Goal: Information Seeking & Learning: Learn about a topic

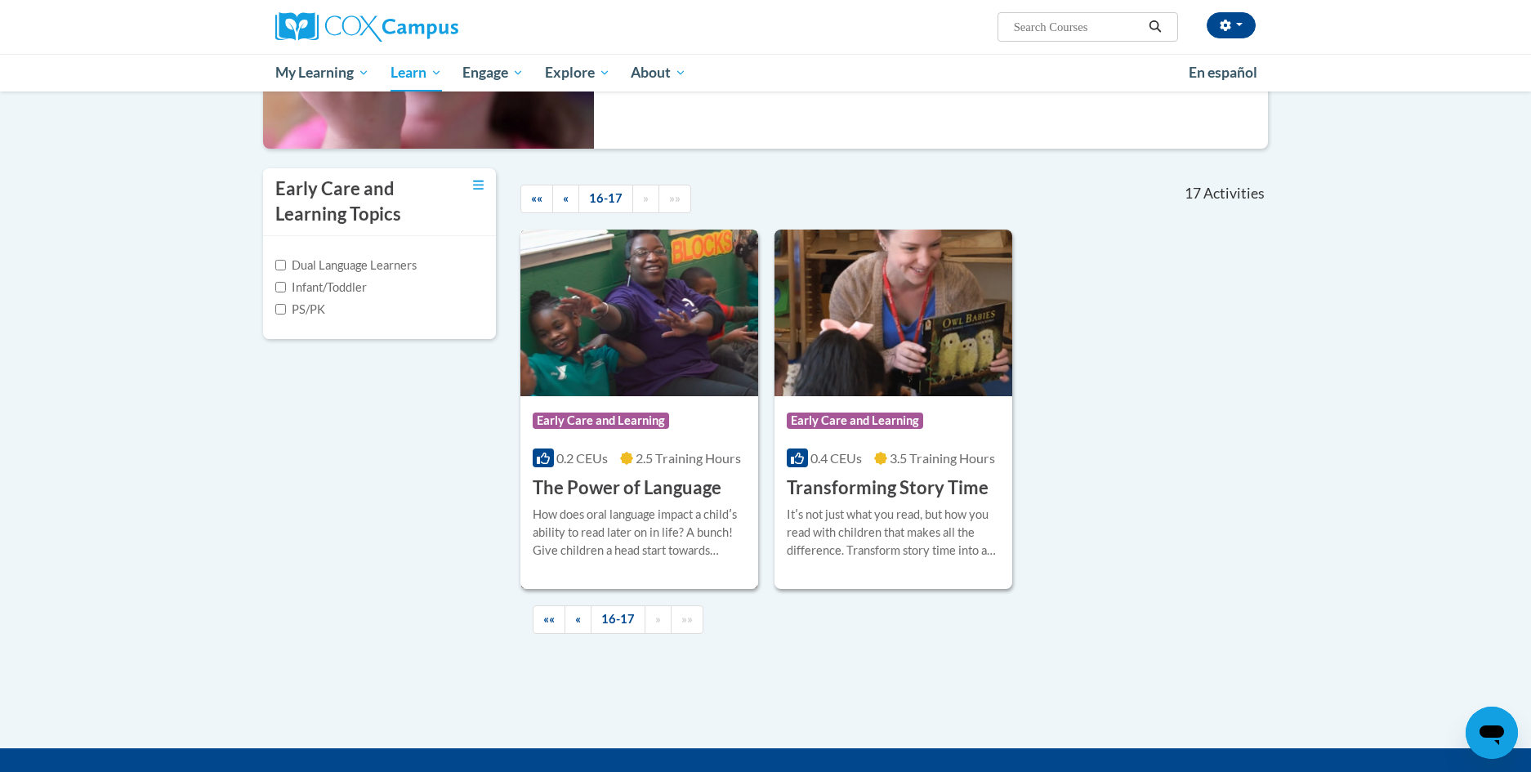
click at [646, 479] on h3 "The Power of Language" at bounding box center [627, 488] width 189 height 25
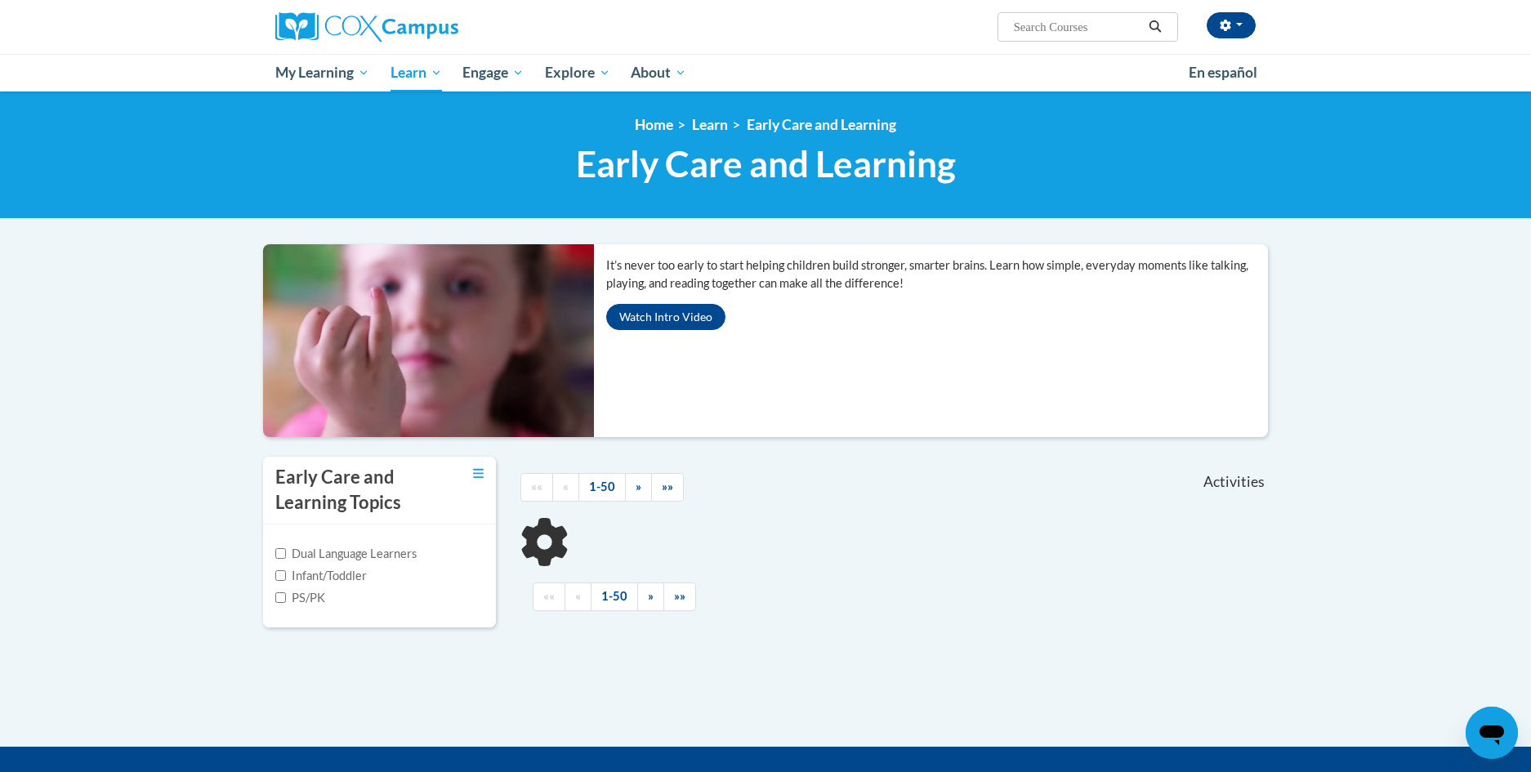
scroll to position [244, 0]
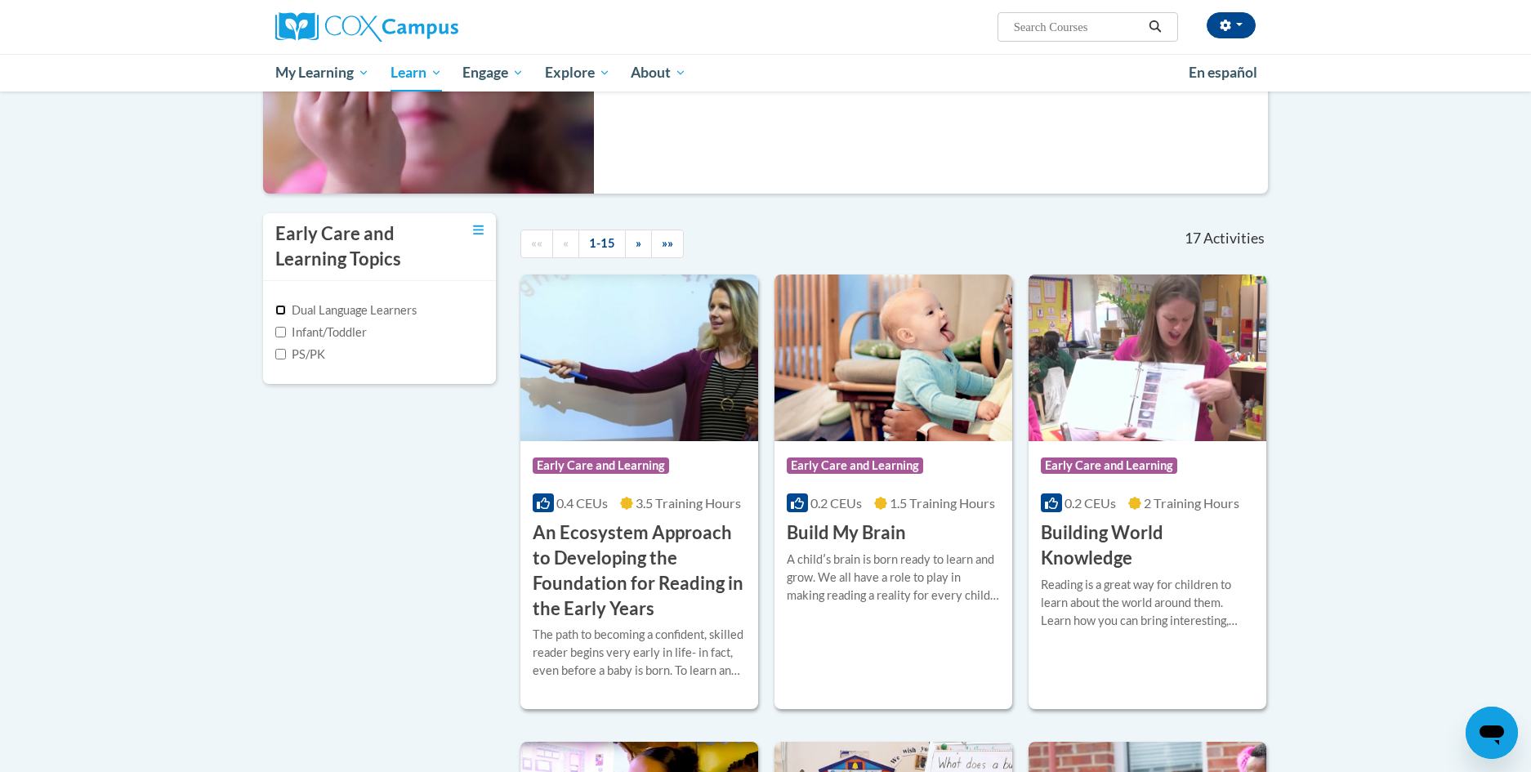
click at [278, 310] on input "Dual Language Learners" at bounding box center [280, 310] width 11 height 11
checkbox input "true"
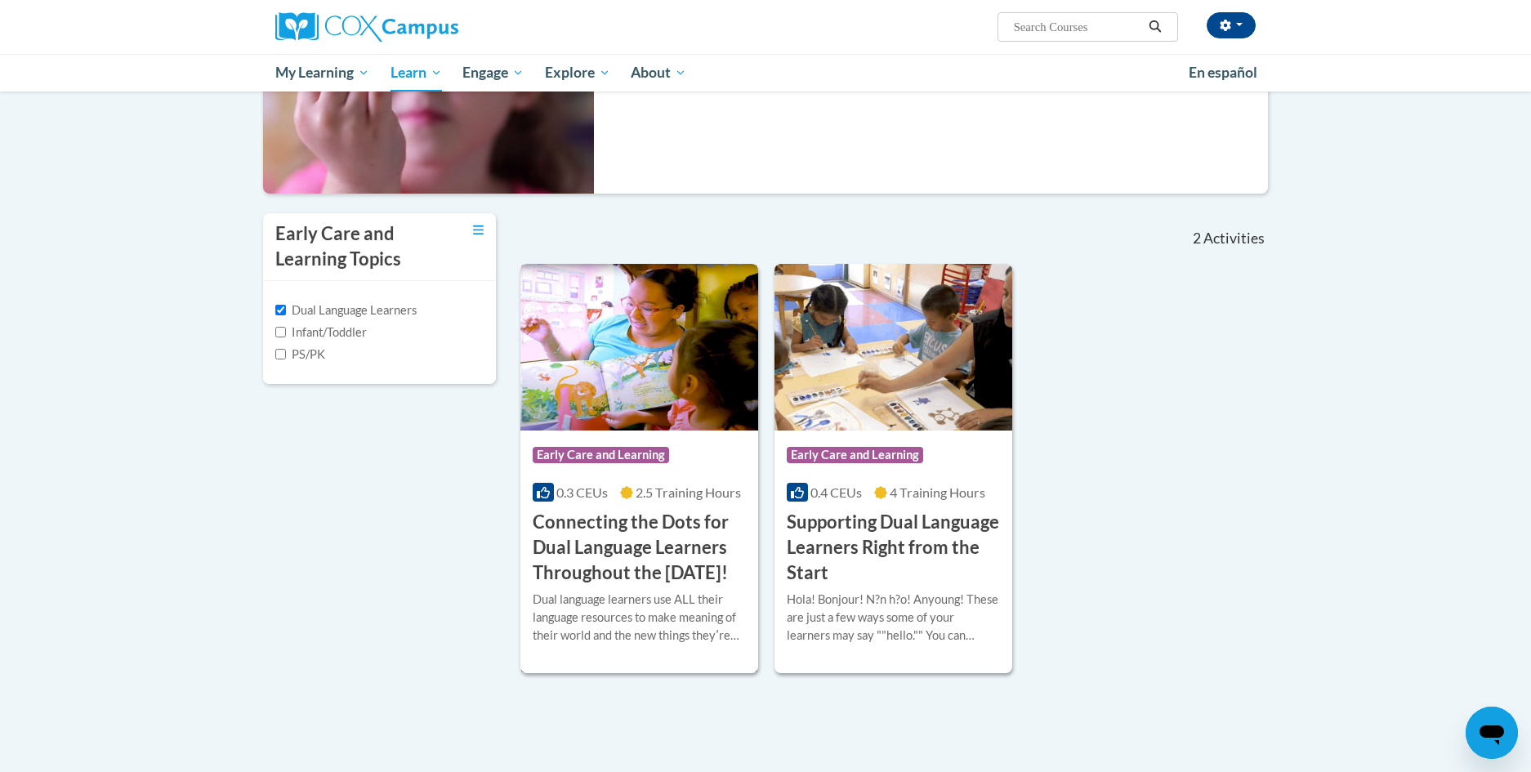
click at [672, 557] on h3 "Connecting the Dots for Dual Language Learners Throughout the Preschool Day!" at bounding box center [639, 547] width 213 height 75
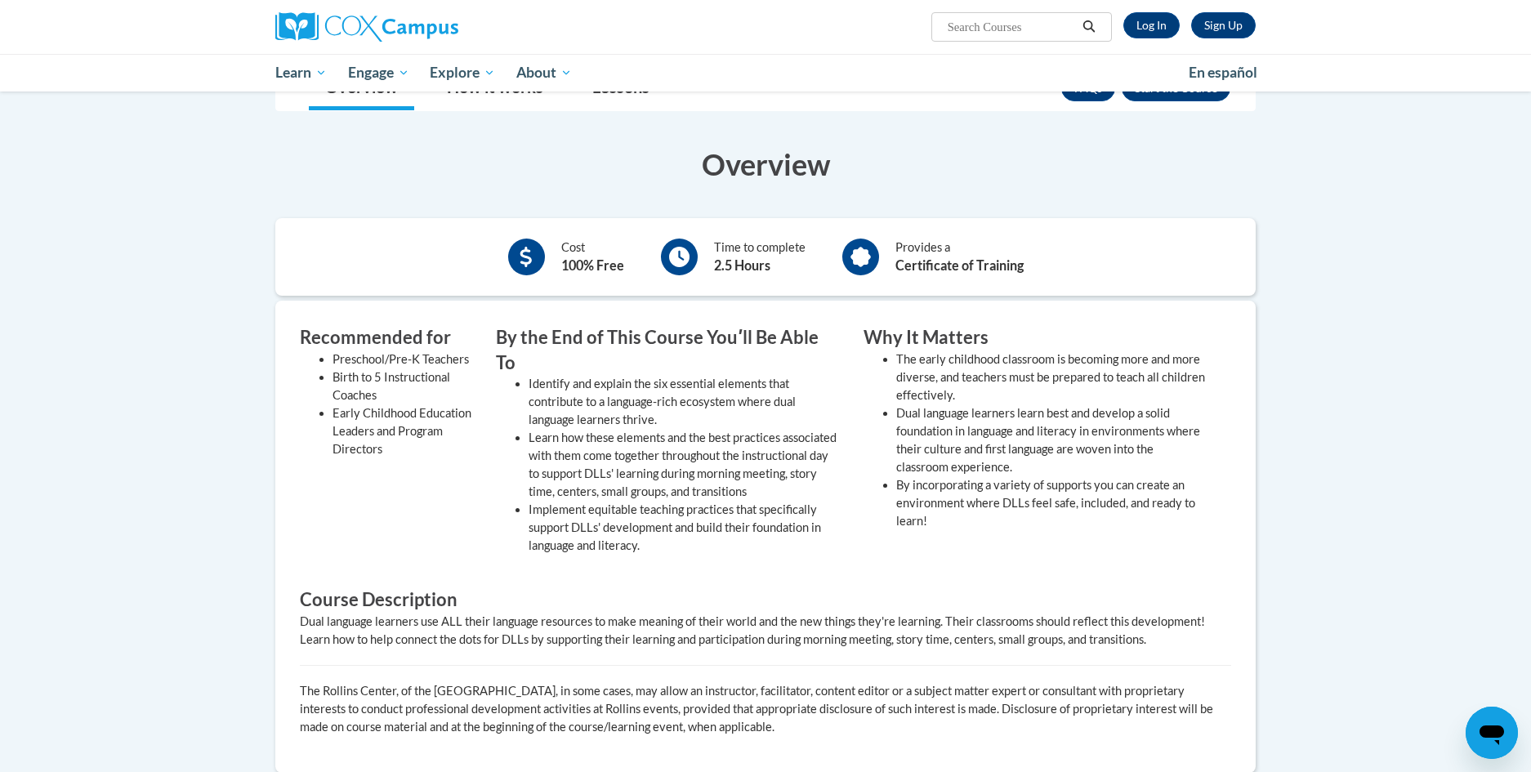
scroll to position [409, 0]
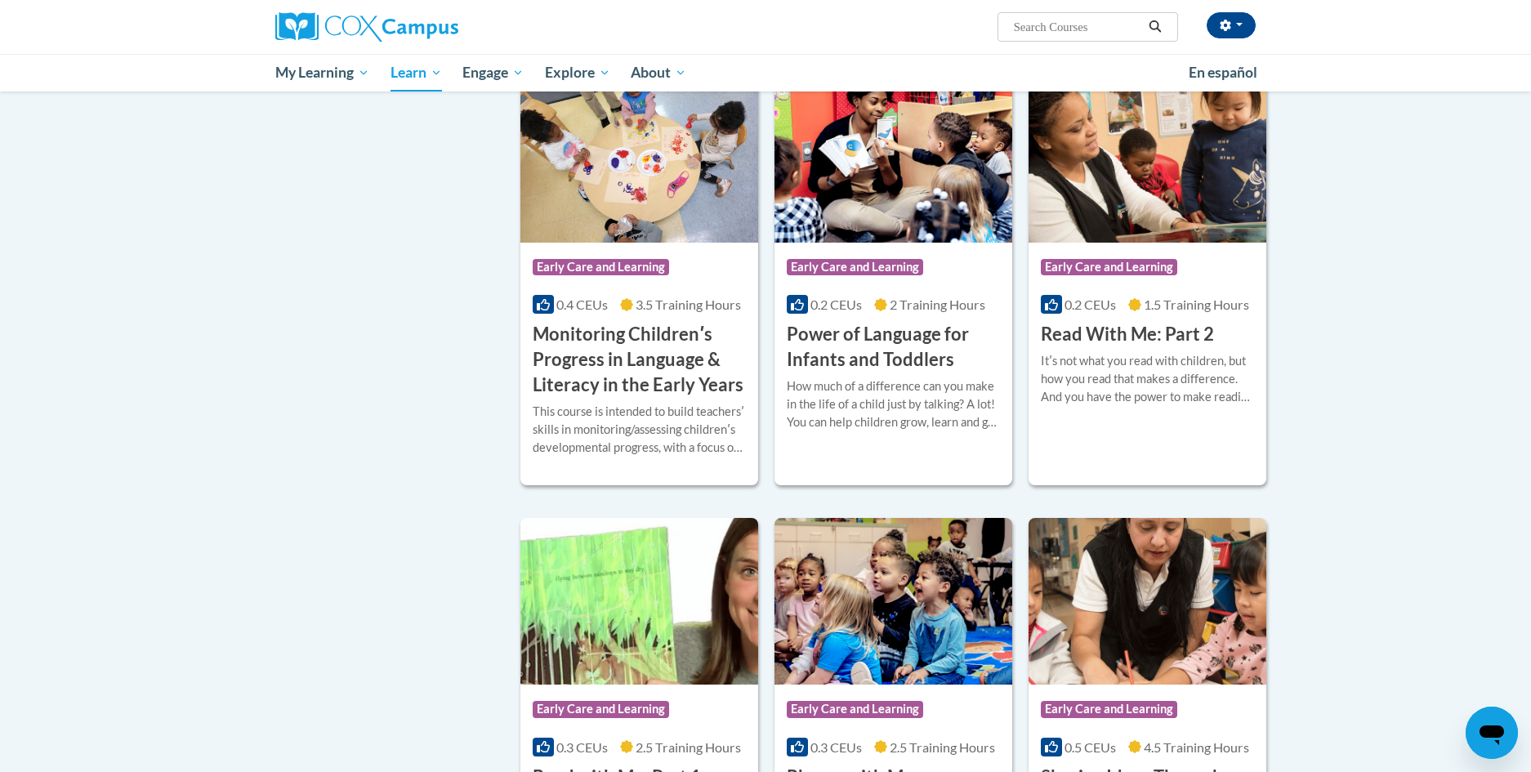
scroll to position [1551, 0]
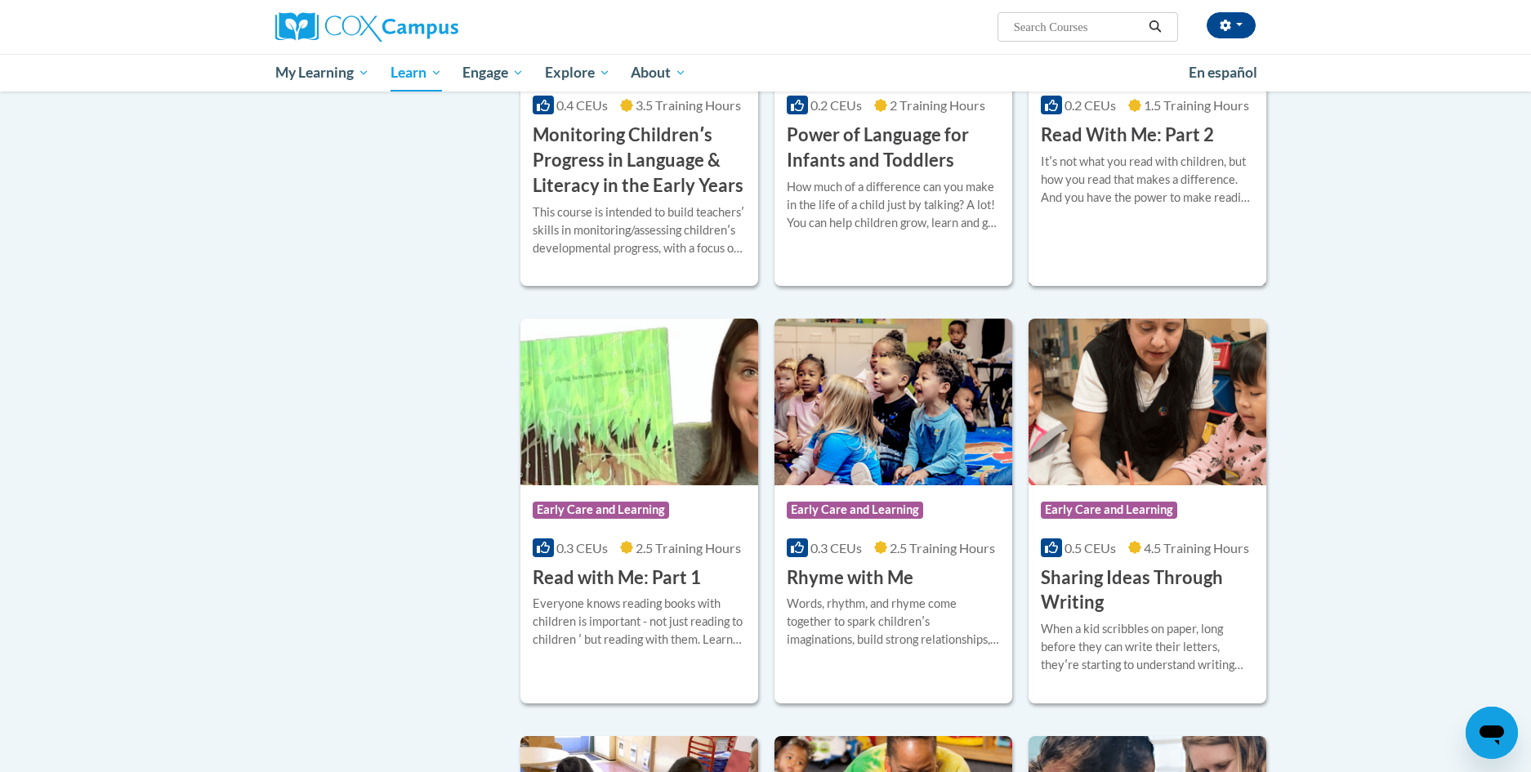
click at [1150, 207] on div "Itʹs not what you read with children, but how you read that makes a difference.…" at bounding box center [1147, 180] width 213 height 54
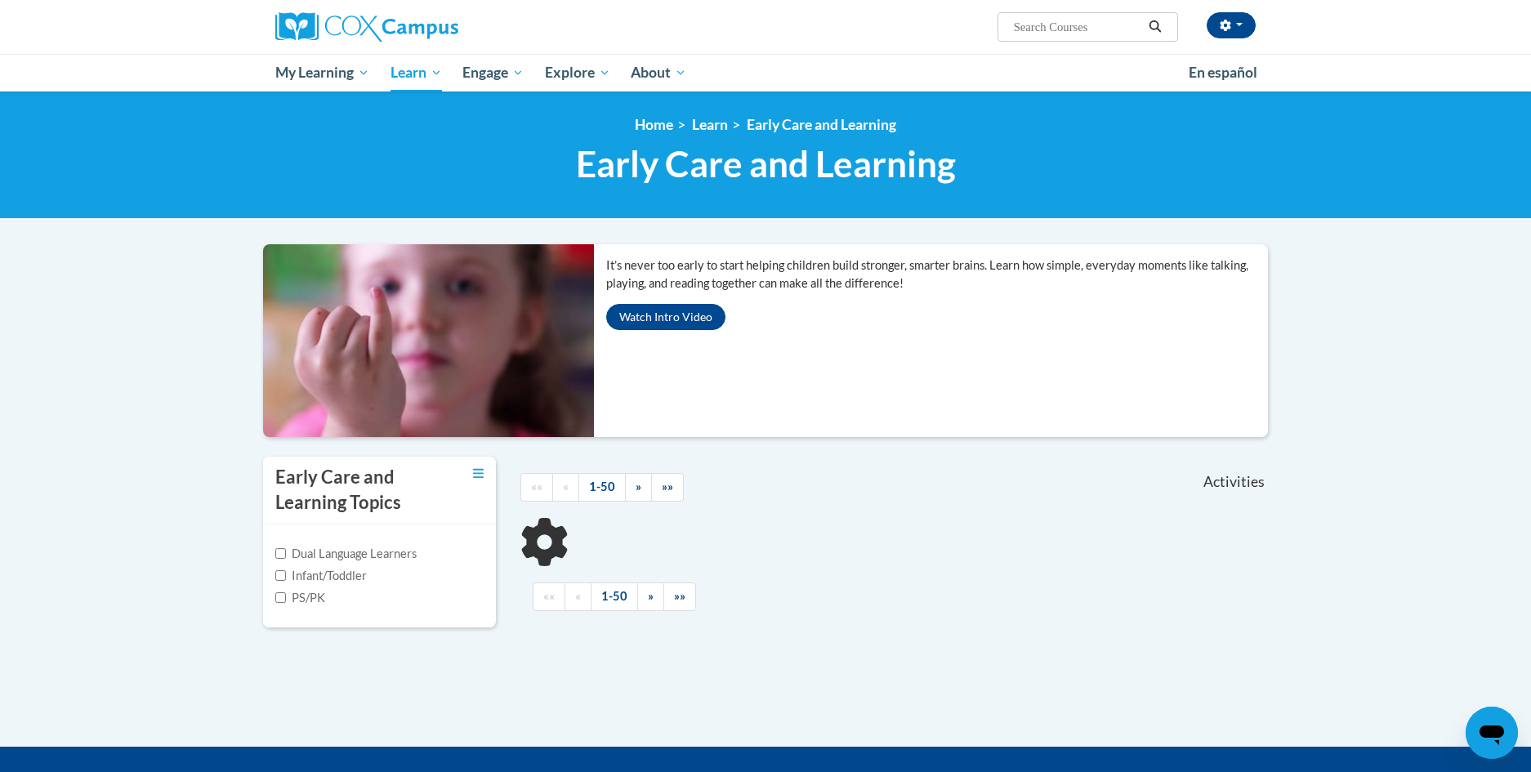
scroll to position [244, 0]
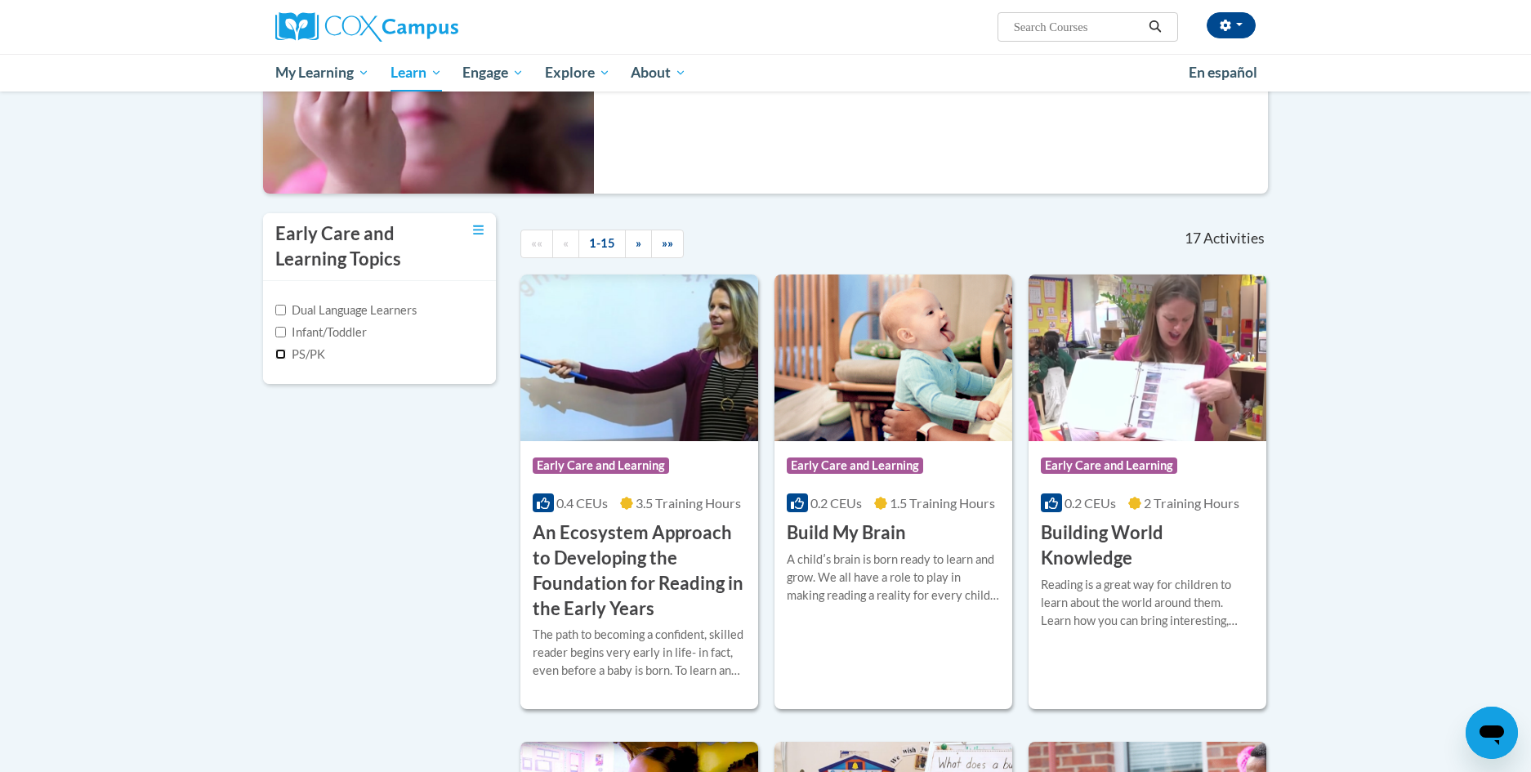
click at [280, 355] on input "PS/PK" at bounding box center [280, 354] width 11 height 11
checkbox input "true"
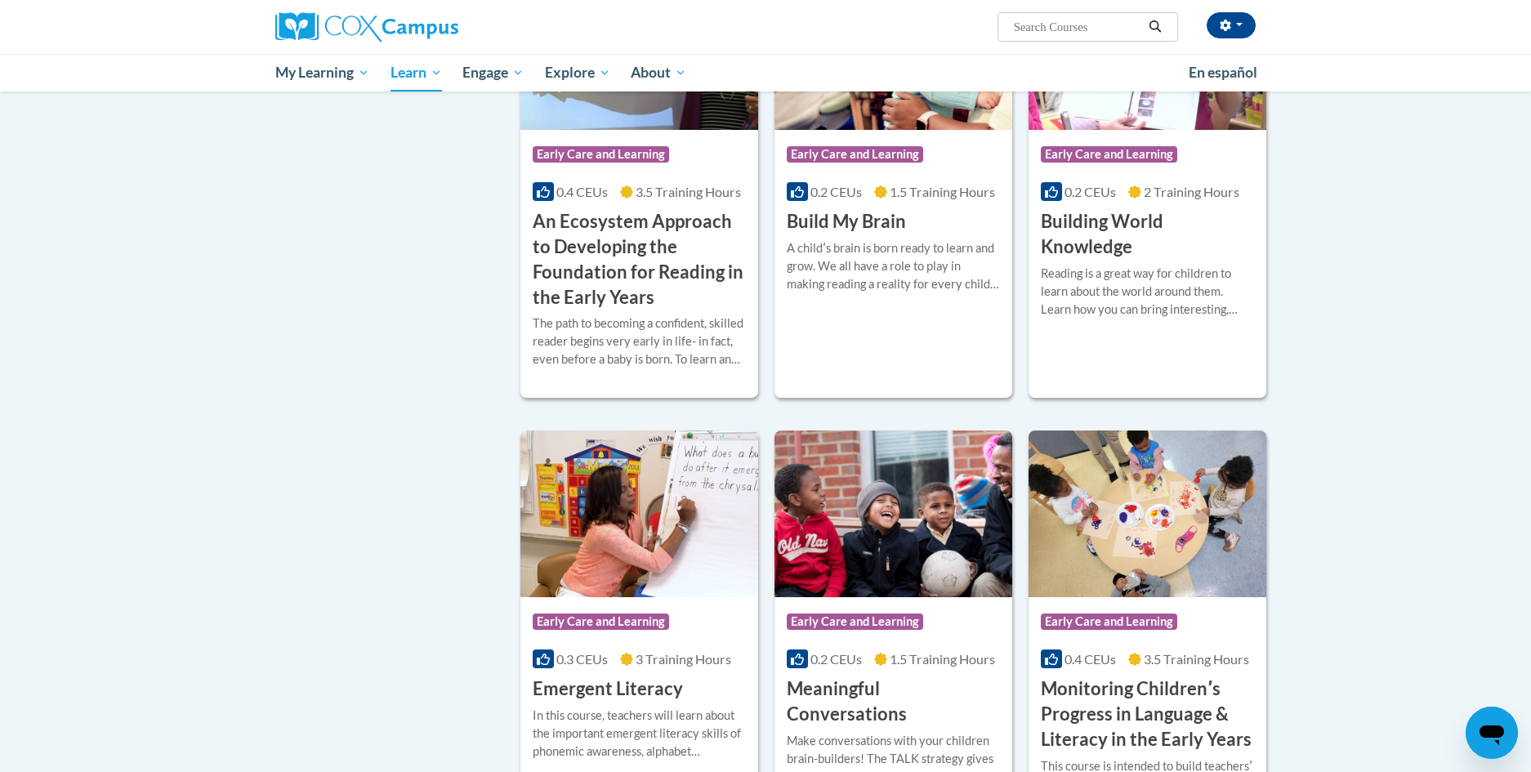
scroll to position [652, 0]
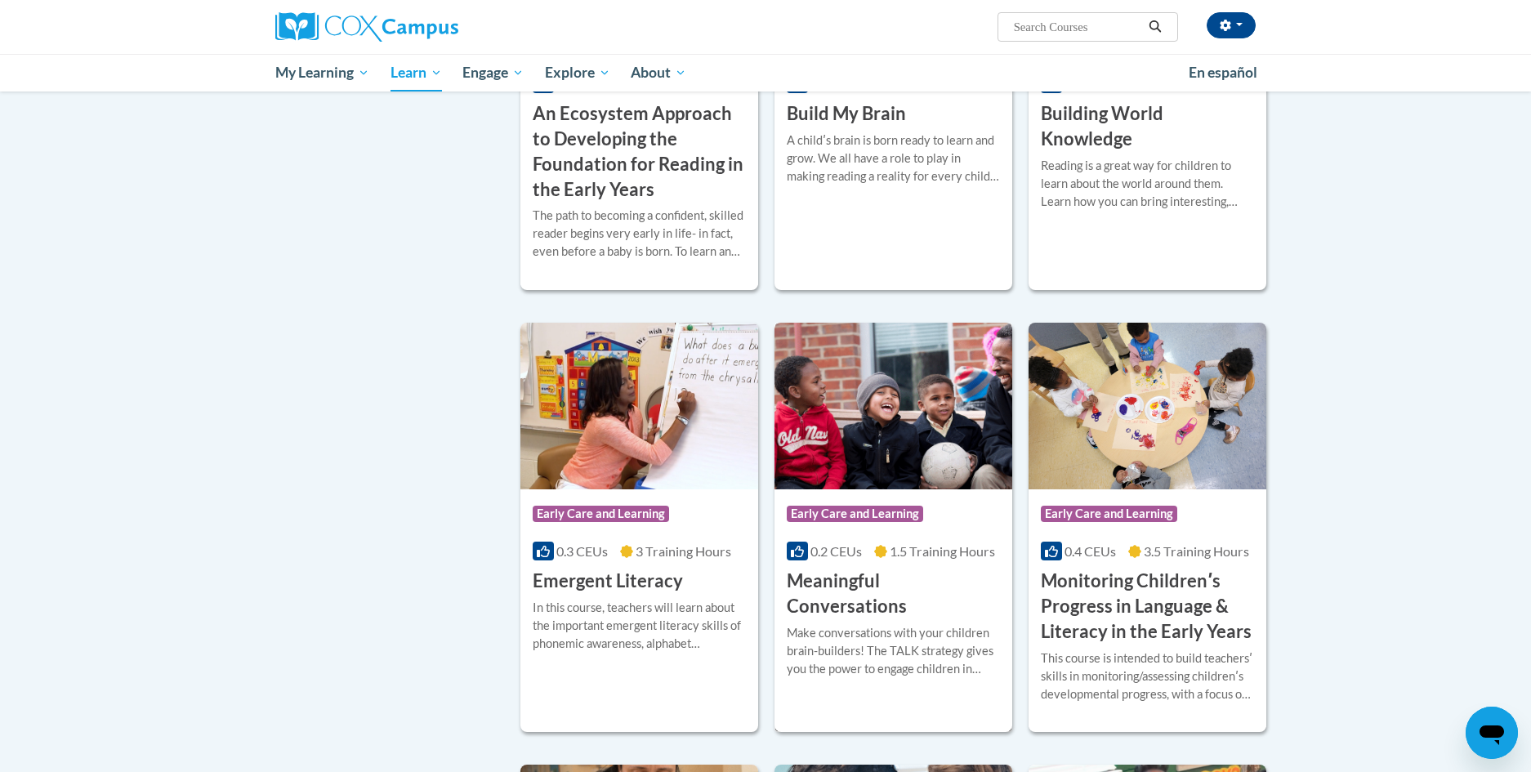
click at [876, 579] on h3 "Meaningful Conversations" at bounding box center [893, 594] width 213 height 51
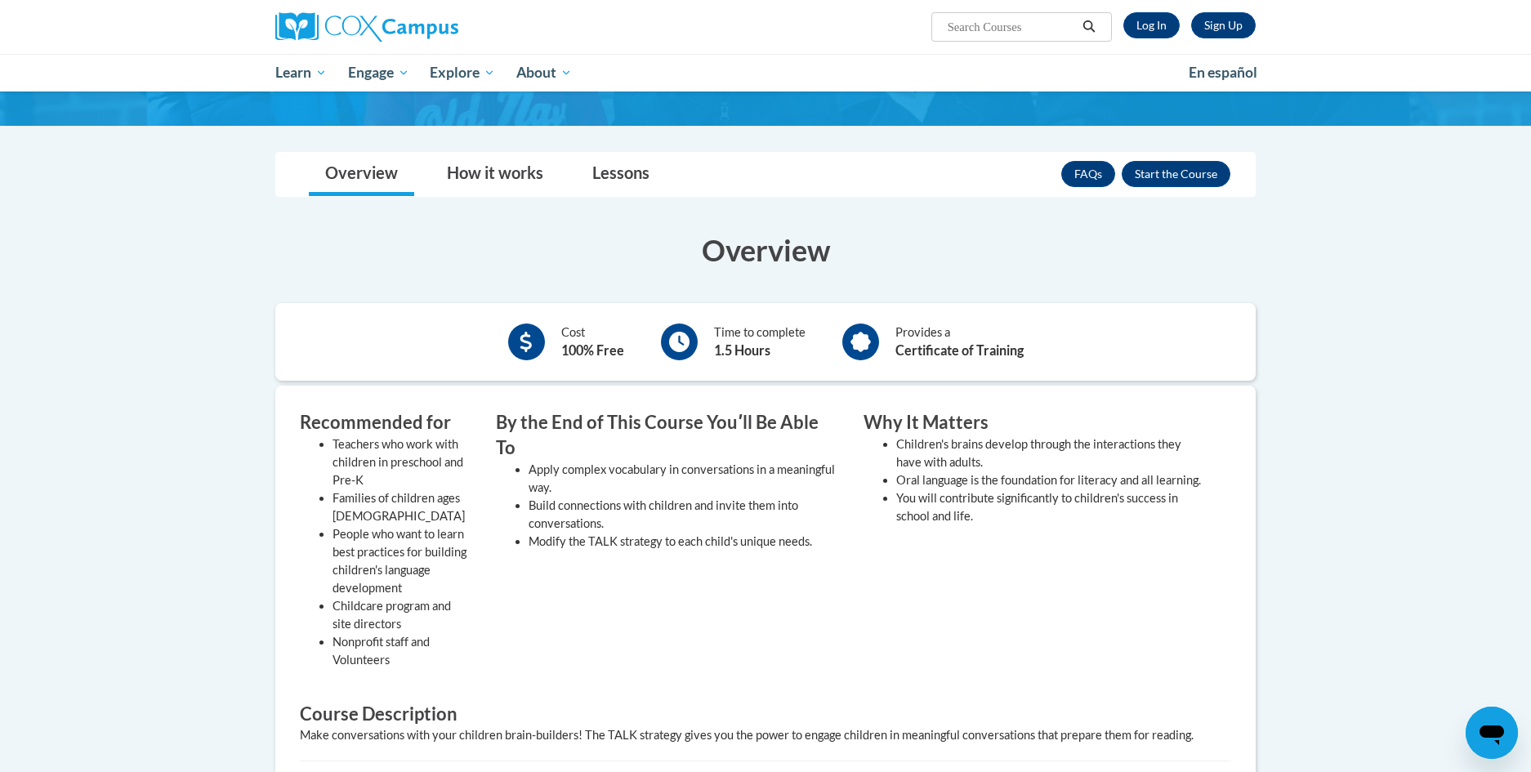
scroll to position [163, 0]
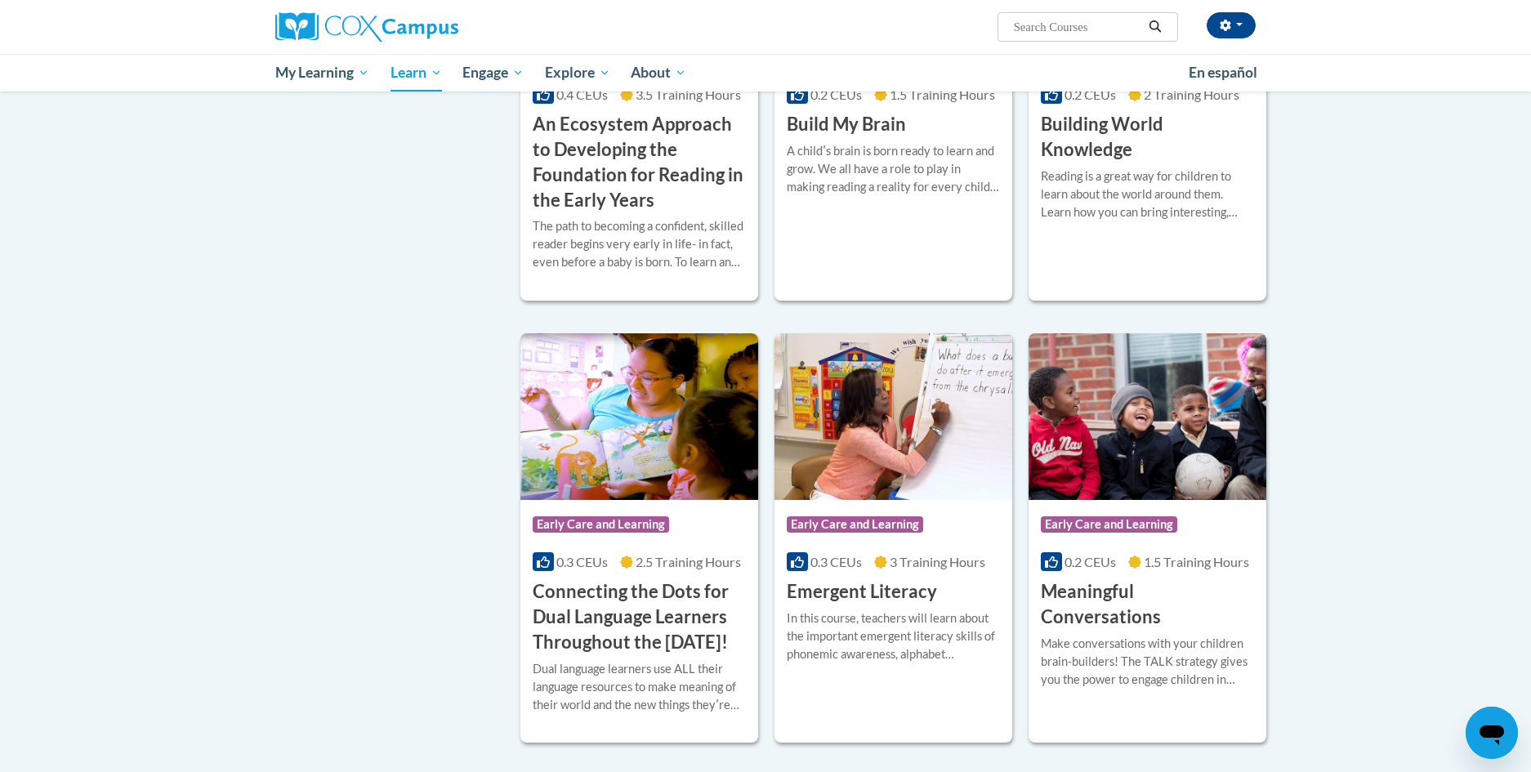
scroll to position [244, 0]
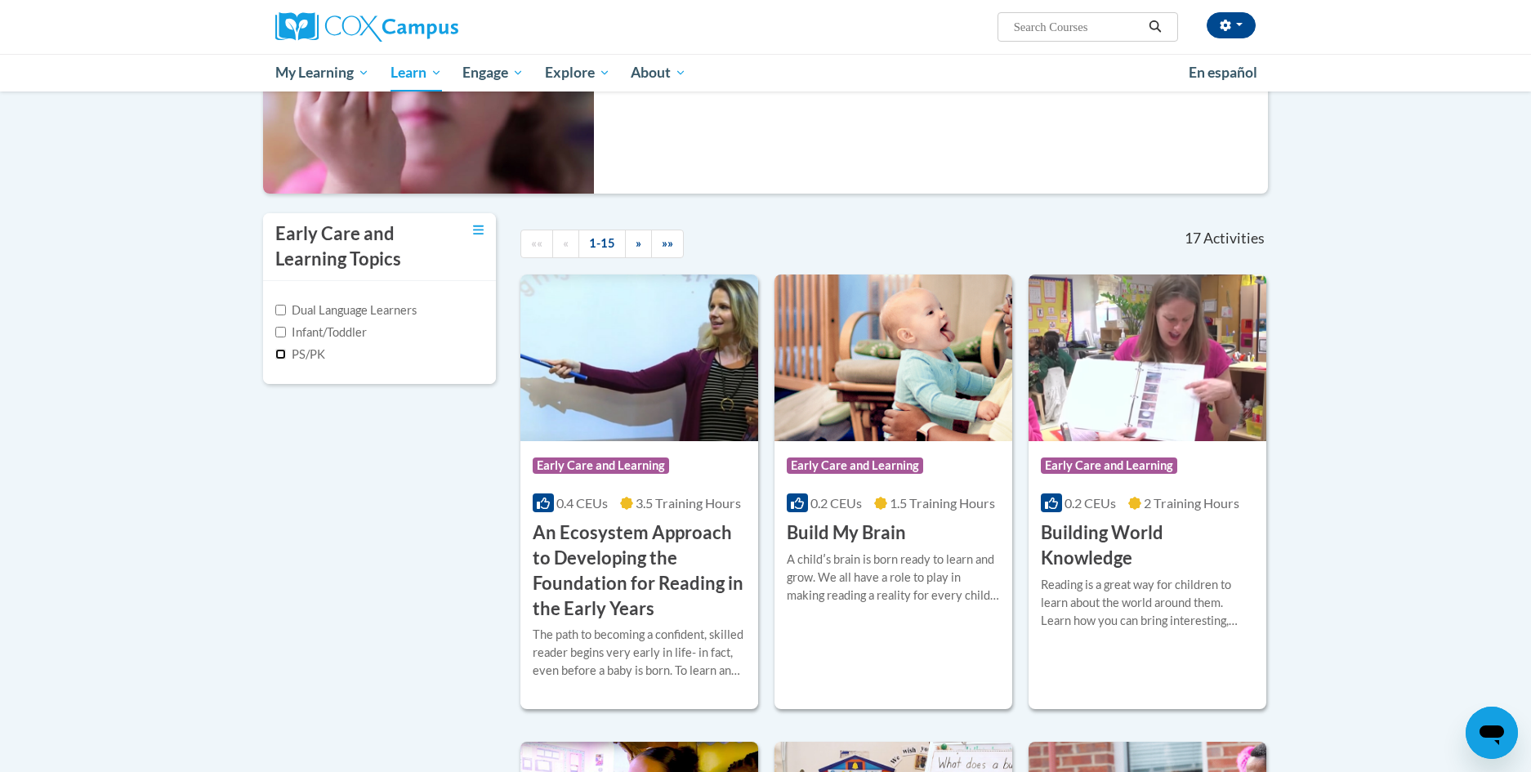
click at [279, 352] on input "PS/PK" at bounding box center [280, 354] width 11 height 11
checkbox input "true"
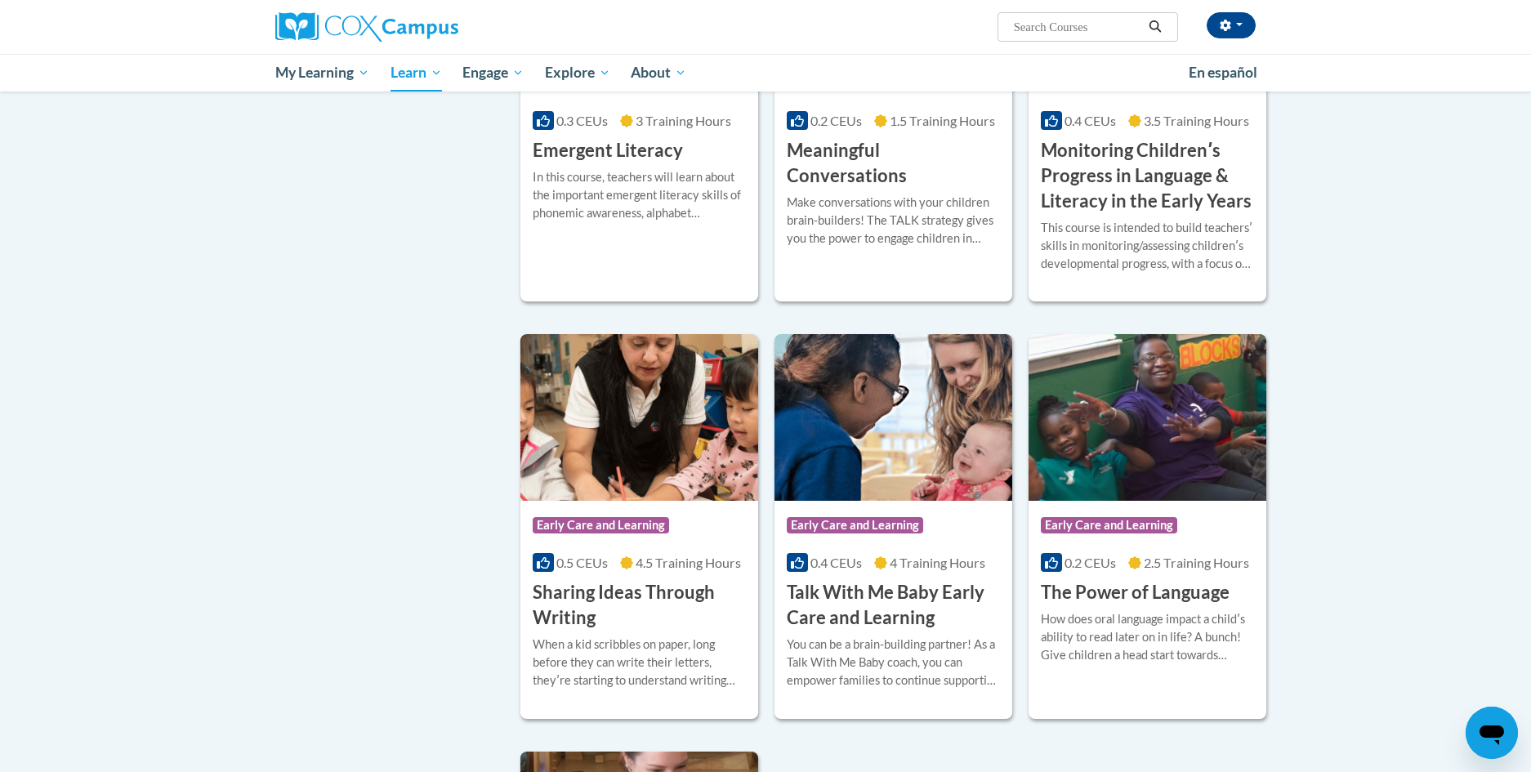
scroll to position [1142, 0]
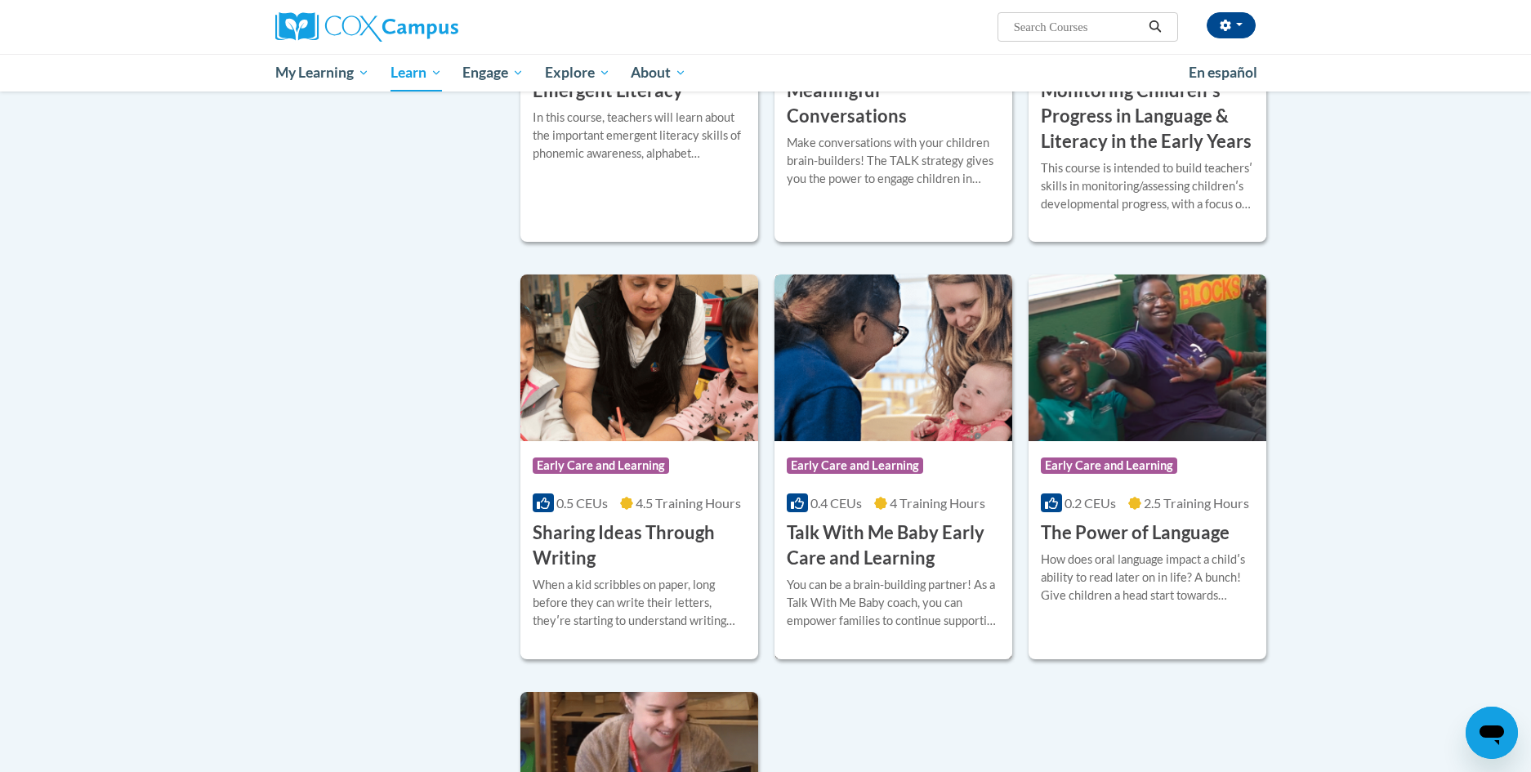
click at [882, 534] on h3 "Talk With Me Baby Early Care and Learning" at bounding box center [893, 546] width 213 height 51
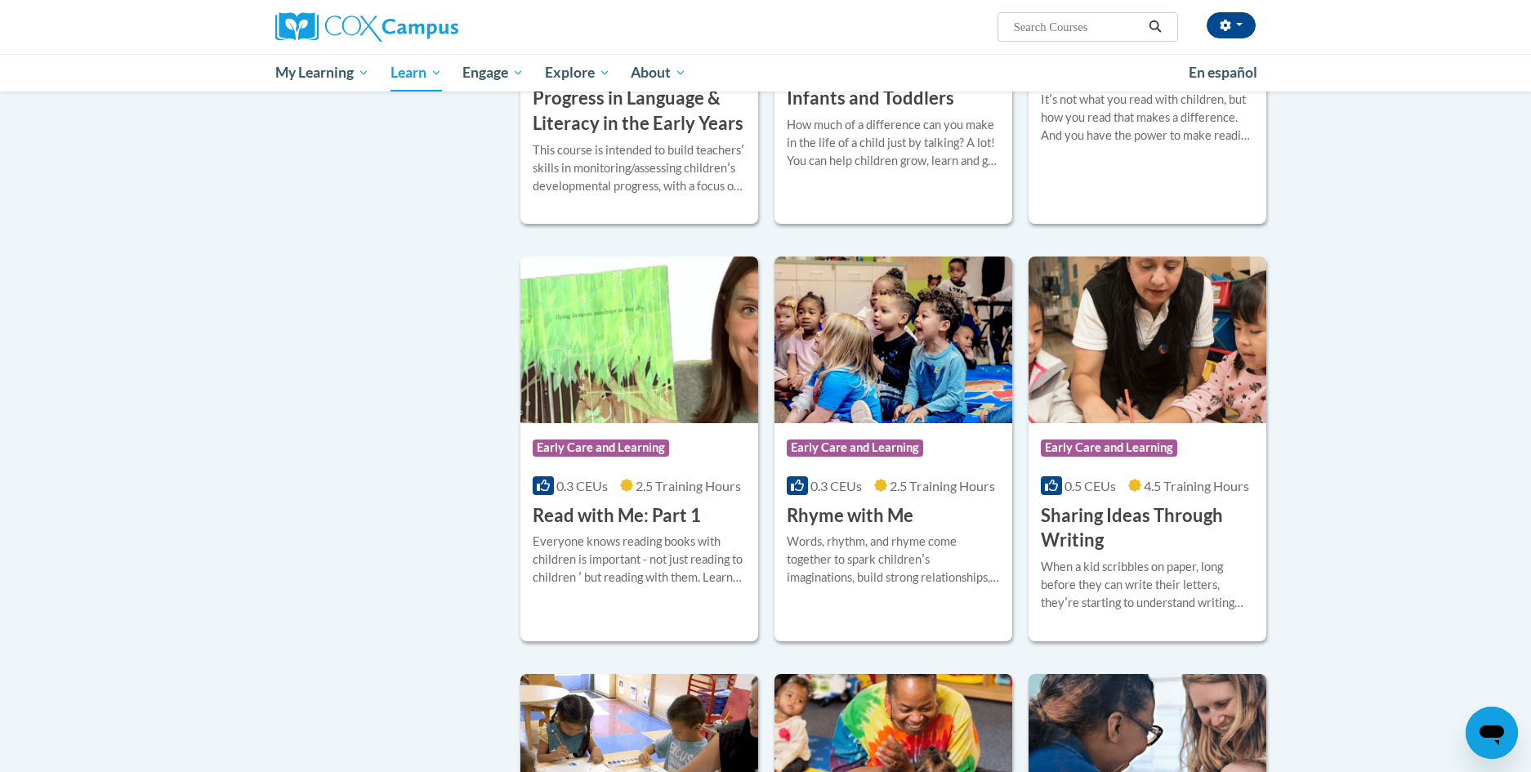
scroll to position [1796, 0]
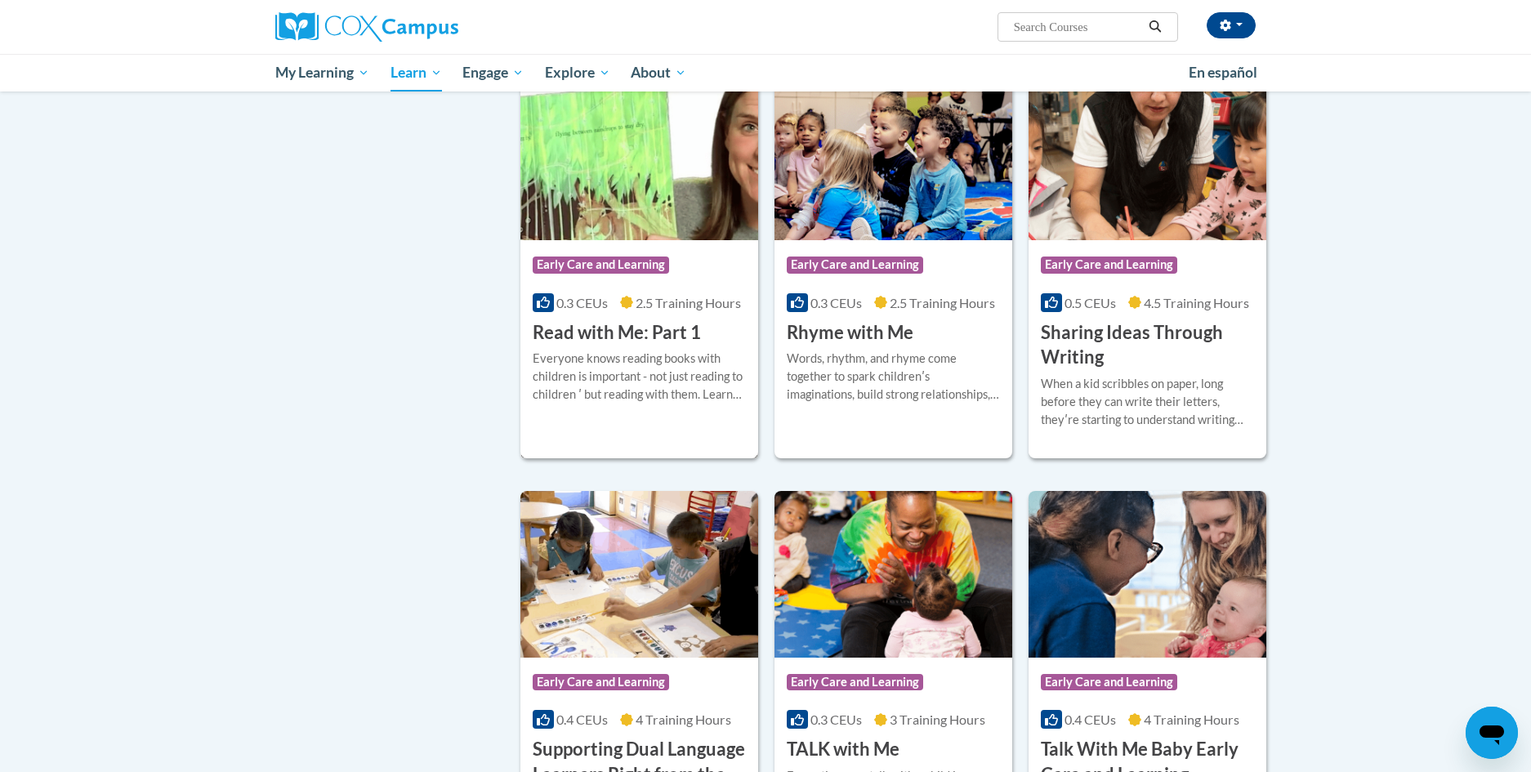
click at [609, 346] on h3 "Read with Me: Part 1" at bounding box center [617, 332] width 168 height 25
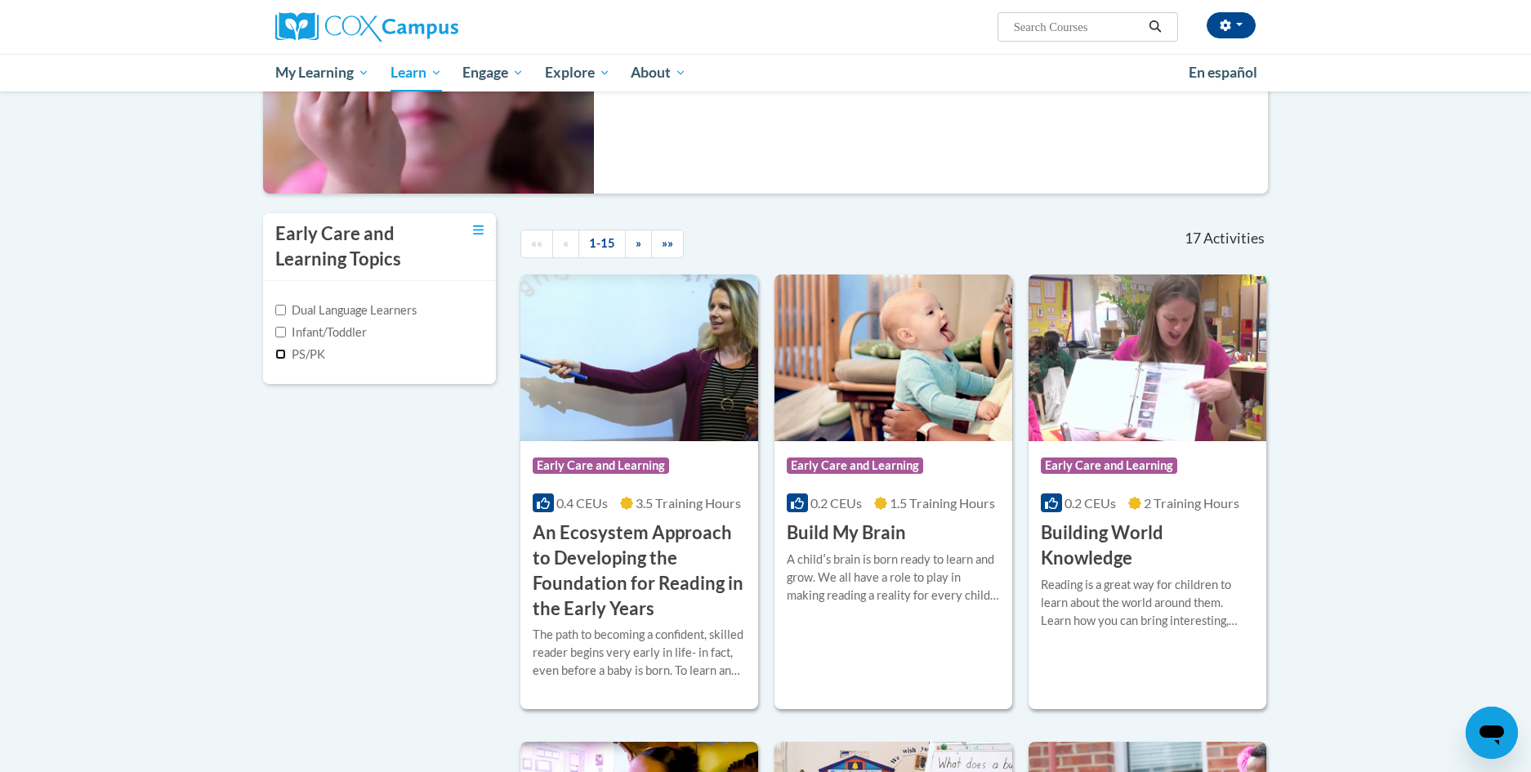
click at [281, 356] on input "PS/PK" at bounding box center [280, 354] width 11 height 11
checkbox input "true"
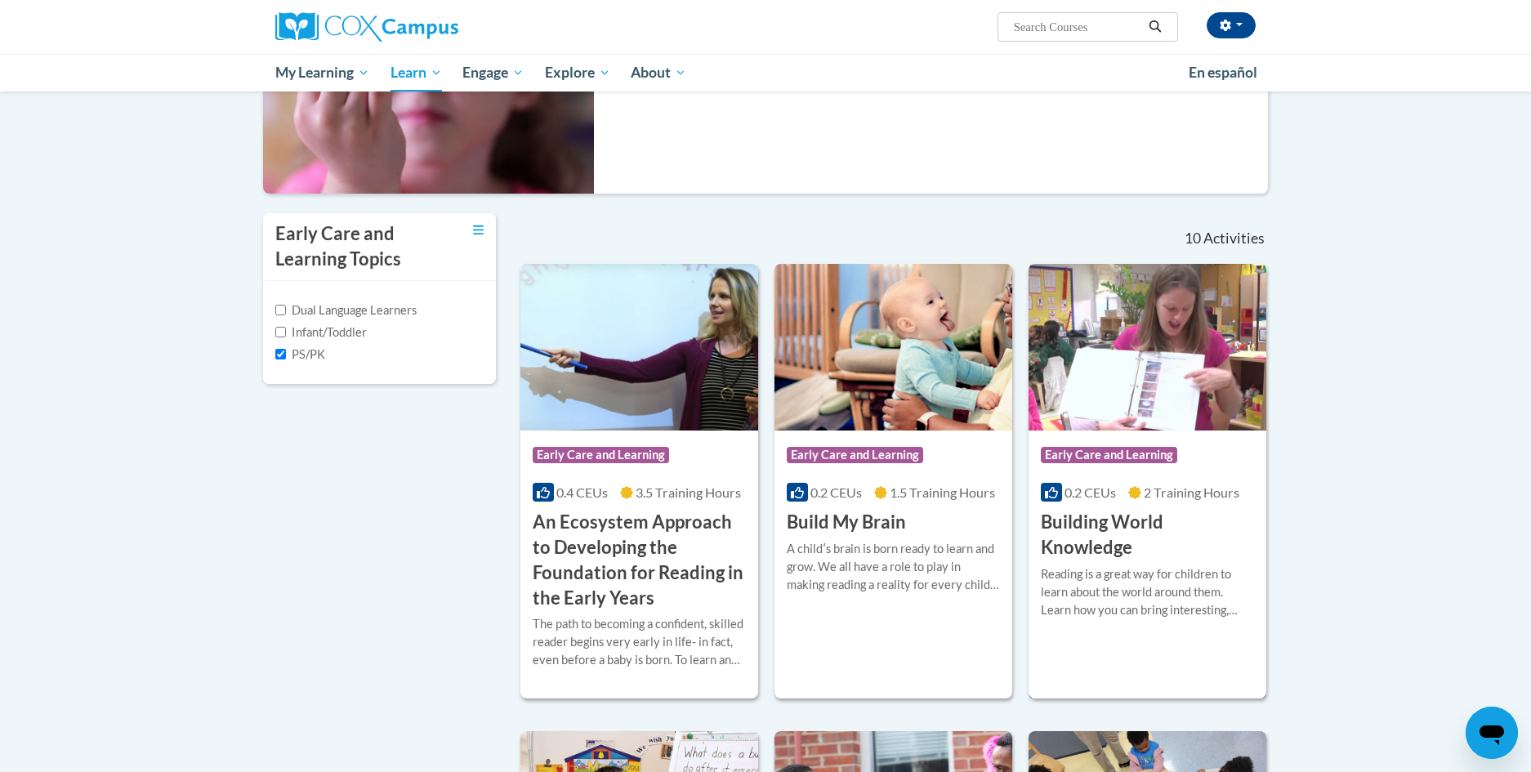
click at [1090, 536] on h3 "Building World Knowledge" at bounding box center [1147, 535] width 213 height 51
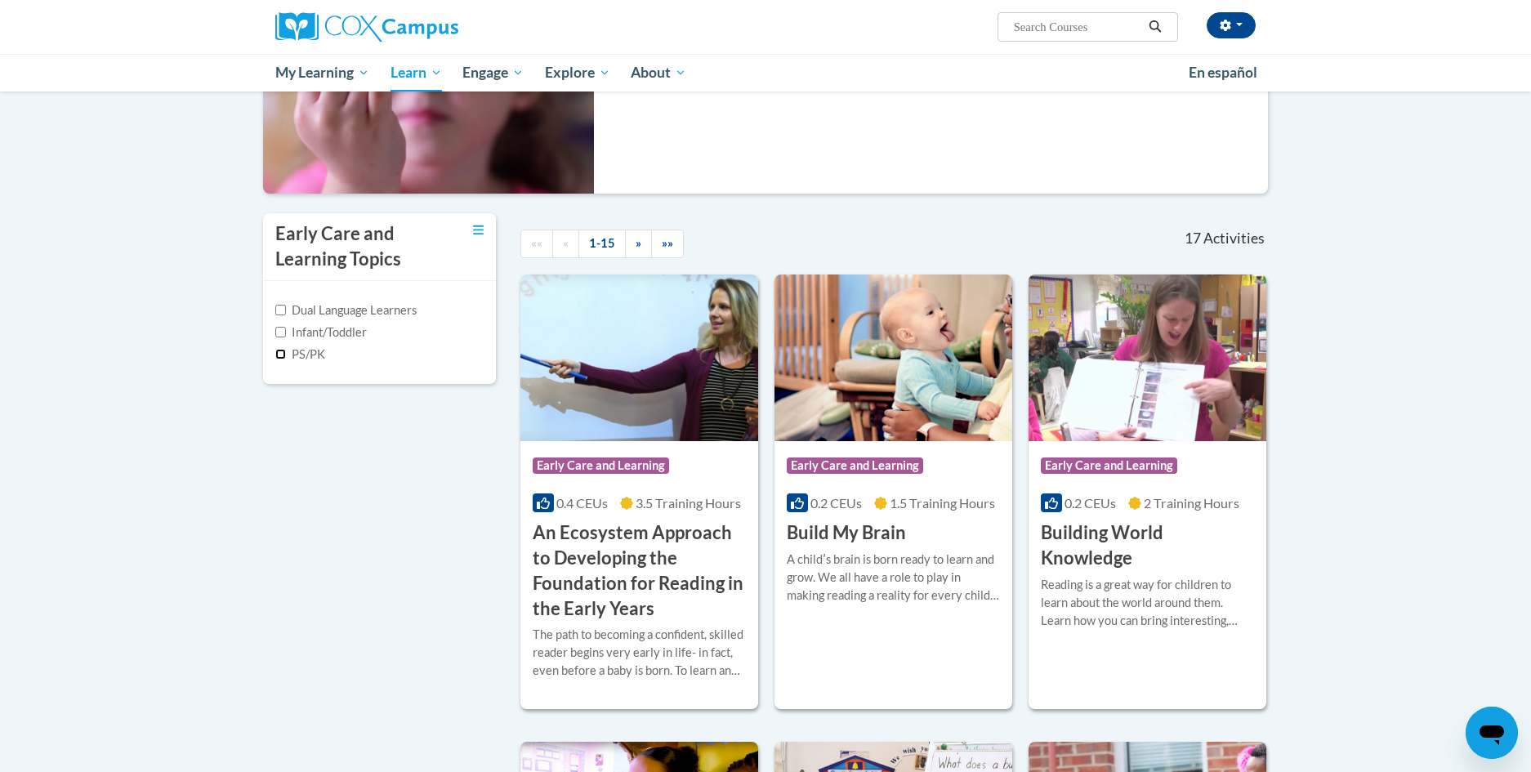
click at [278, 354] on input "PS/PK" at bounding box center [280, 354] width 11 height 11
checkbox input "true"
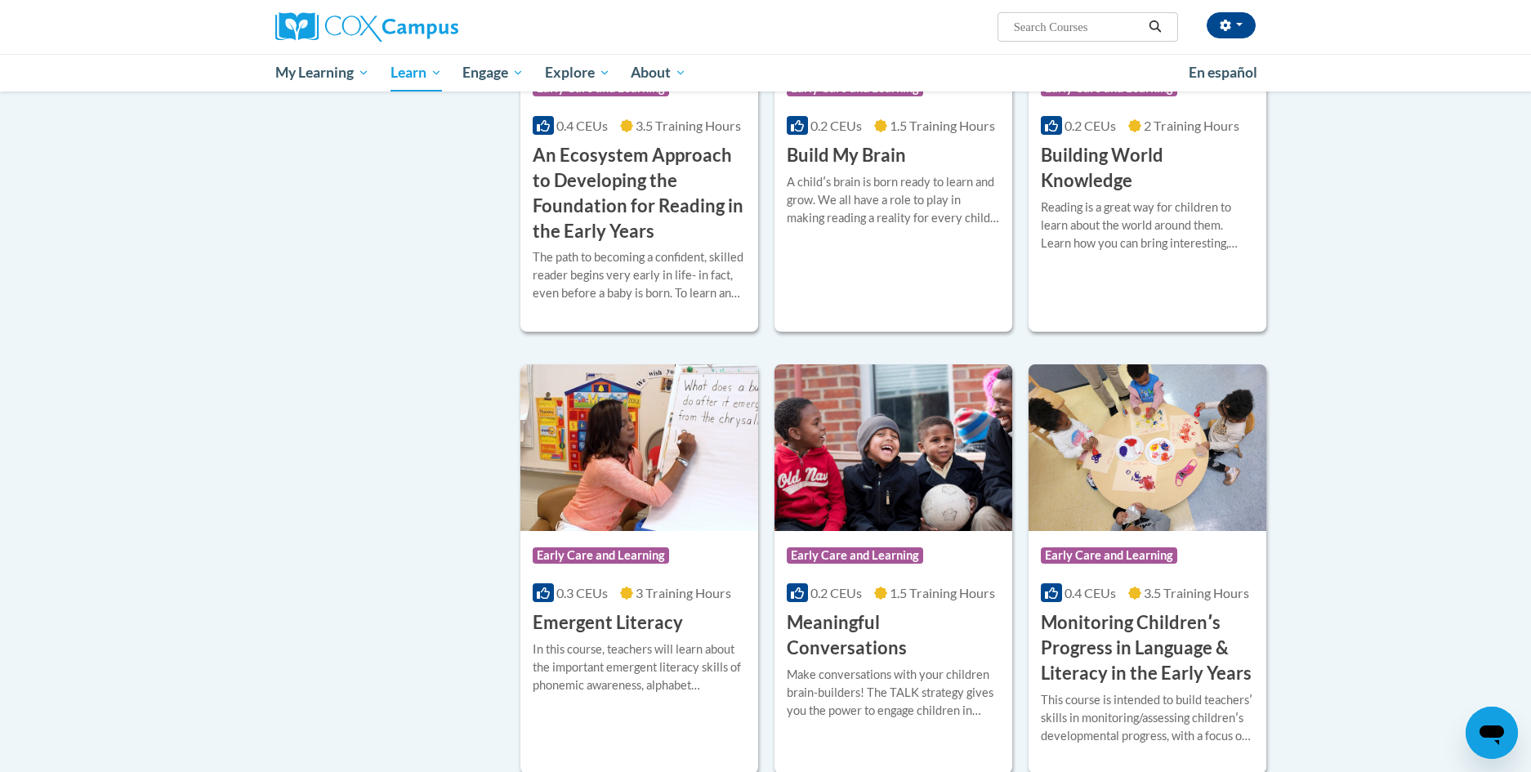
scroll to position [652, 0]
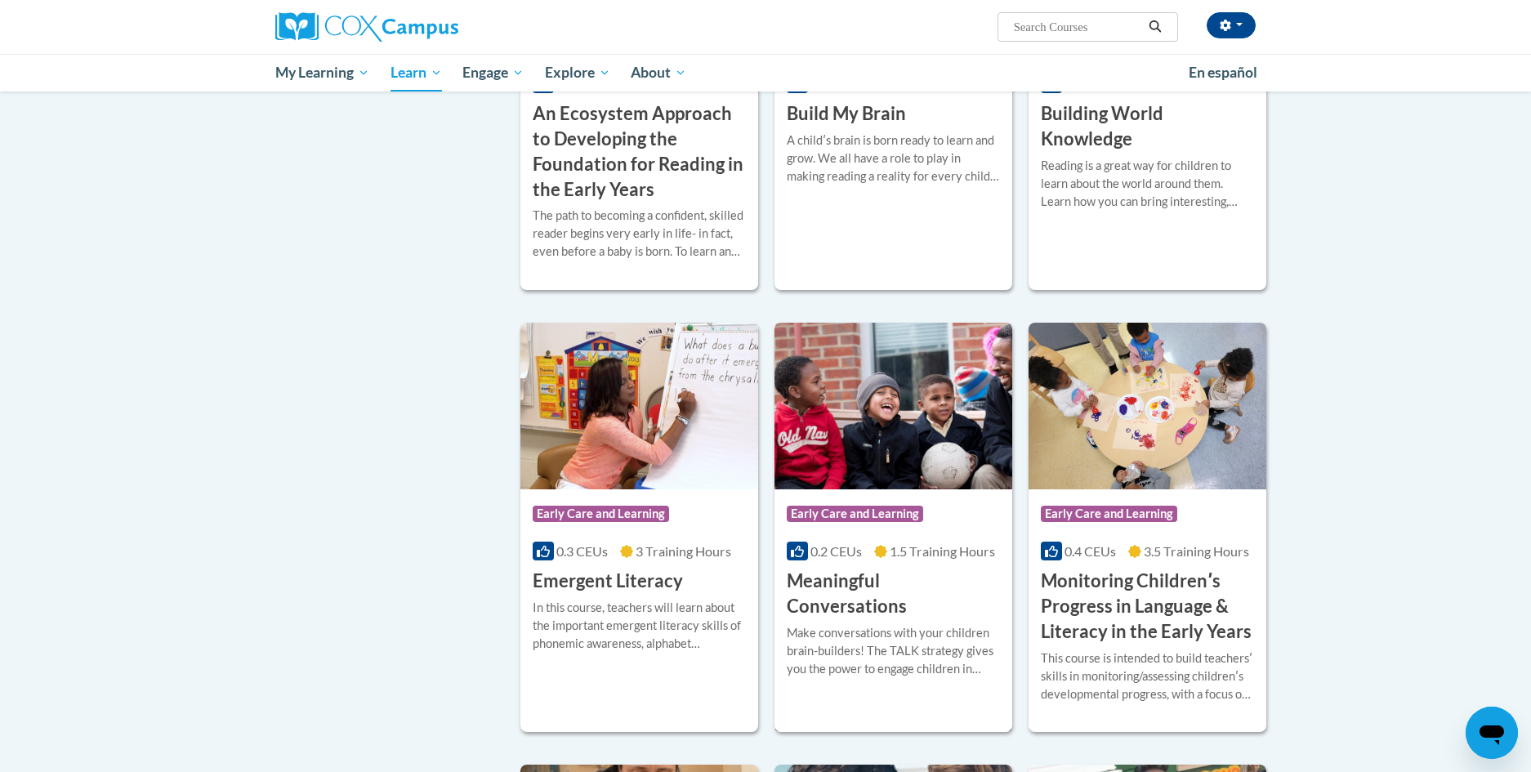
click at [916, 579] on h3 "Meaningful Conversations" at bounding box center [893, 594] width 213 height 51
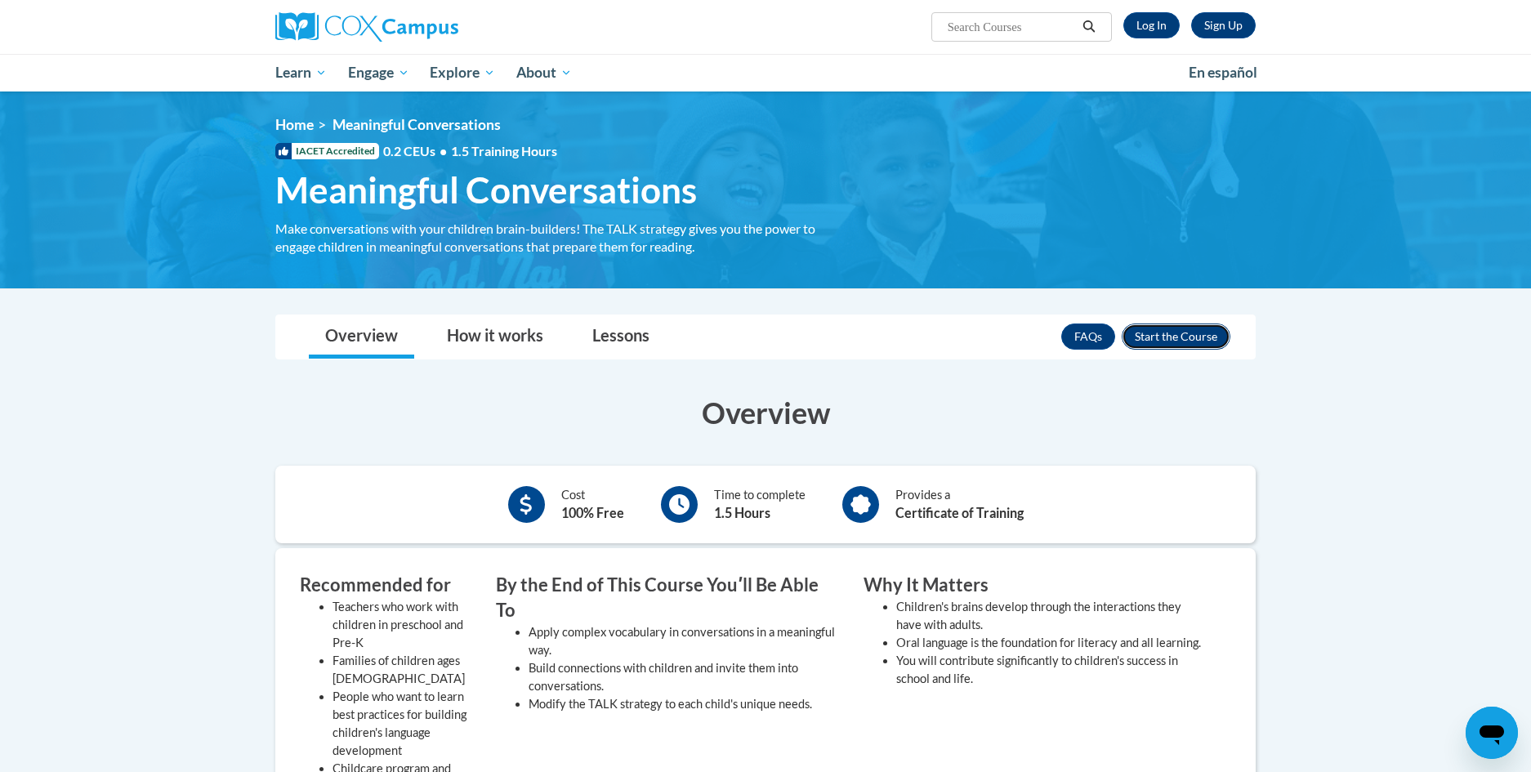
click at [1172, 337] on button "Enroll" at bounding box center [1176, 337] width 109 height 26
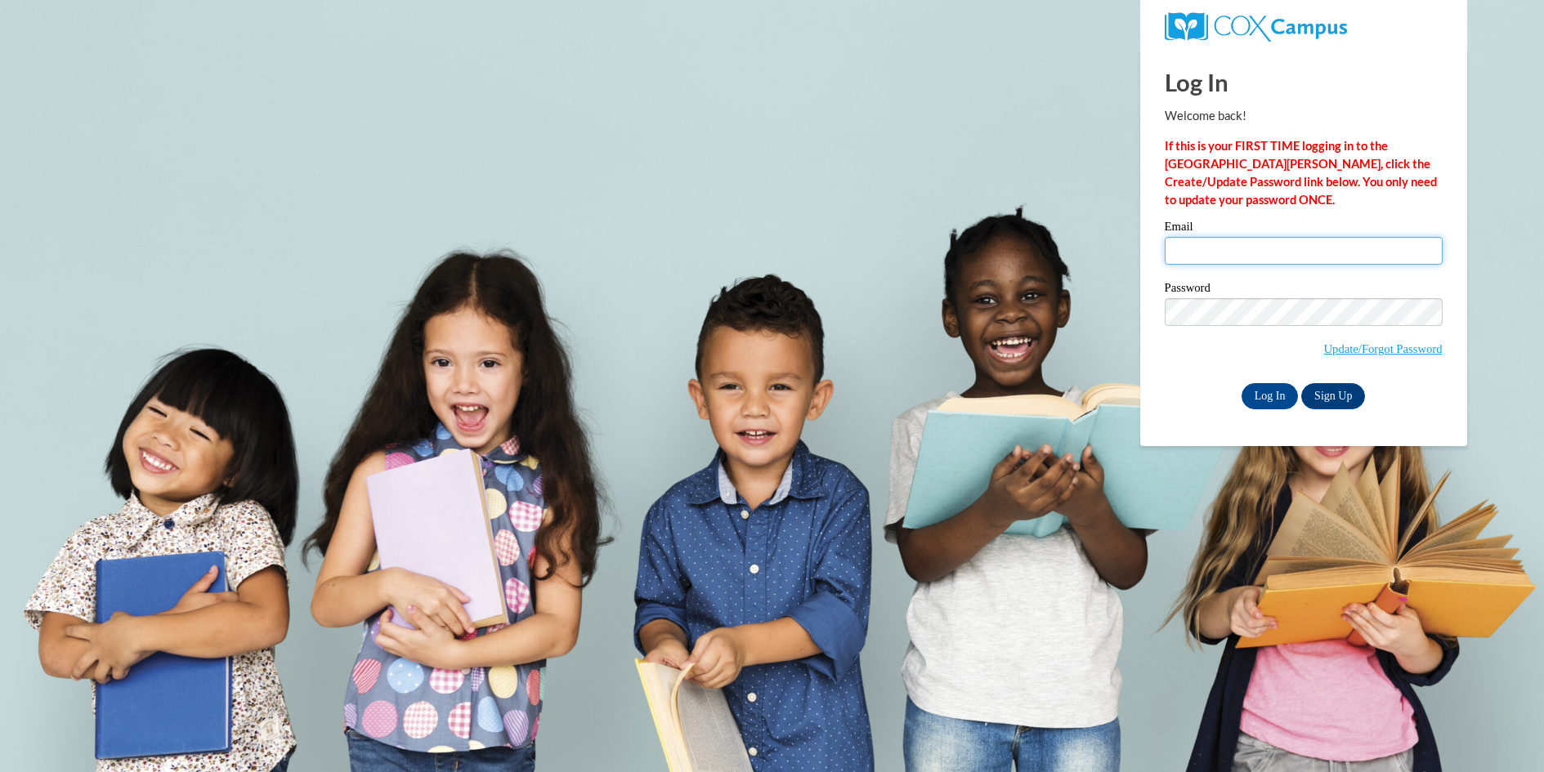
click at [1198, 247] on input "Email" at bounding box center [1304, 251] width 278 height 28
type input "debmarchi@comcast.net"
click at [1276, 397] on input "Log In" at bounding box center [1269, 396] width 57 height 26
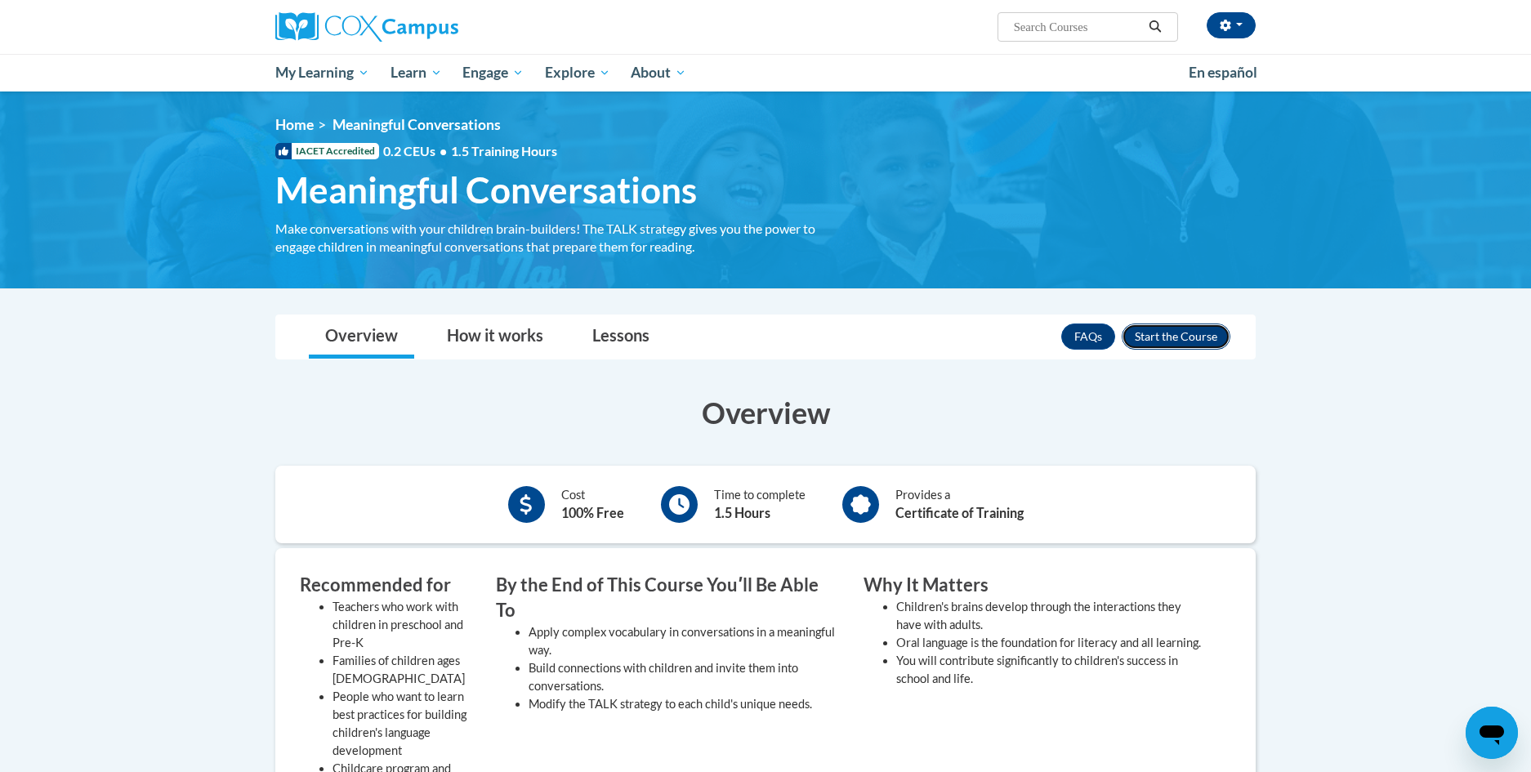
click at [1174, 333] on button "Enroll" at bounding box center [1176, 337] width 109 height 26
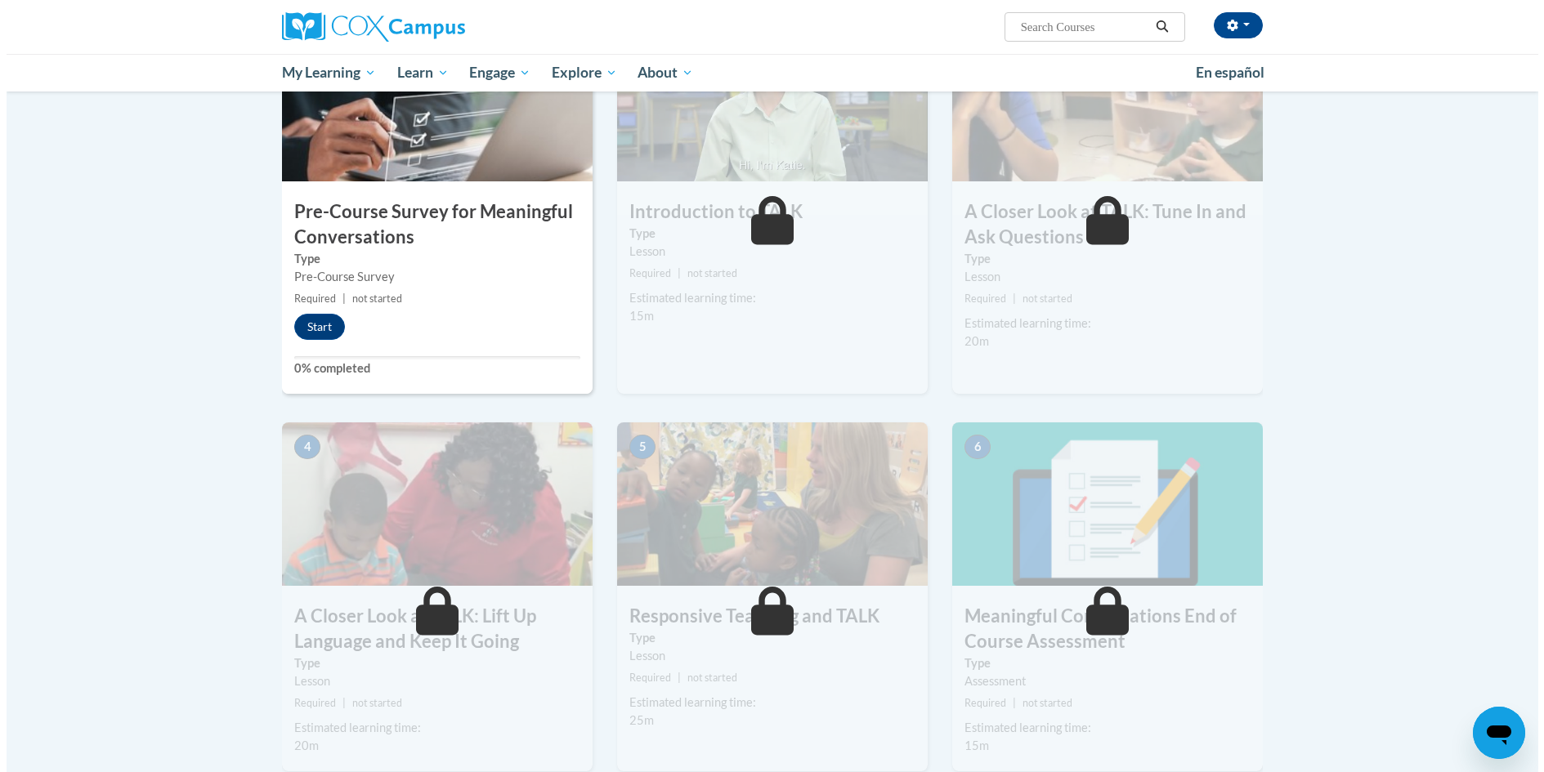
scroll to position [327, 0]
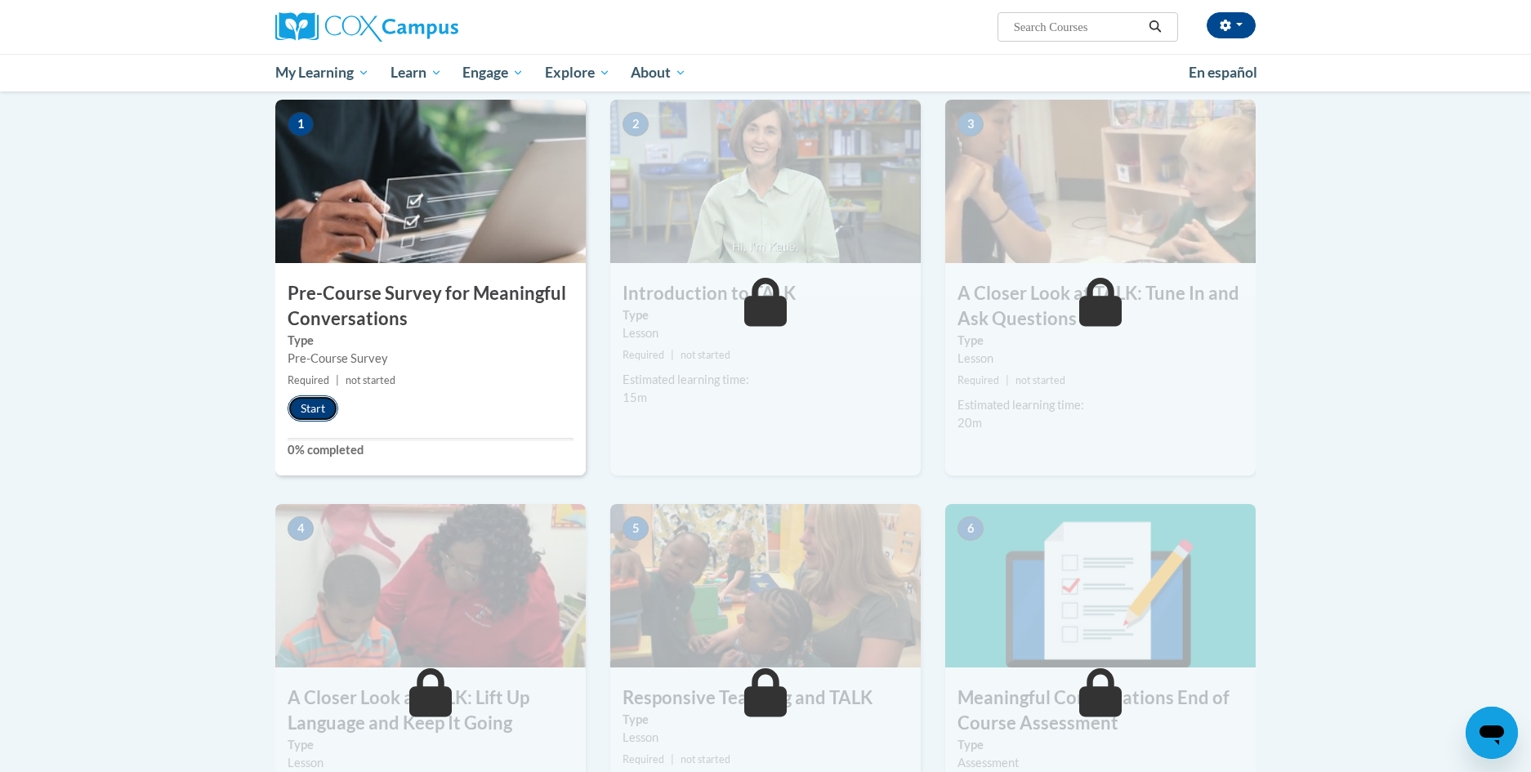
click at [314, 405] on button "Start" at bounding box center [313, 409] width 51 height 26
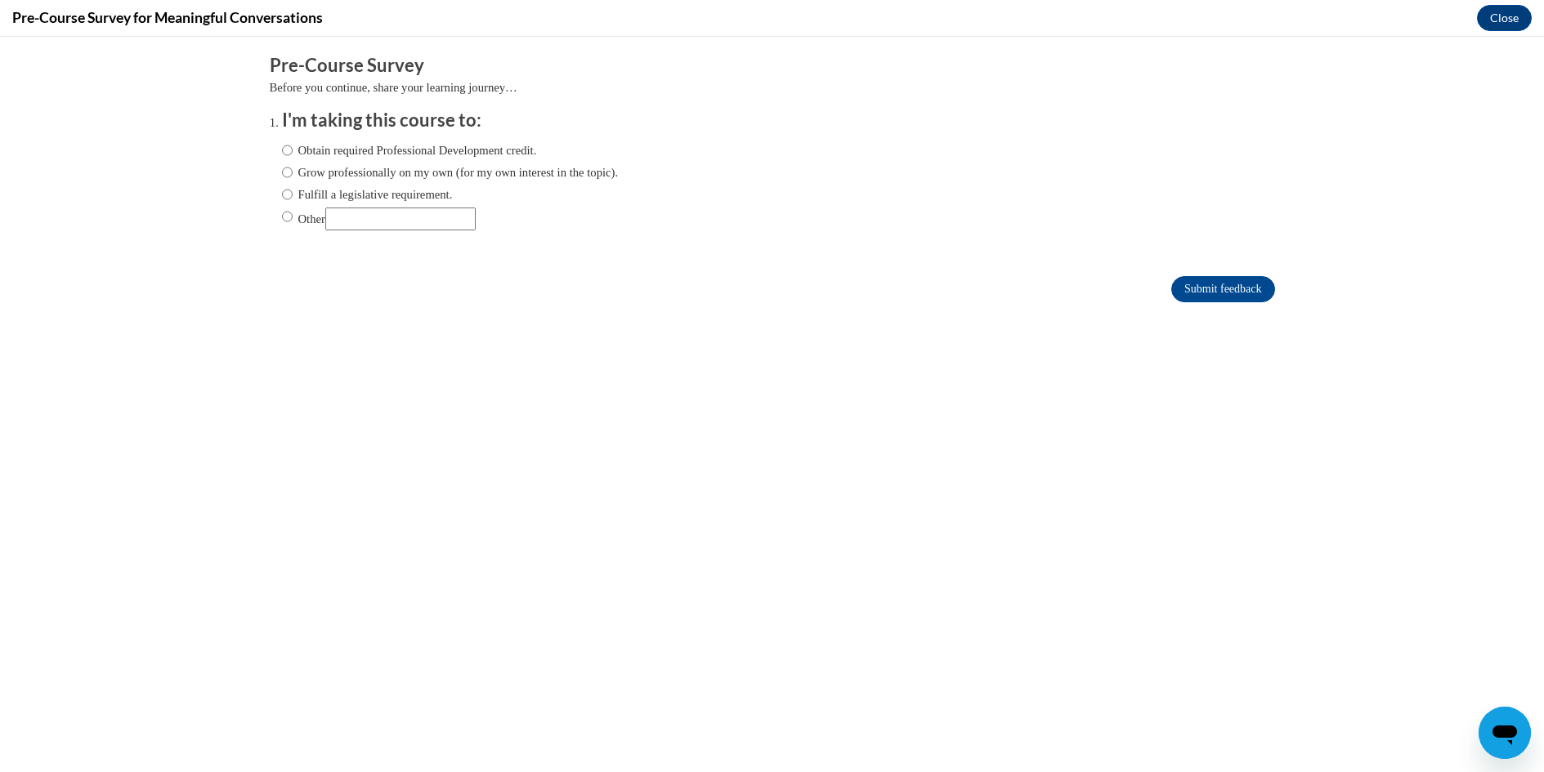
scroll to position [0, 0]
click at [282, 152] on input "Obtain required Professional Development credit." at bounding box center [287, 150] width 11 height 18
radio input "true"
click at [1201, 292] on input "Submit feedback" at bounding box center [1222, 289] width 103 height 26
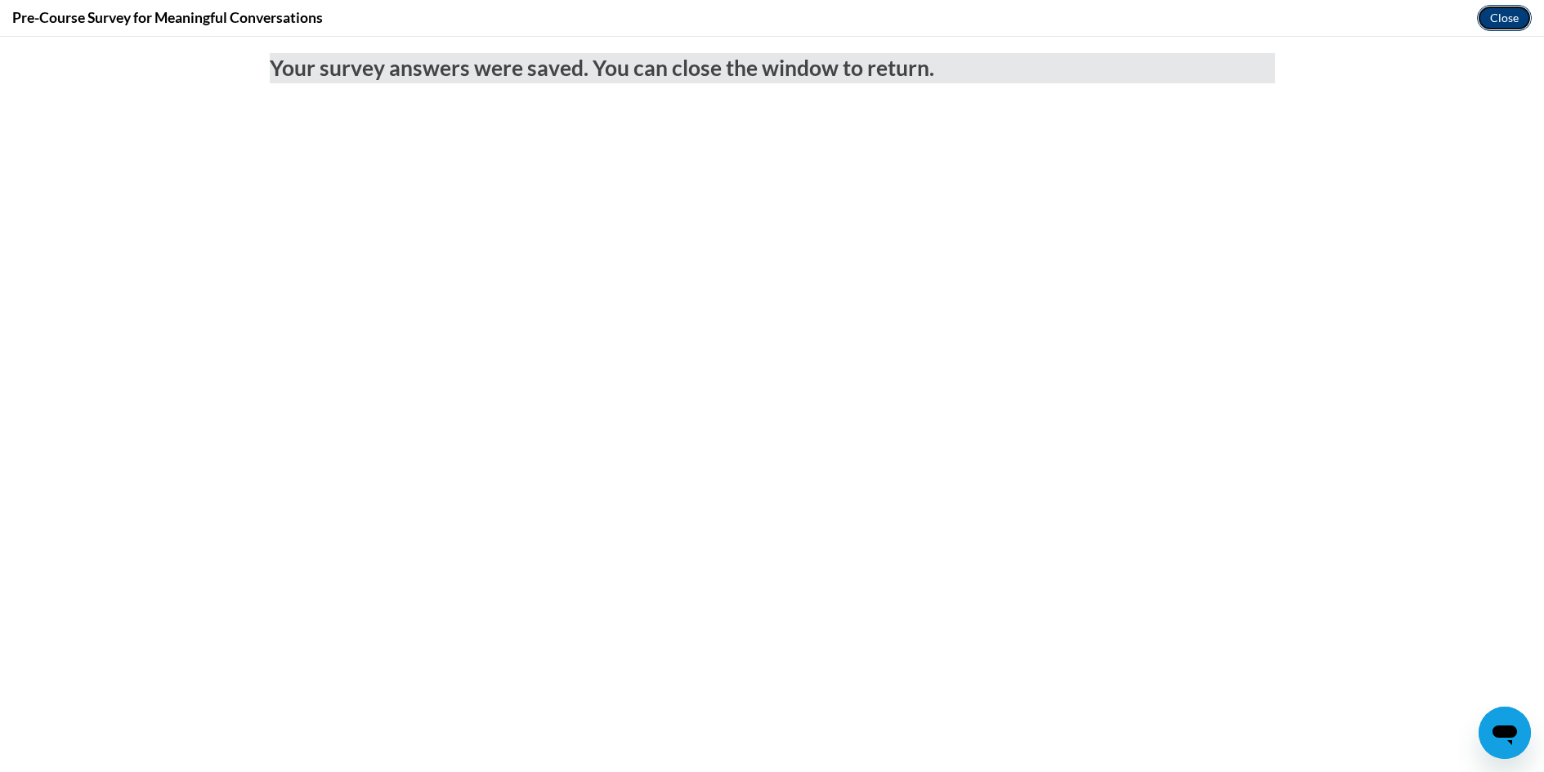
click at [1496, 12] on button "Close" at bounding box center [1504, 18] width 55 height 26
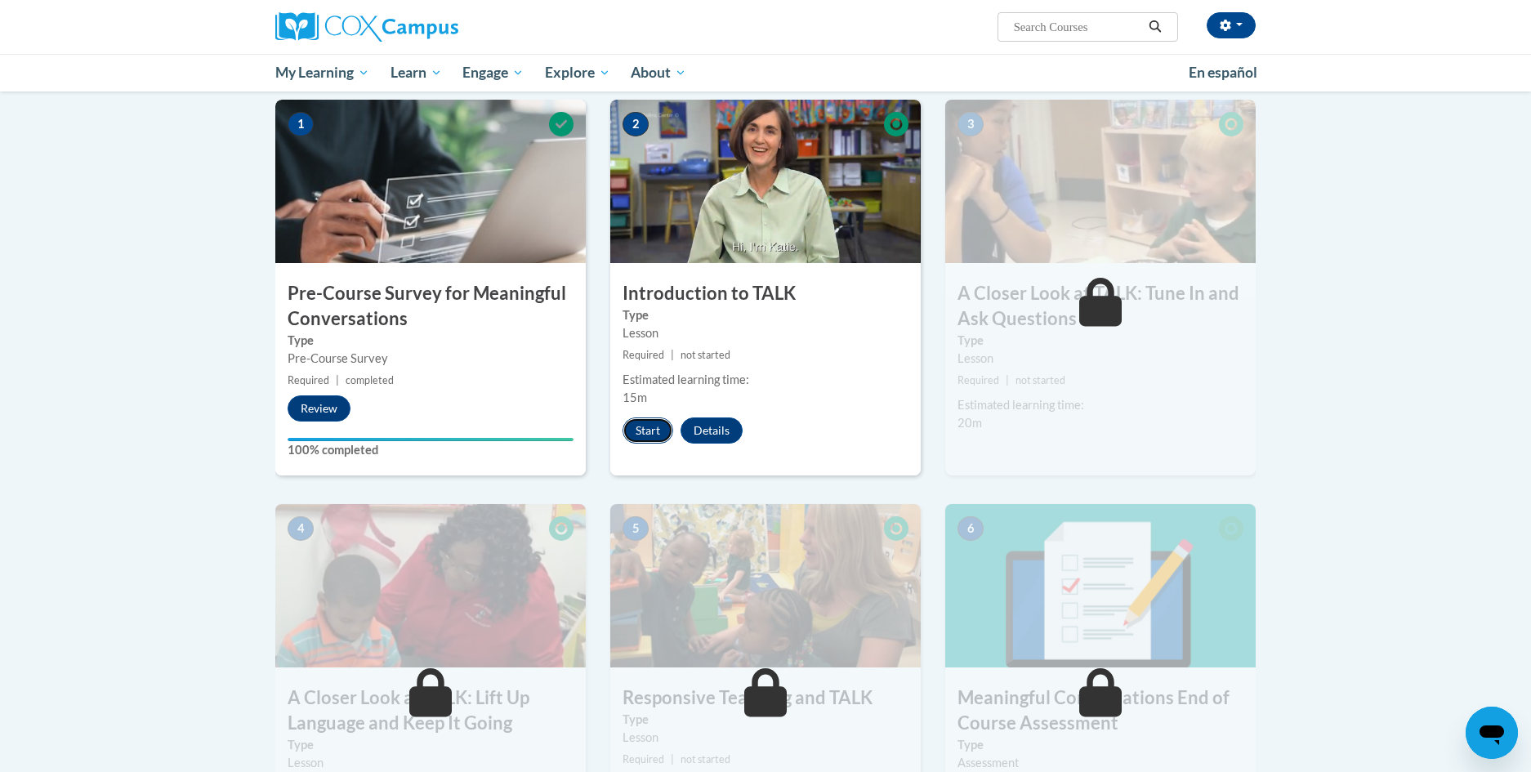
click at [650, 432] on button "Start" at bounding box center [648, 431] width 51 height 26
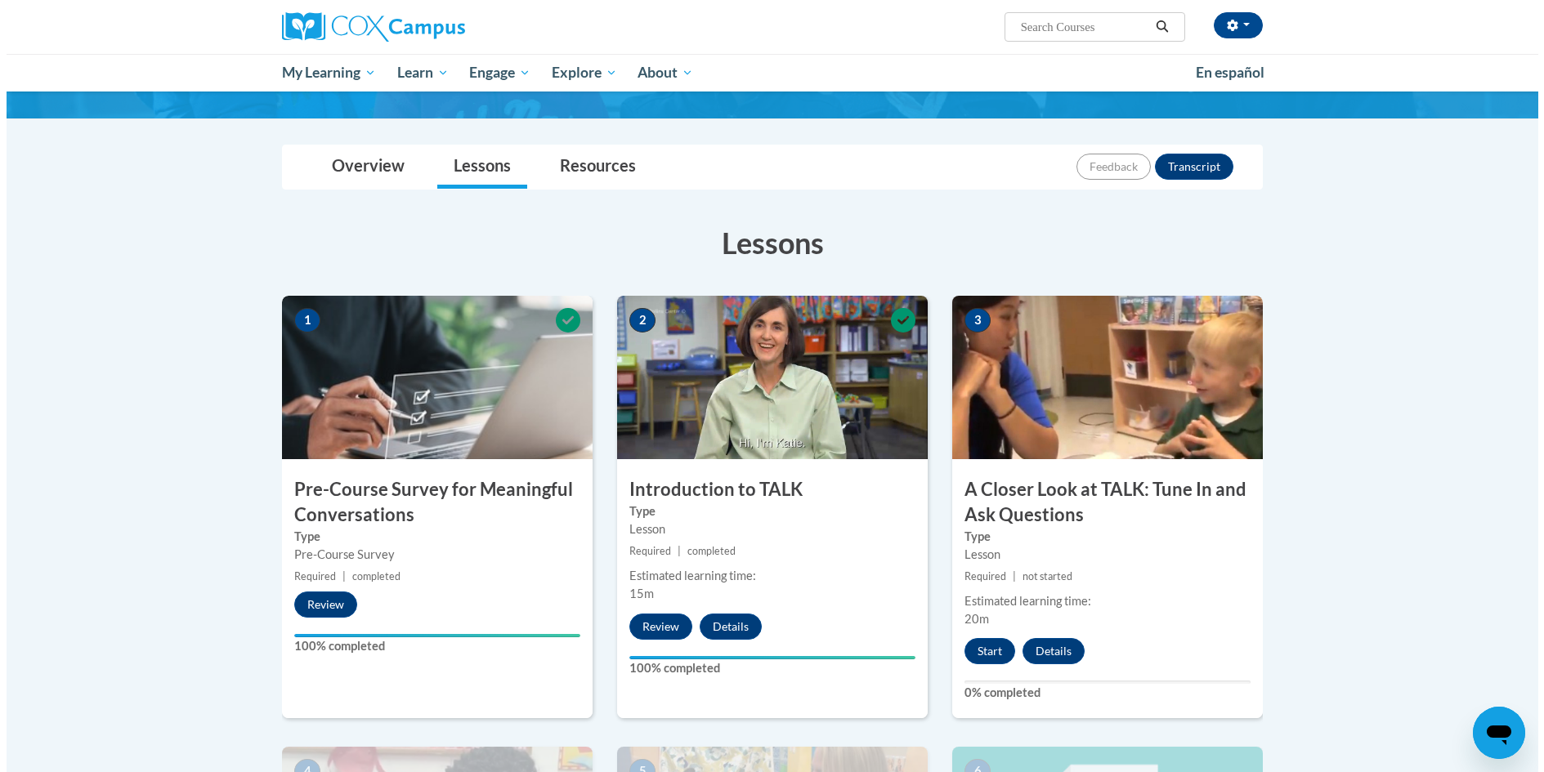
scroll to position [327, 0]
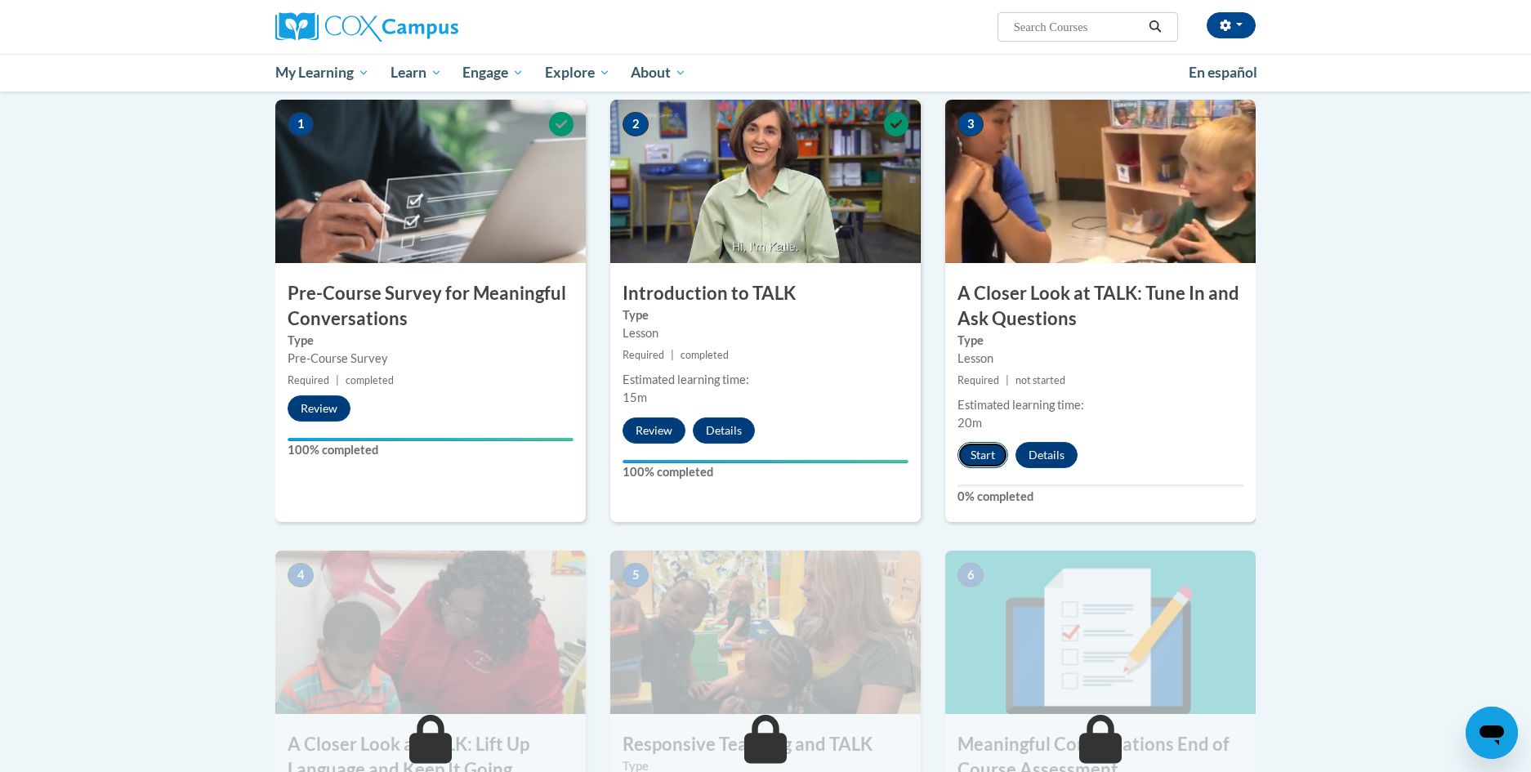
click at [976, 453] on button "Start" at bounding box center [983, 455] width 51 height 26
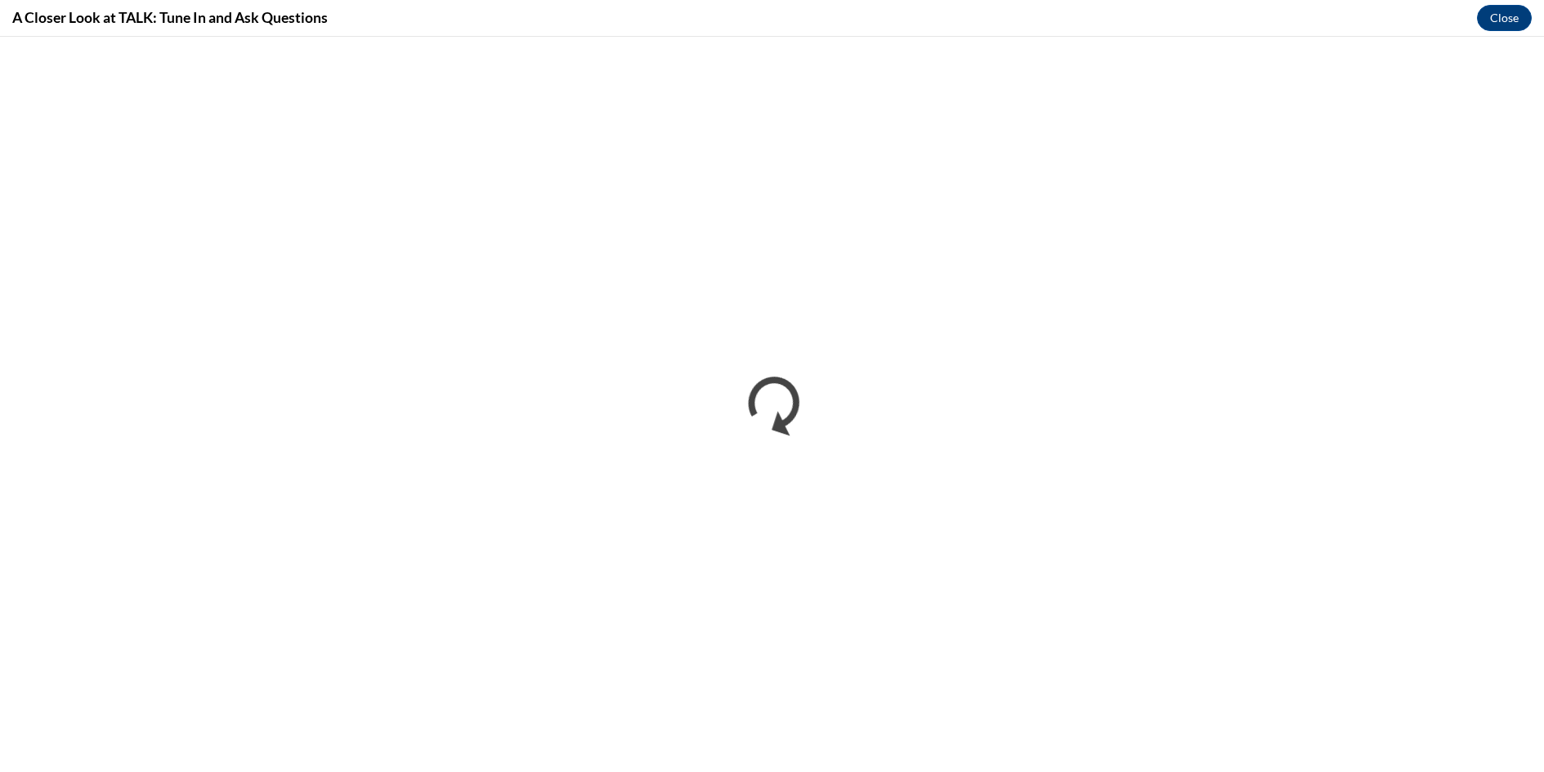
scroll to position [0, 0]
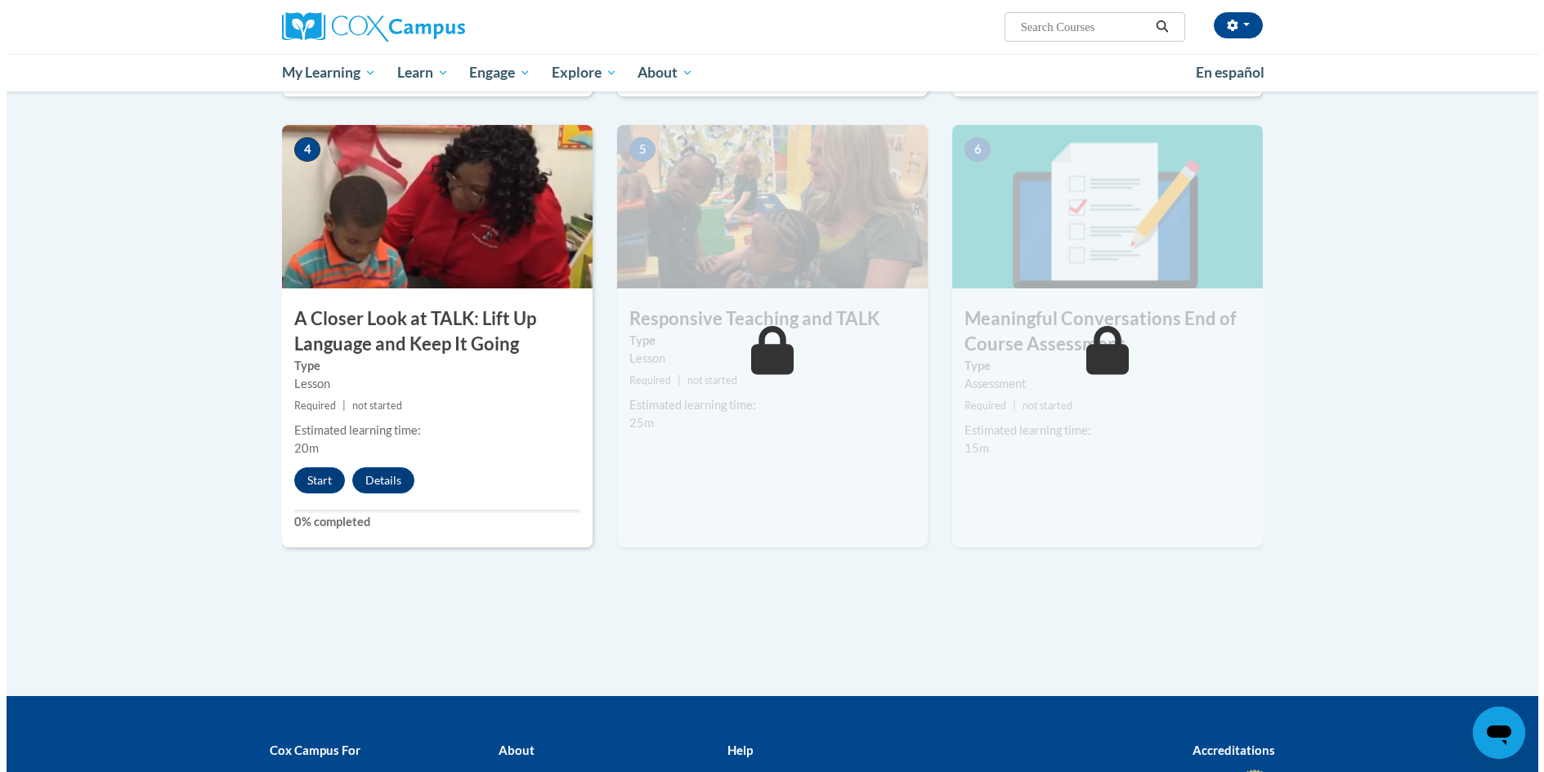
scroll to position [817, 0]
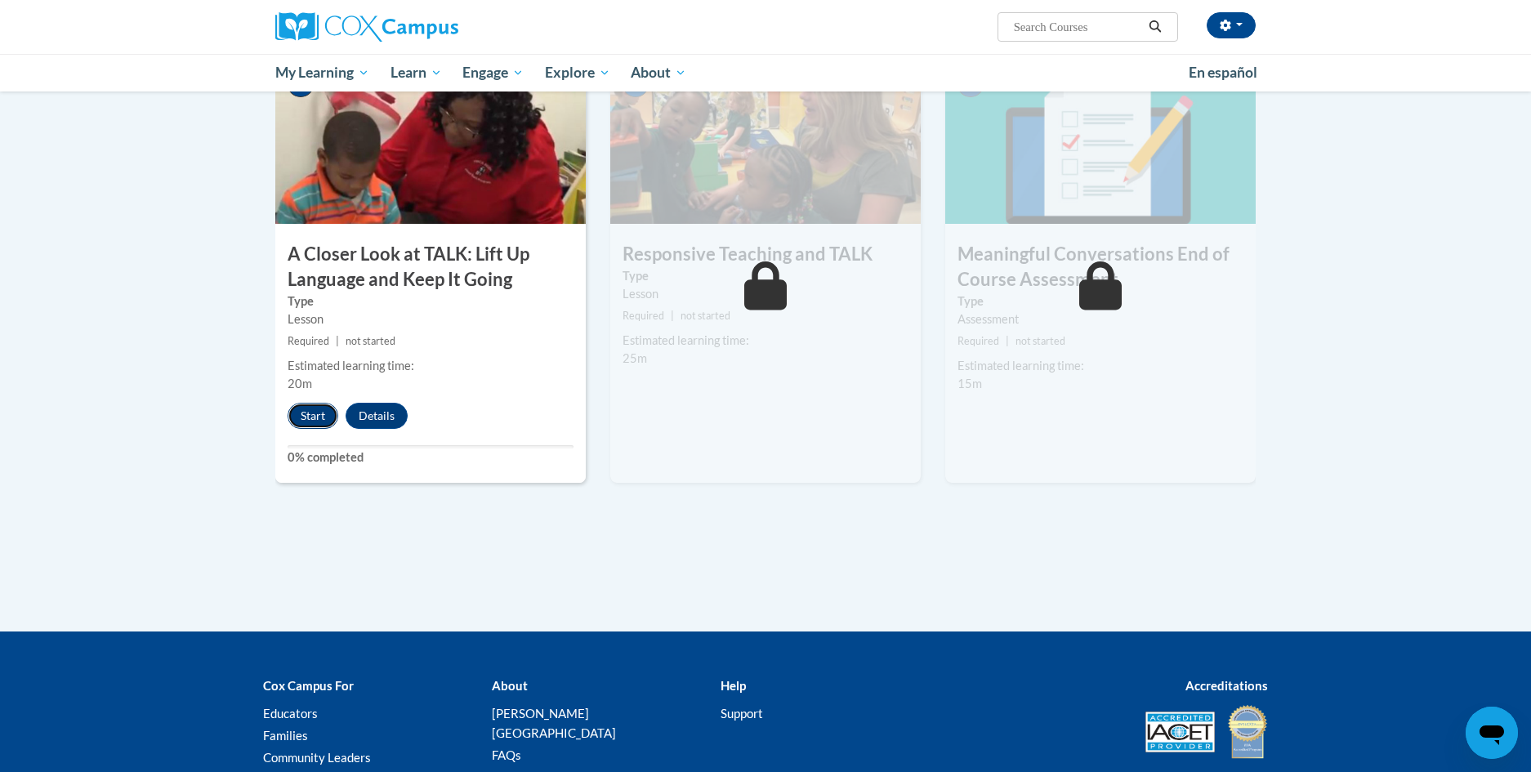
click at [309, 414] on button "Start" at bounding box center [313, 416] width 51 height 26
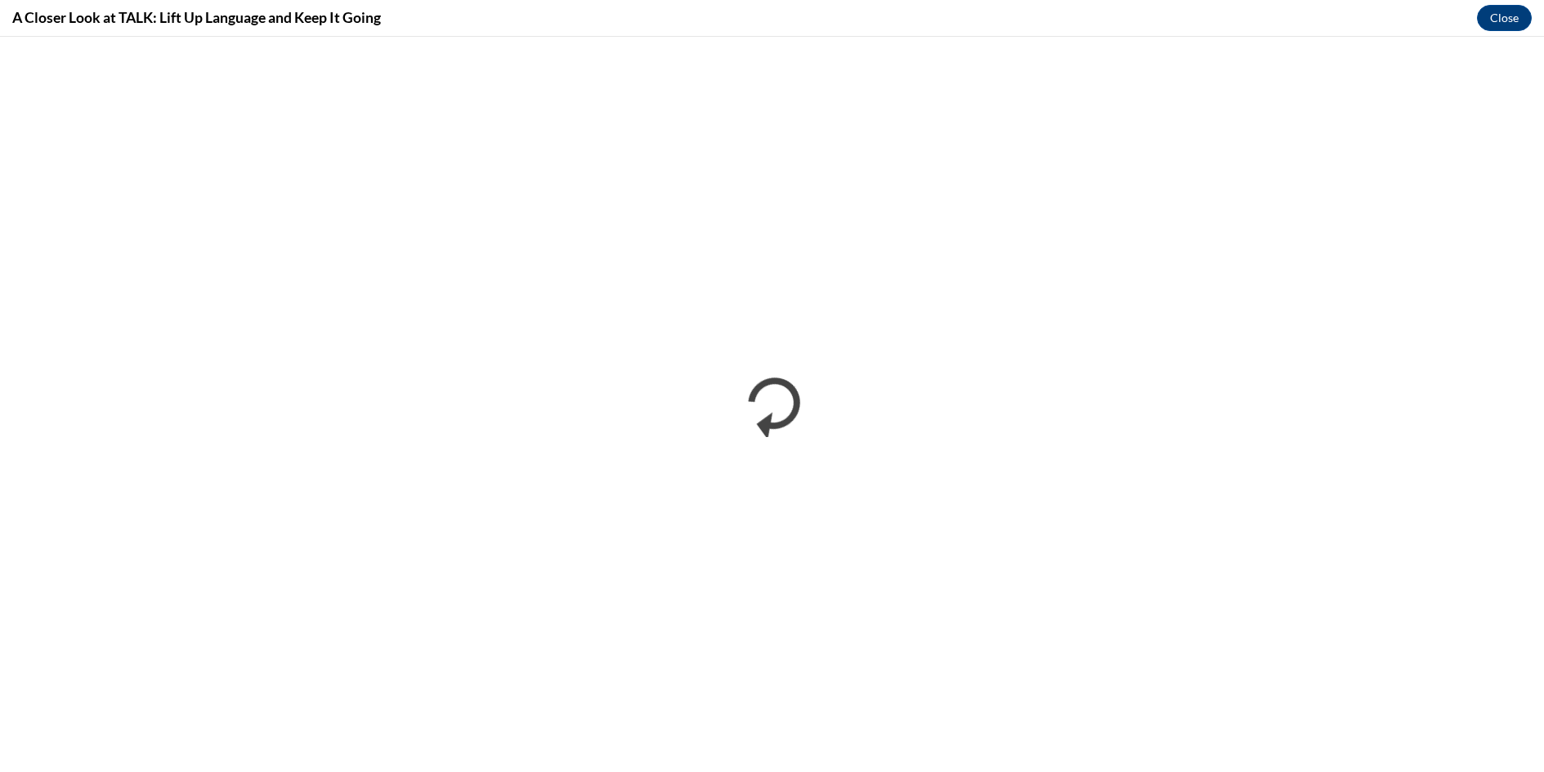
scroll to position [0, 0]
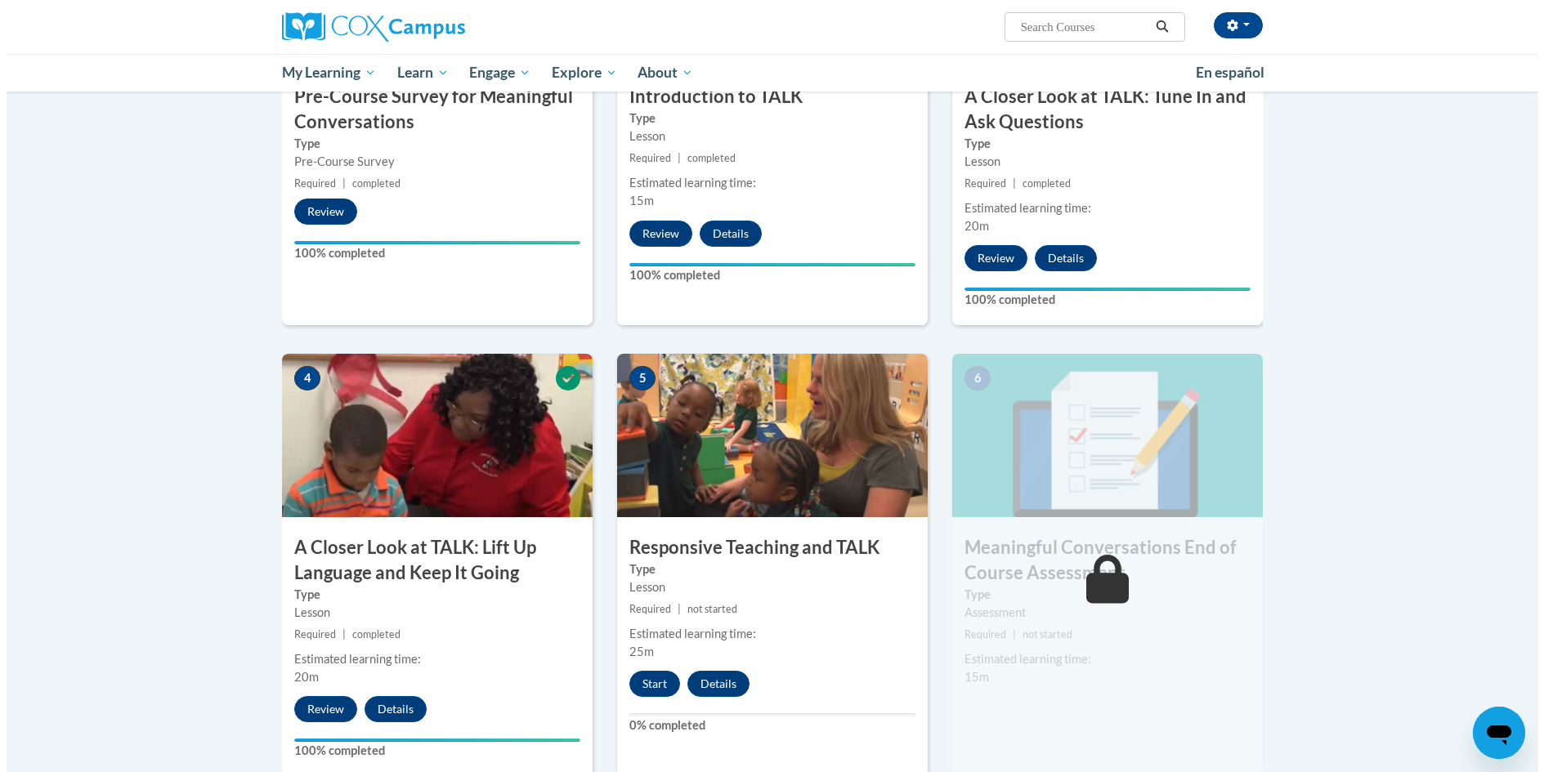
scroll to position [817, 0]
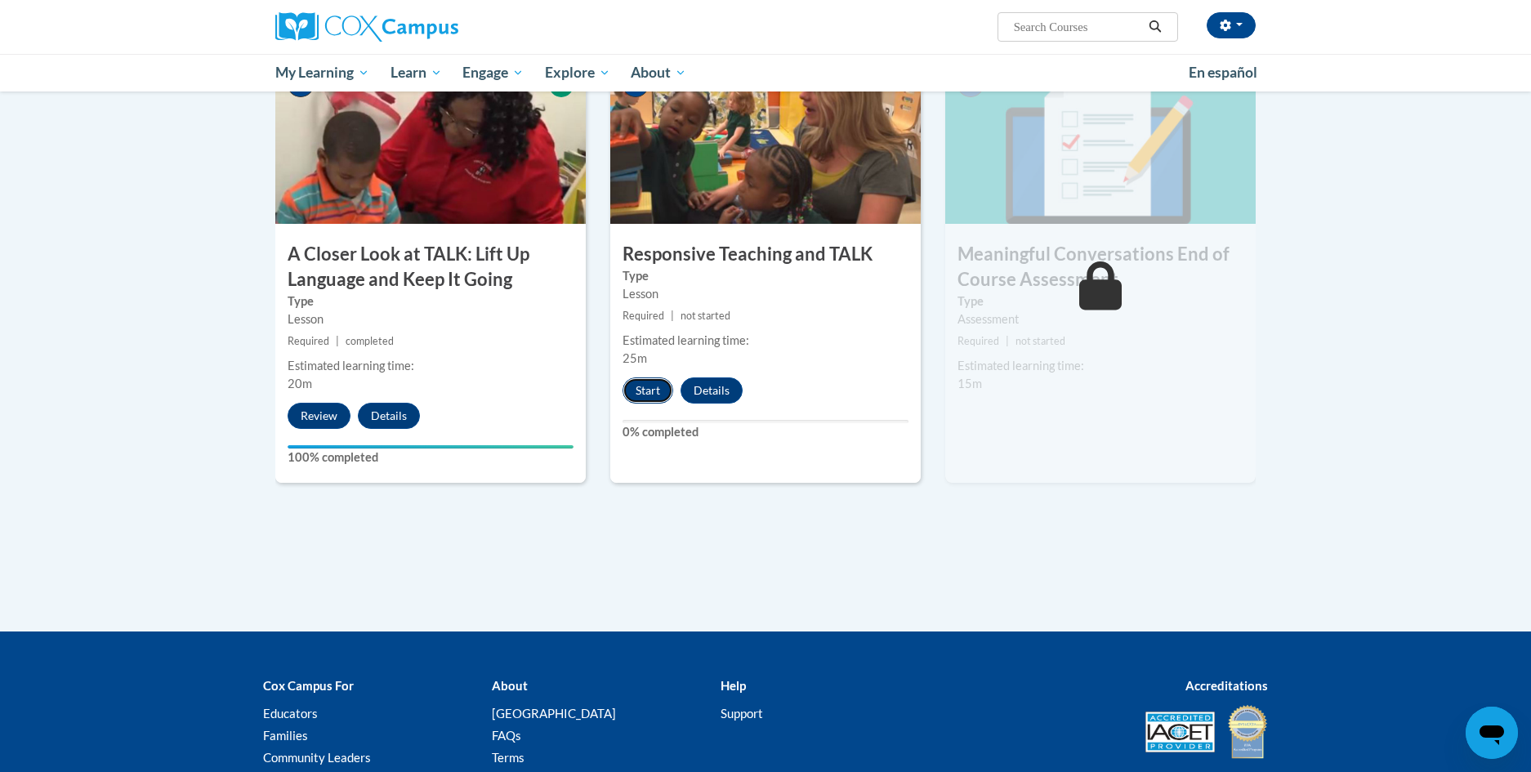
click at [645, 391] on button "Start" at bounding box center [648, 391] width 51 height 26
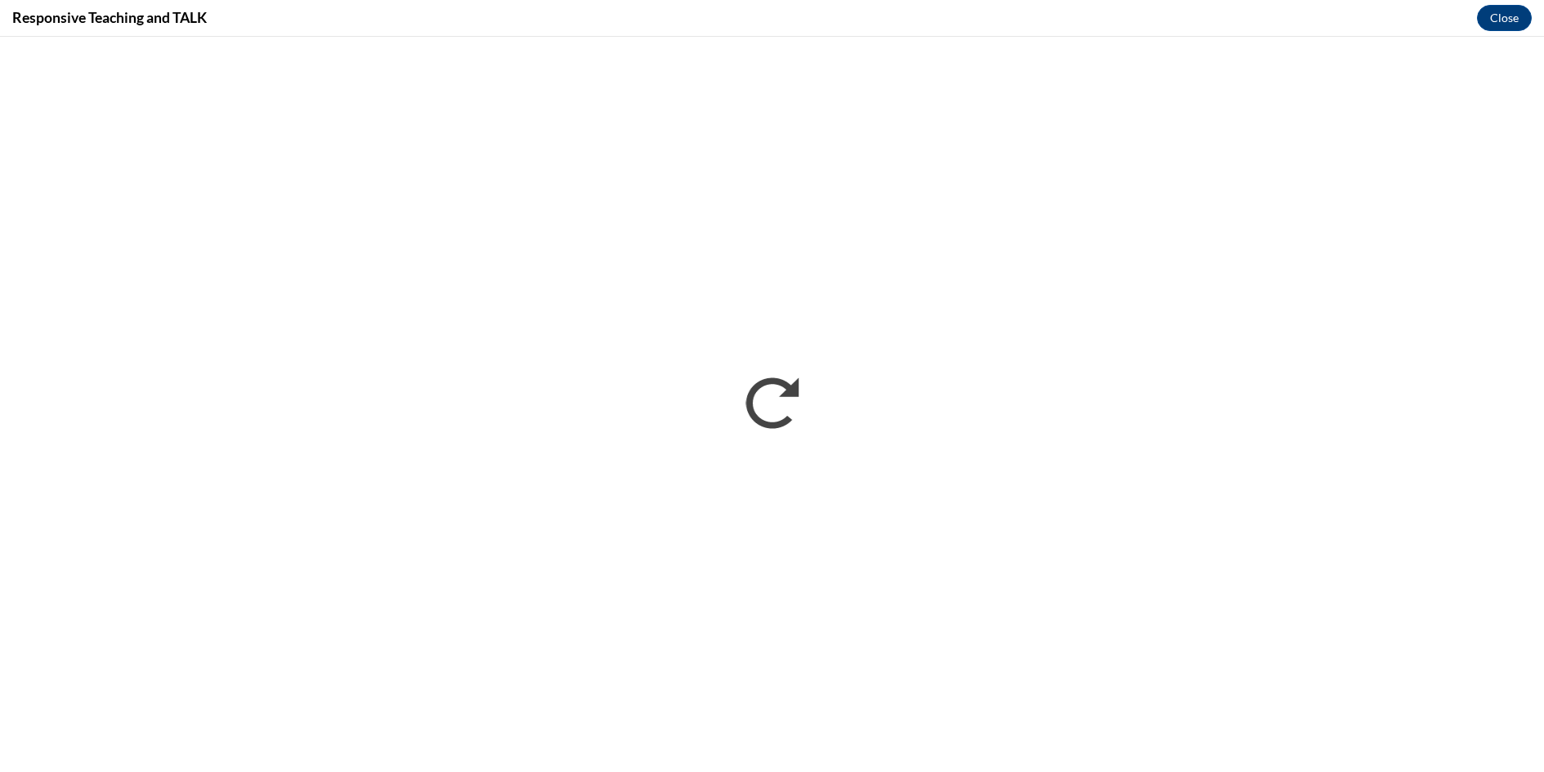
scroll to position [0, 0]
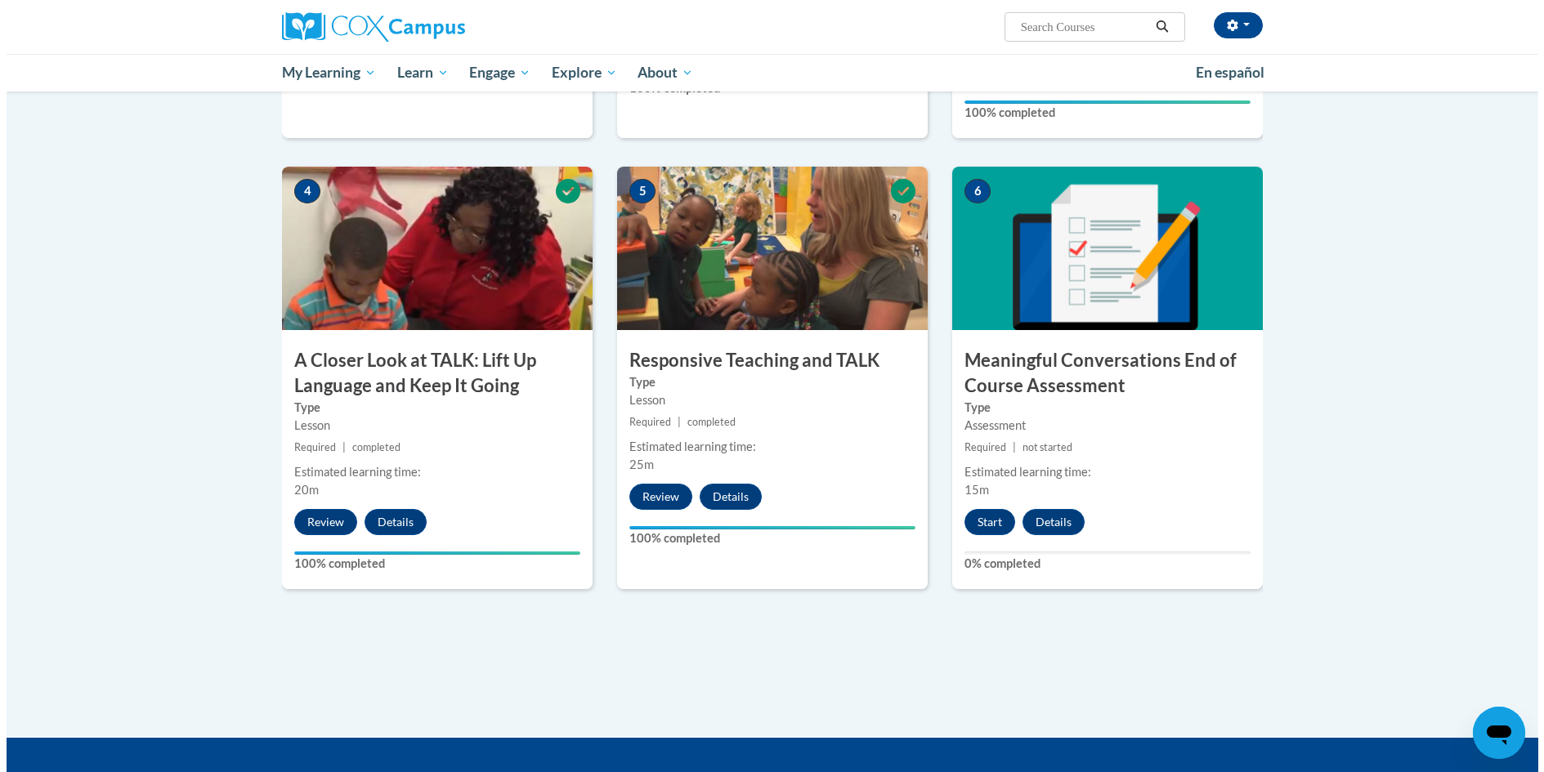
scroll to position [735, 0]
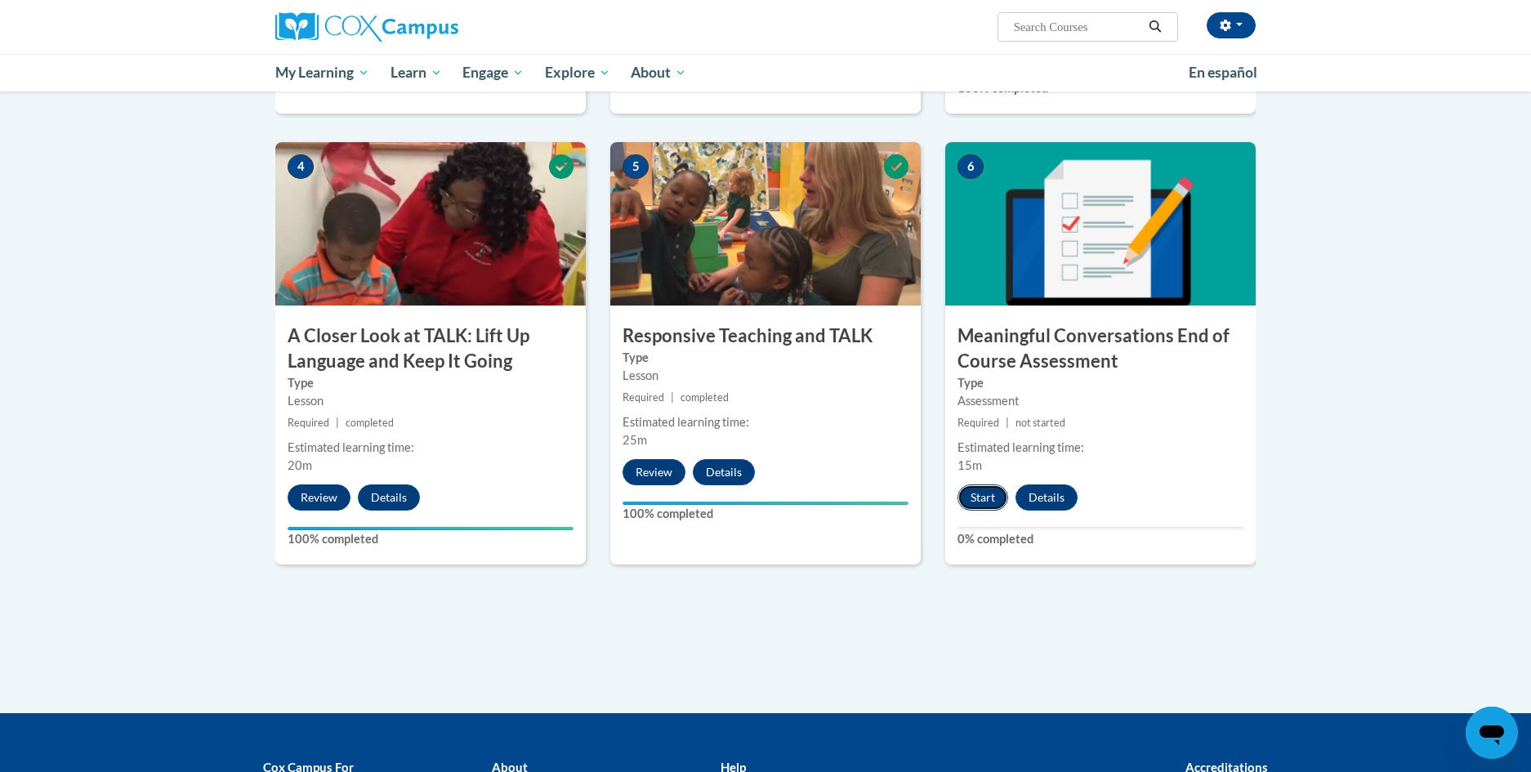
click at [988, 495] on button "Start" at bounding box center [983, 498] width 51 height 26
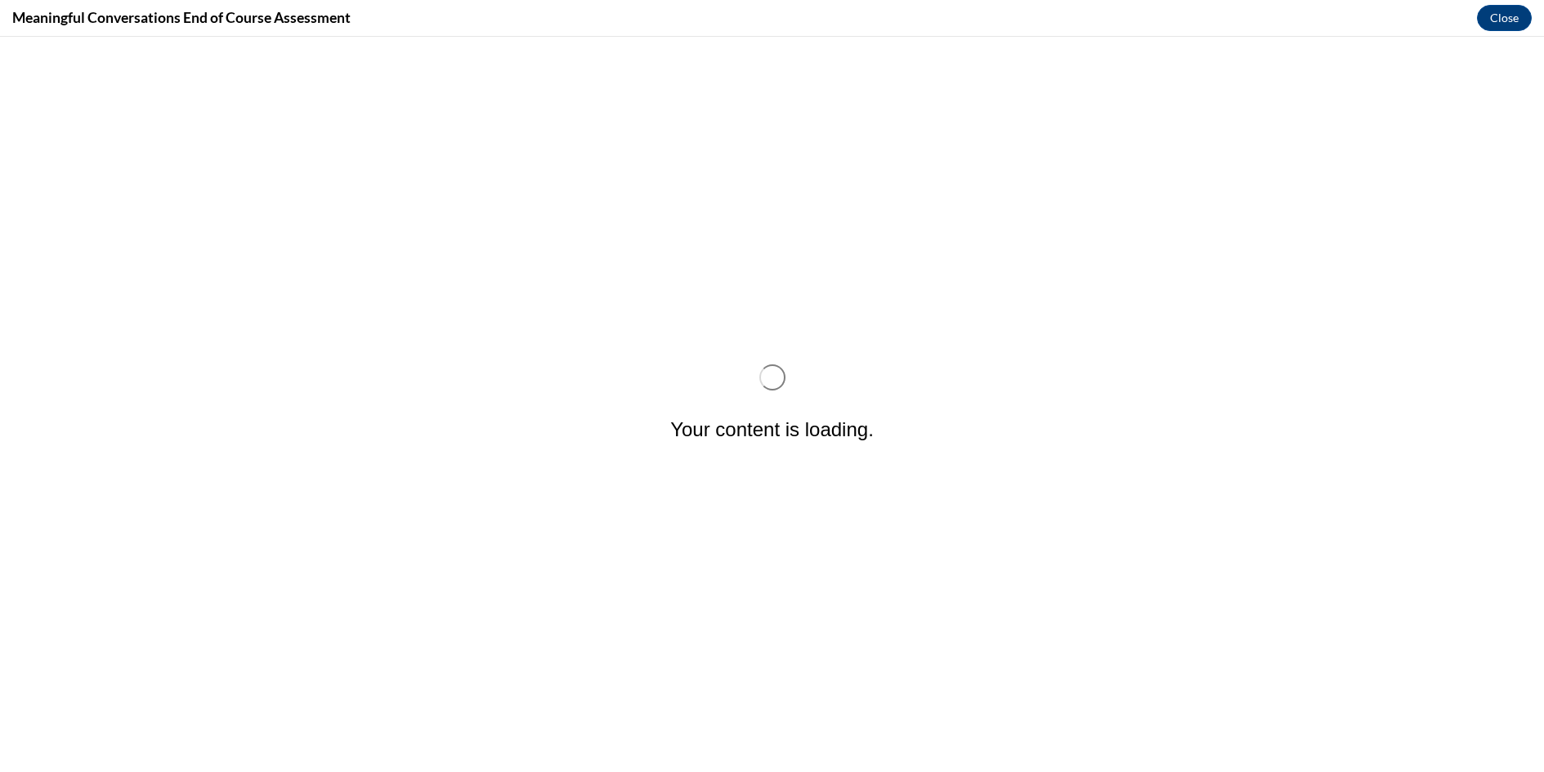
scroll to position [0, 0]
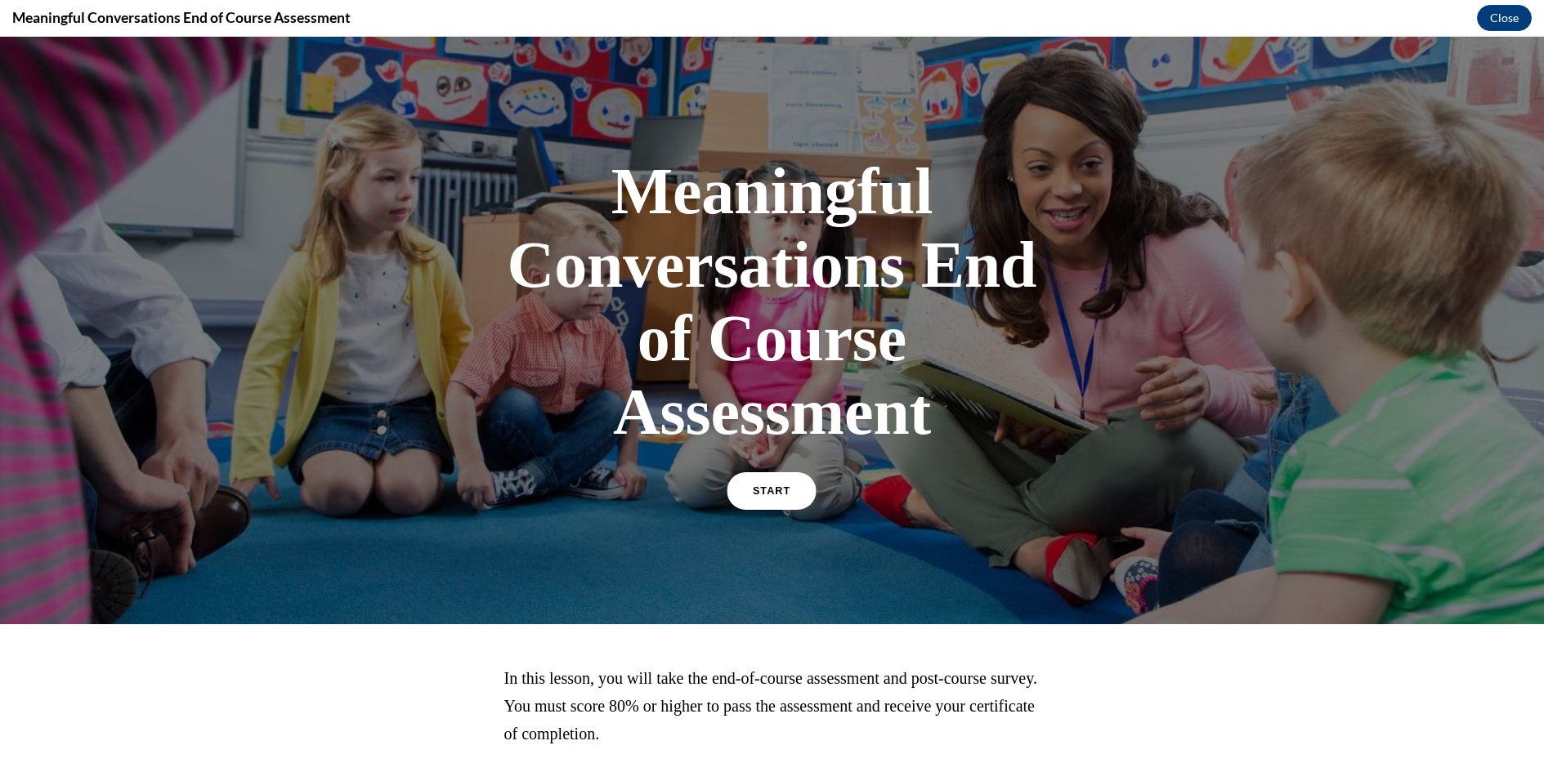
click at [789, 493] on link "START" at bounding box center [771, 491] width 89 height 38
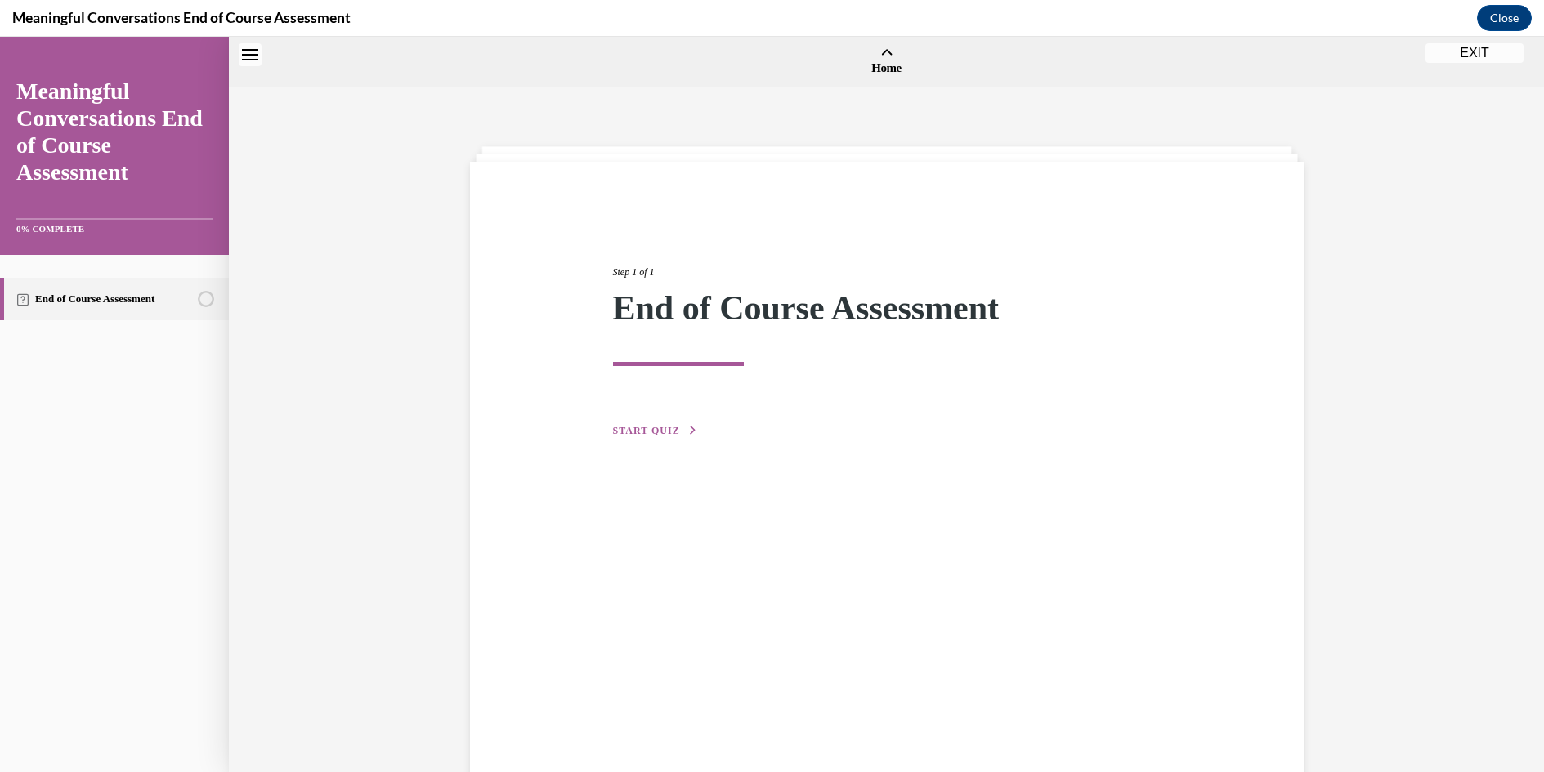
scroll to position [51, 0]
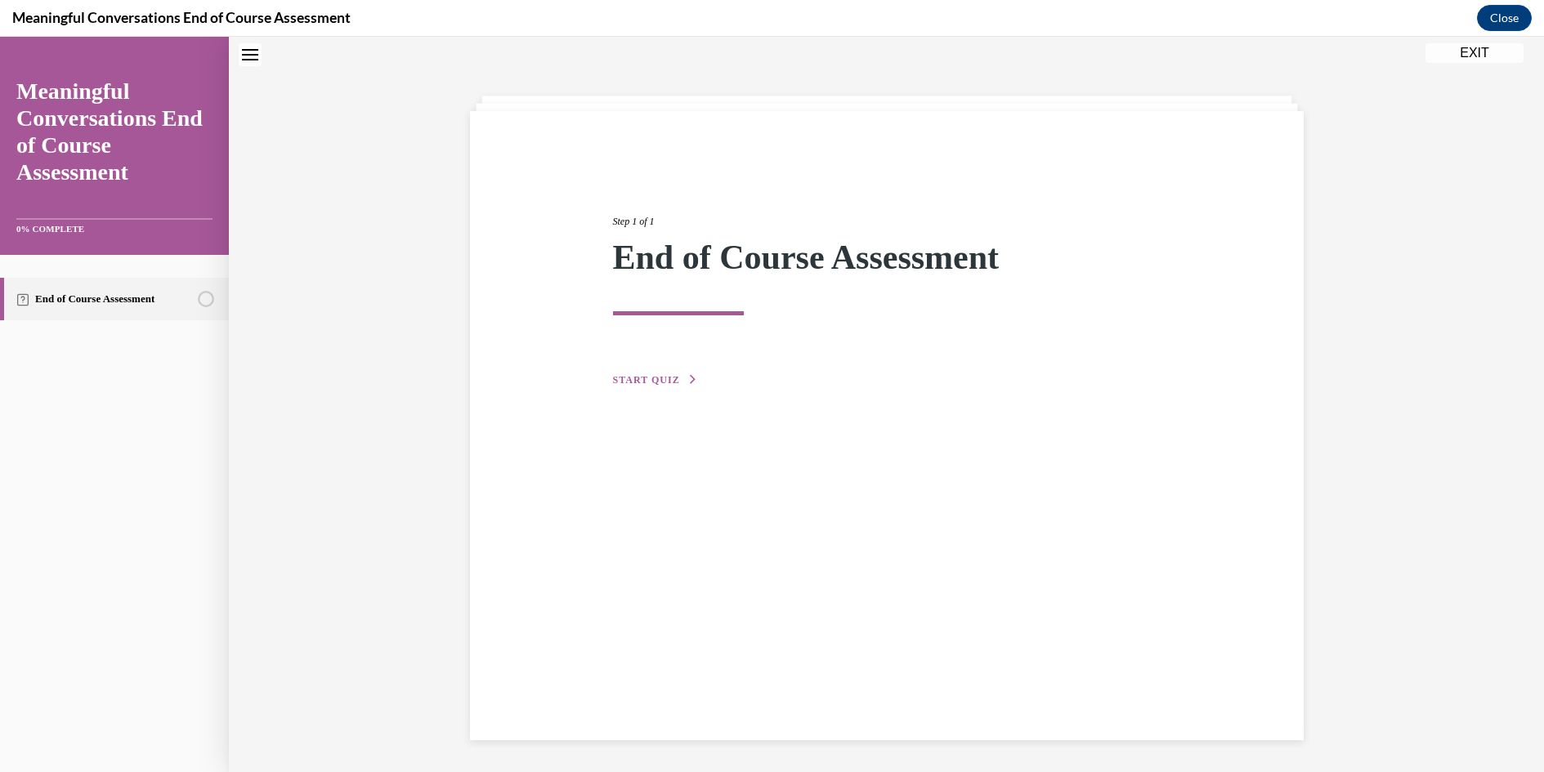
click at [656, 375] on span "START QUIZ" at bounding box center [646, 379] width 67 height 11
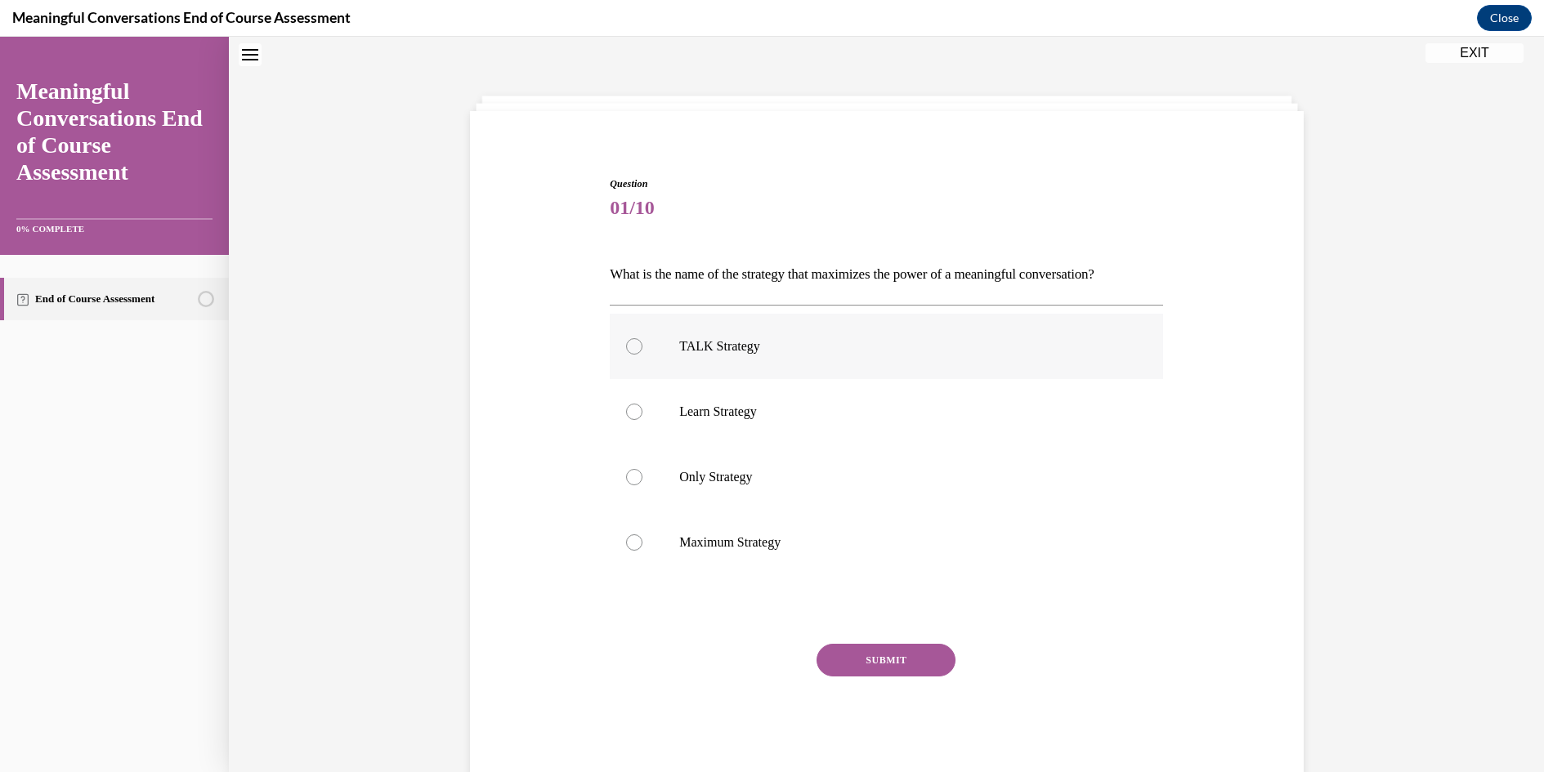
click at [627, 344] on div at bounding box center [634, 346] width 16 height 16
click at [627, 344] on input "TALK Strategy" at bounding box center [634, 346] width 16 height 16
radio input "true"
click at [895, 657] on button "SUBMIT" at bounding box center [885, 660] width 139 height 33
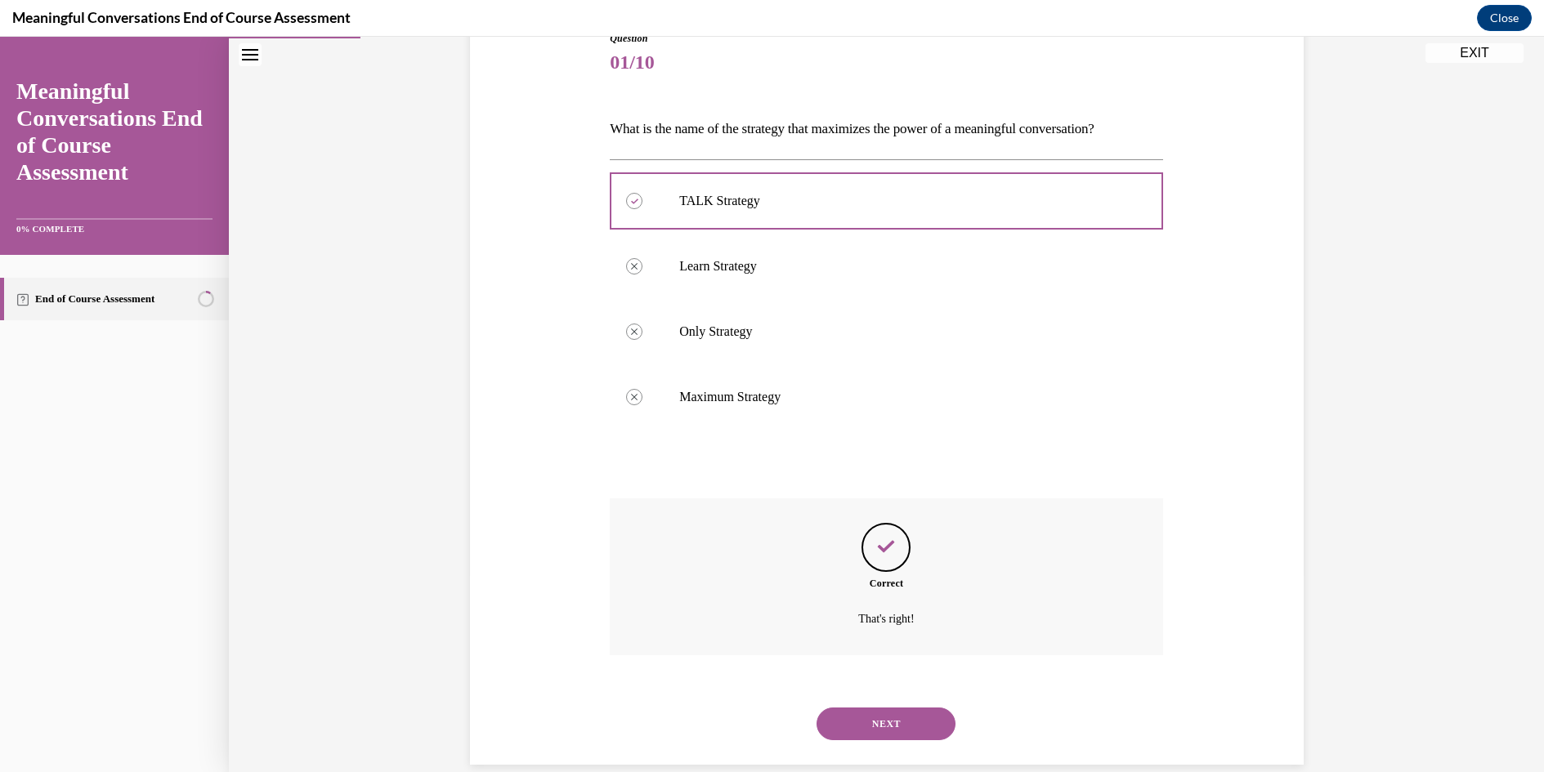
scroll to position [221, 0]
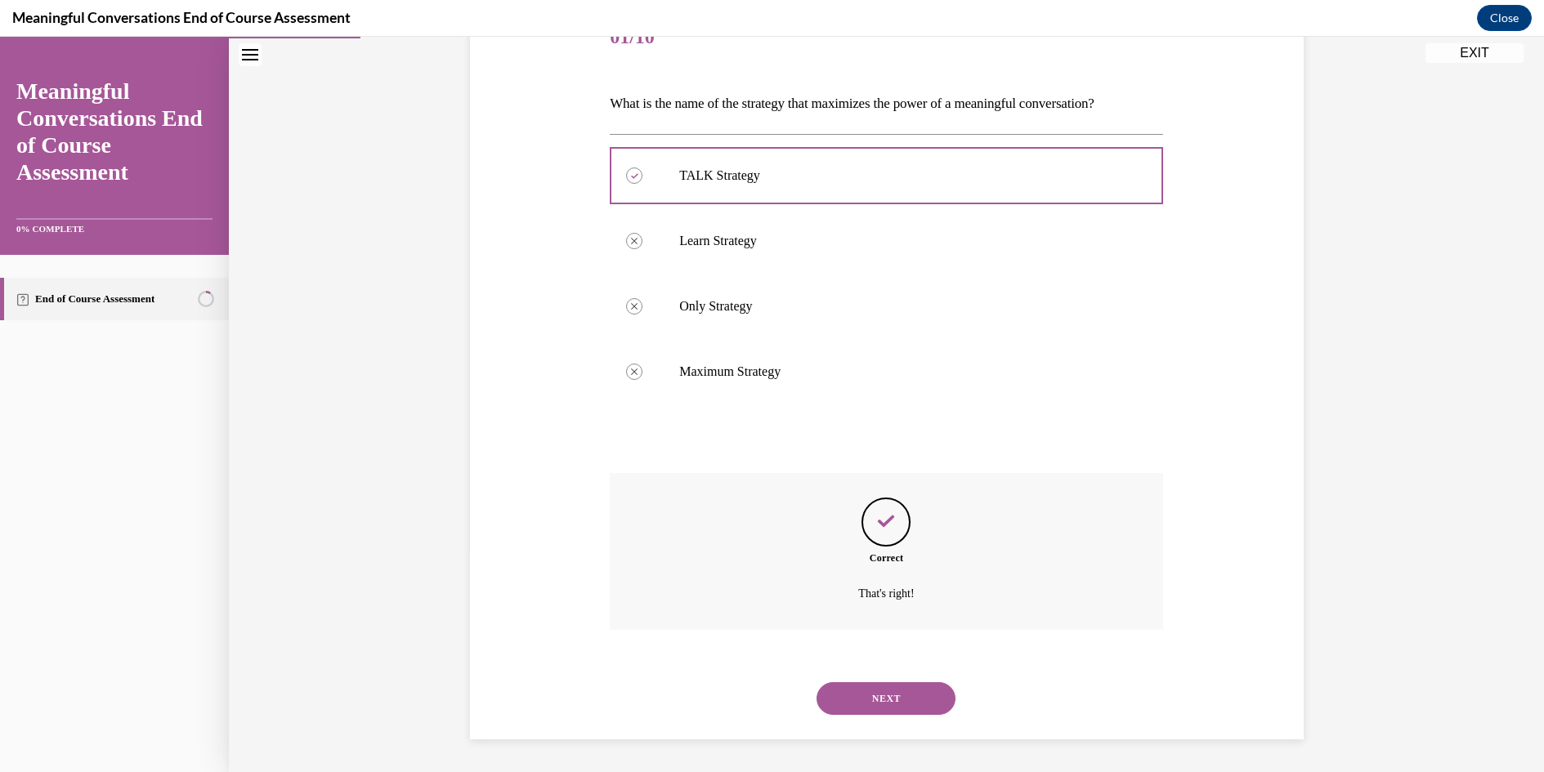
click at [889, 693] on button "NEXT" at bounding box center [885, 698] width 139 height 33
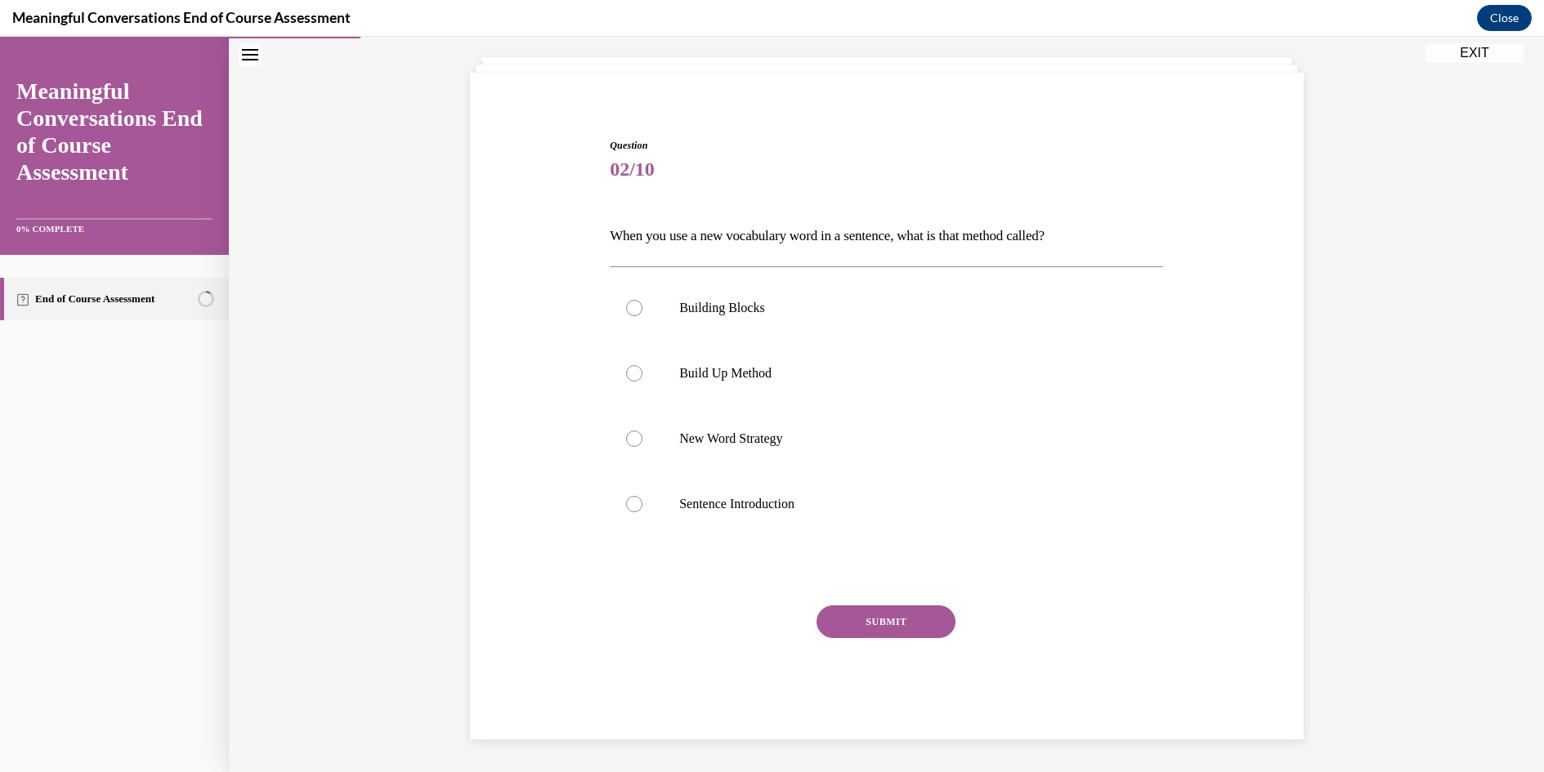
scroll to position [89, 0]
click at [626, 373] on div at bounding box center [634, 373] width 16 height 16
click at [626, 373] on input "Build Up Method" at bounding box center [634, 373] width 16 height 16
radio input "true"
click at [882, 620] on button "SUBMIT" at bounding box center [885, 622] width 139 height 33
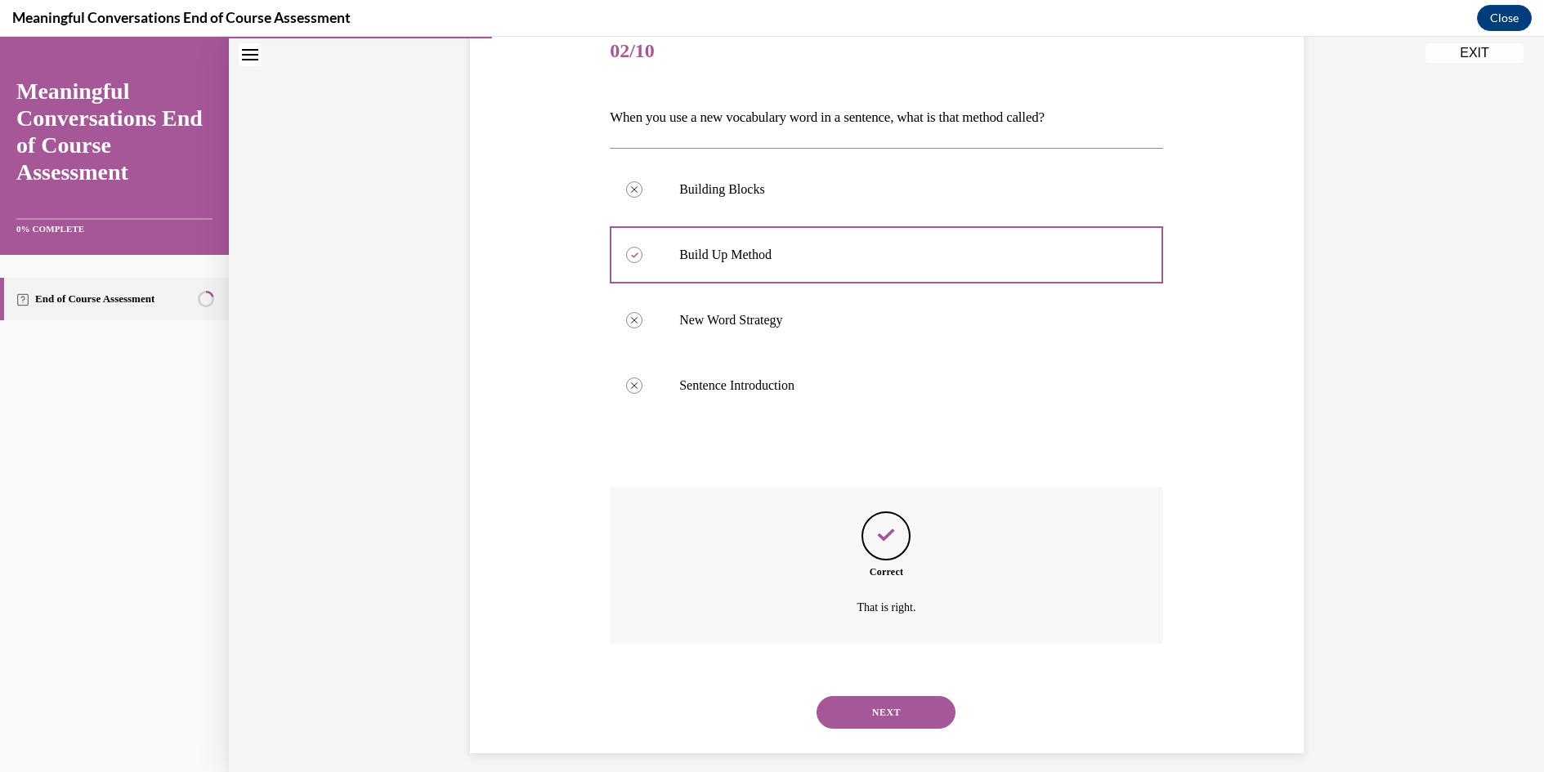
scroll to position [221, 0]
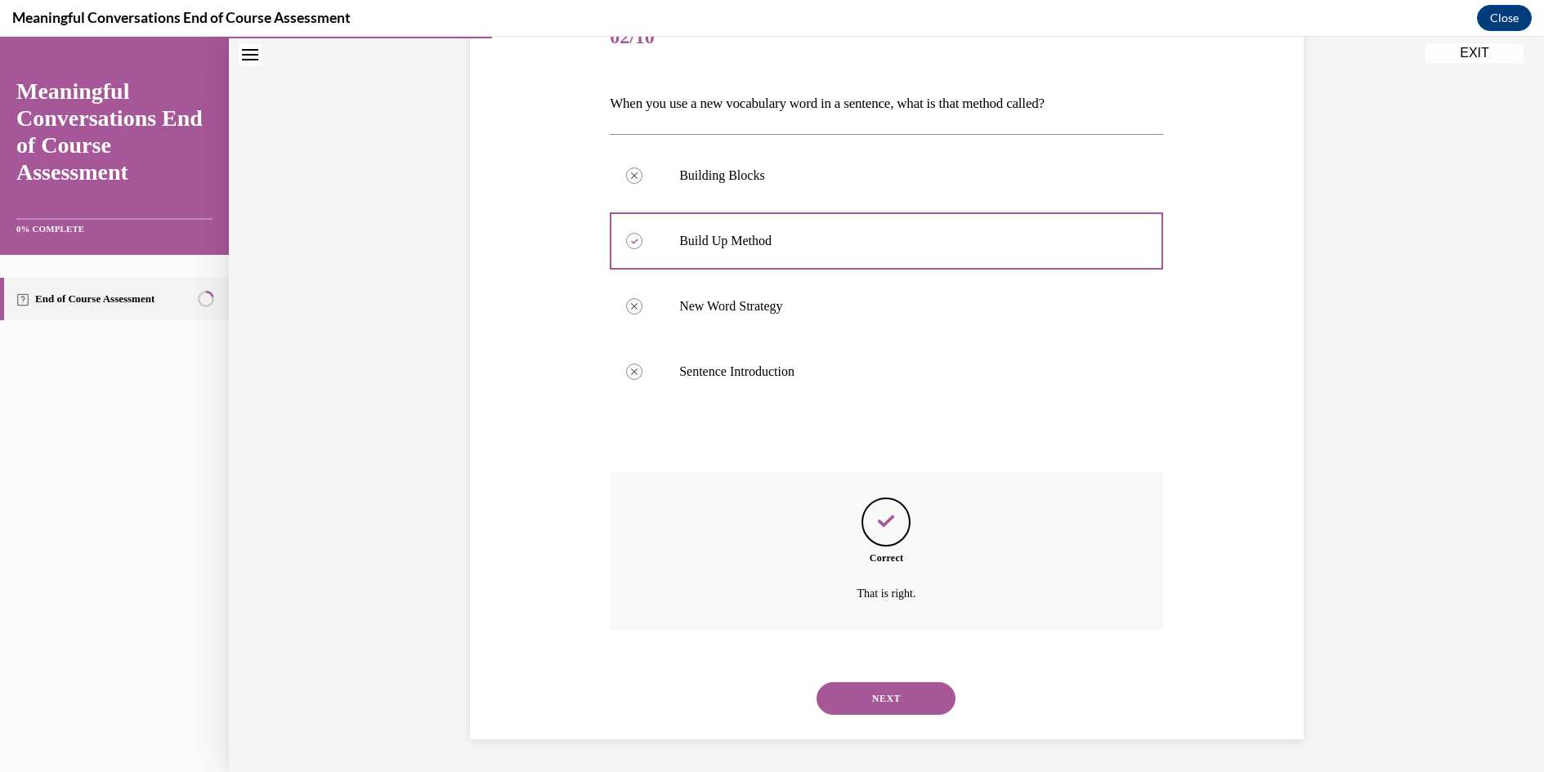
click at [872, 698] on button "NEXT" at bounding box center [885, 698] width 139 height 33
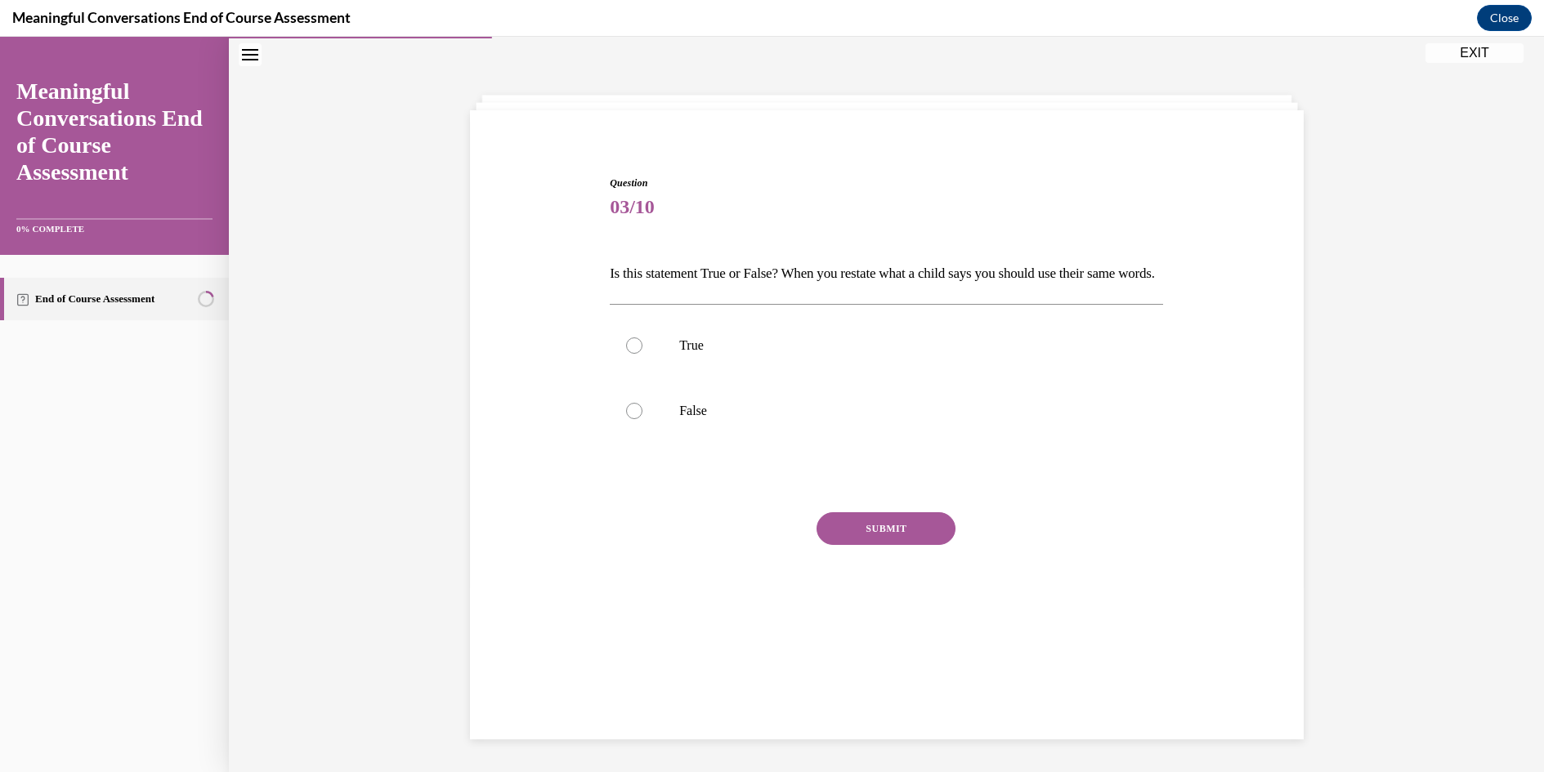
scroll to position [51, 0]
click at [627, 419] on div at bounding box center [634, 411] width 16 height 16
click at [627, 419] on input "False" at bounding box center [634, 411] width 16 height 16
radio input "true"
click at [876, 545] on button "SUBMIT" at bounding box center [885, 528] width 139 height 33
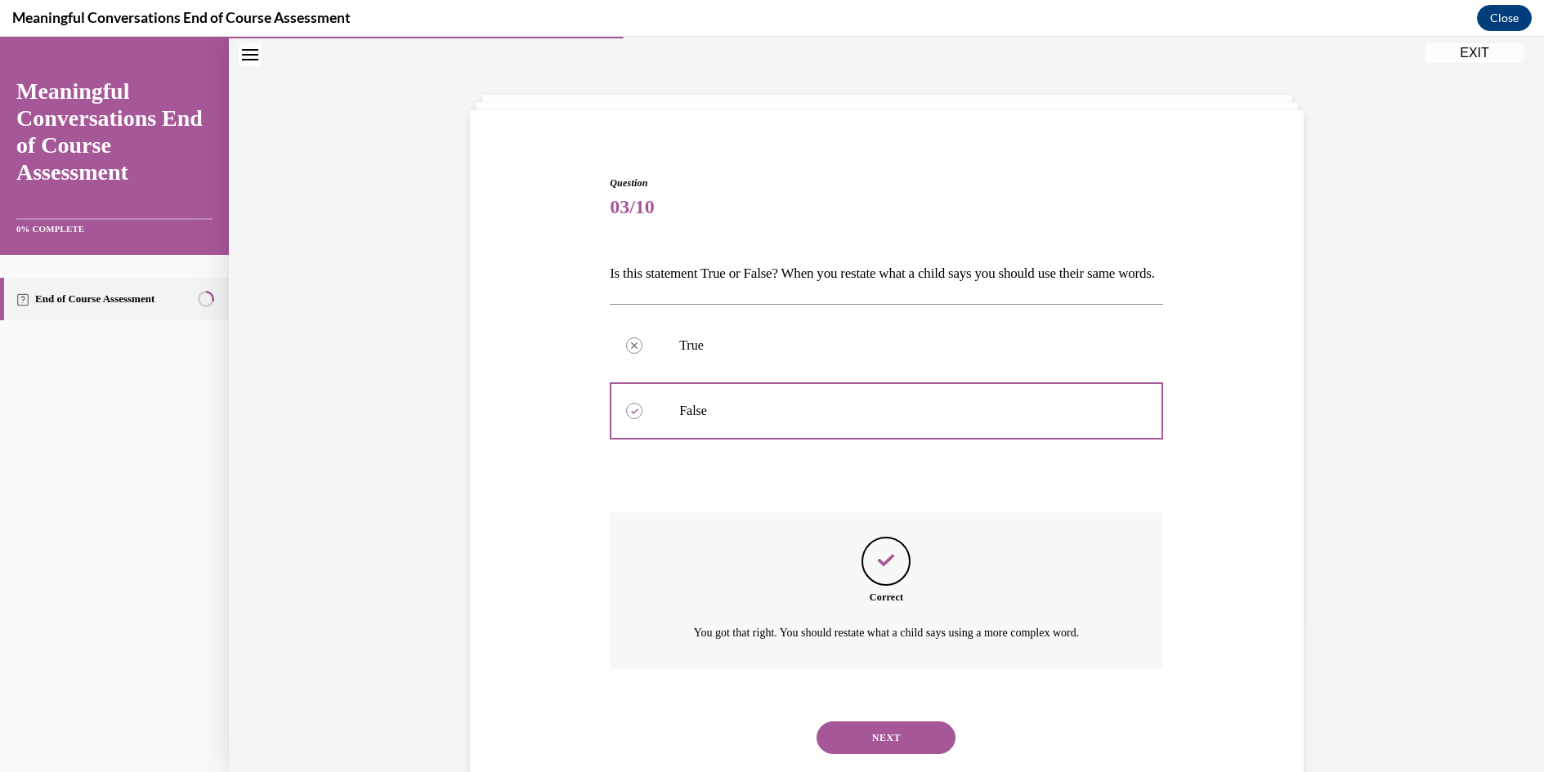
scroll to position [118, 0]
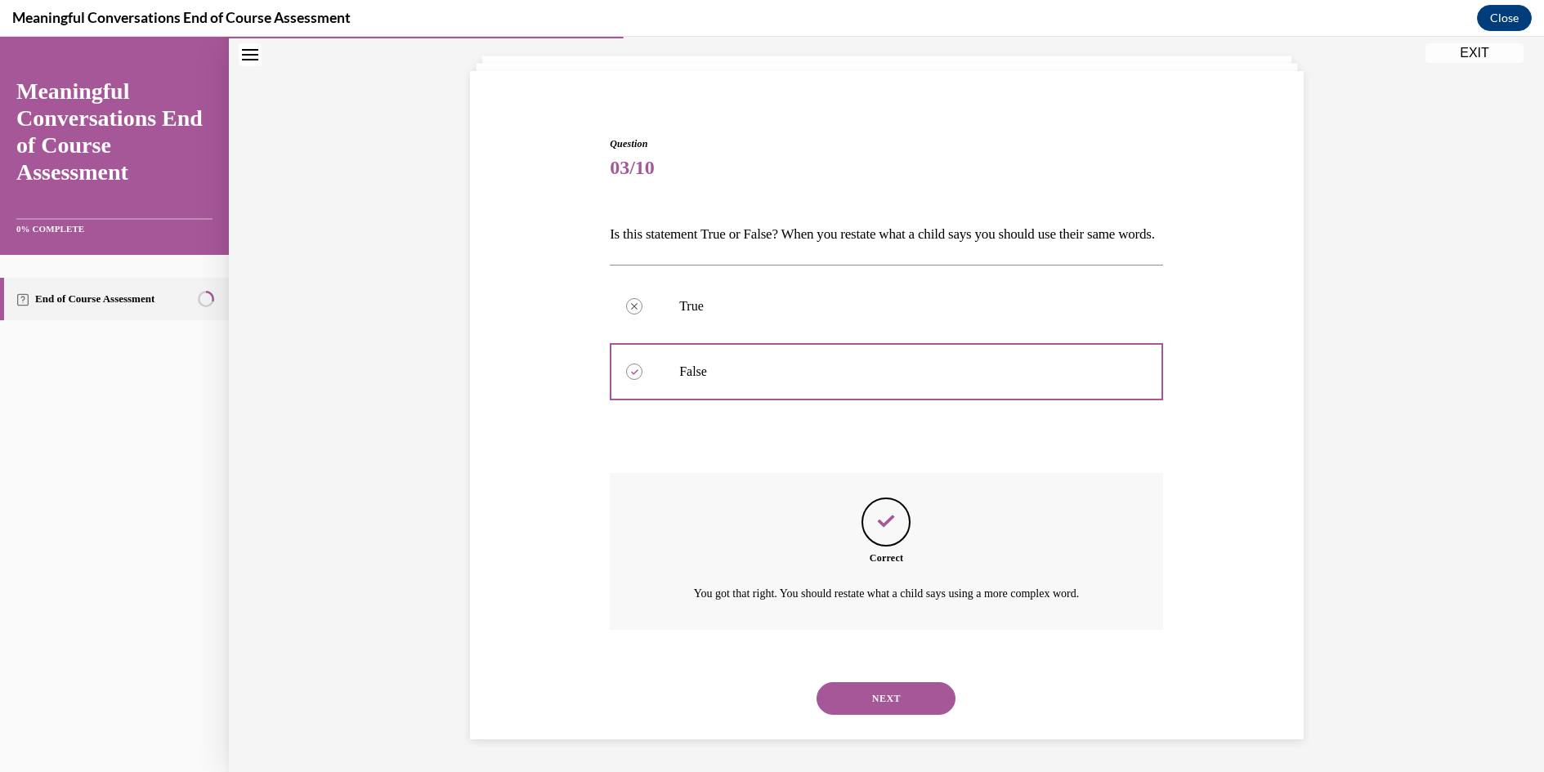
click at [893, 692] on button "NEXT" at bounding box center [885, 698] width 139 height 33
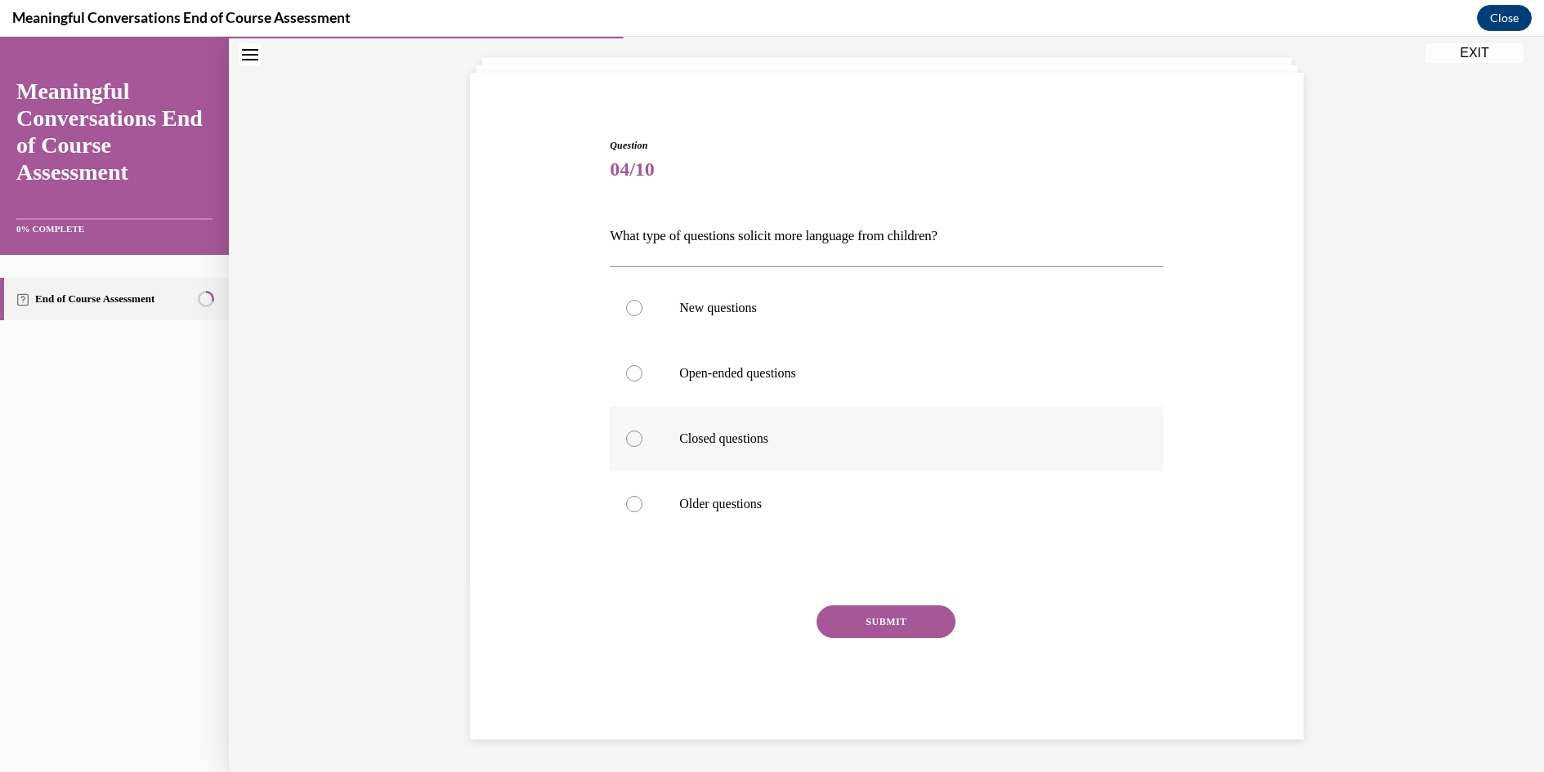
scroll to position [56, 0]
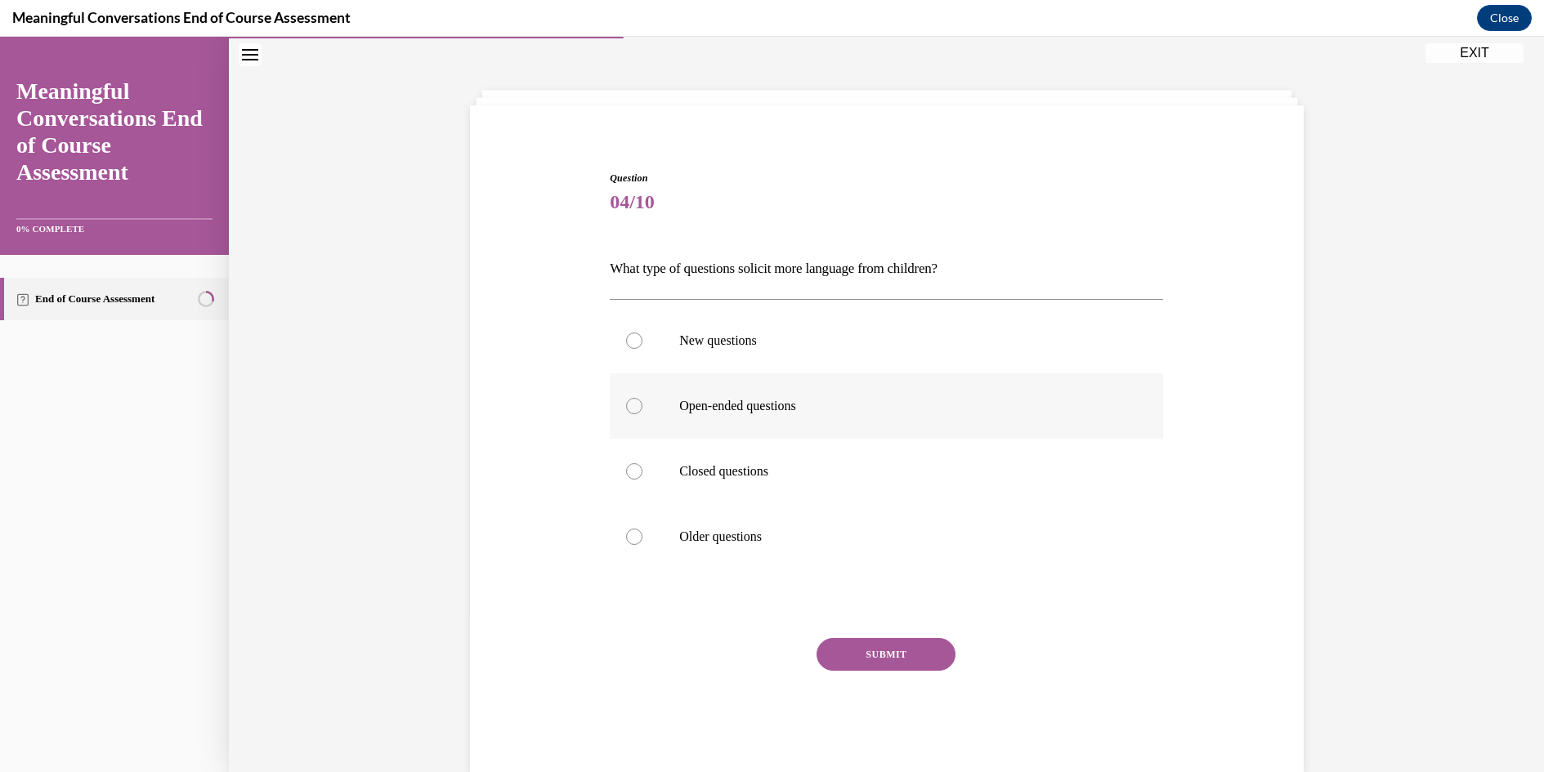
click at [628, 402] on div at bounding box center [634, 406] width 16 height 16
click at [628, 402] on input "Open-ended questions" at bounding box center [634, 406] width 16 height 16
radio input "true"
click at [875, 652] on button "SUBMIT" at bounding box center [885, 654] width 139 height 33
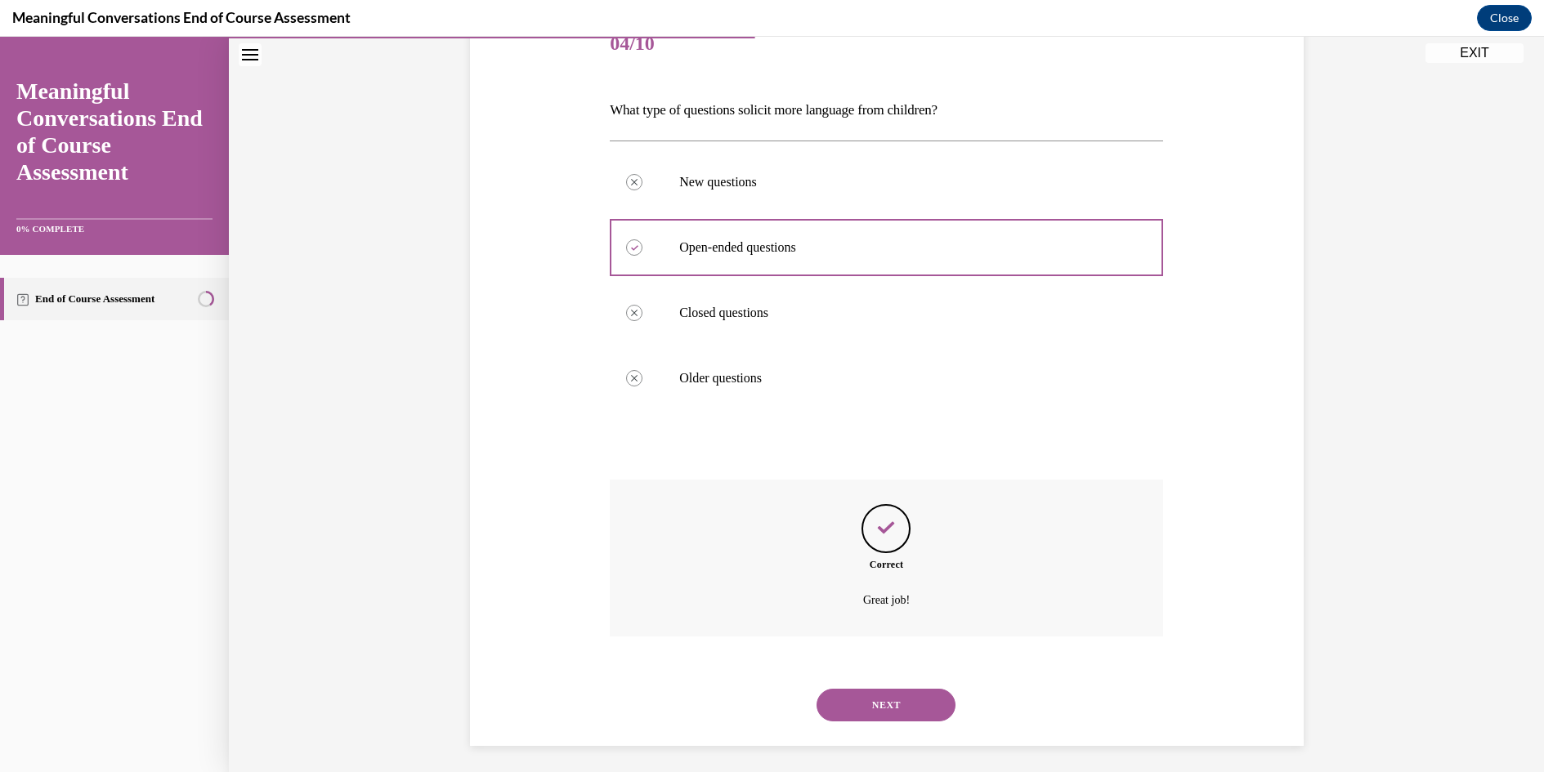
scroll to position [221, 0]
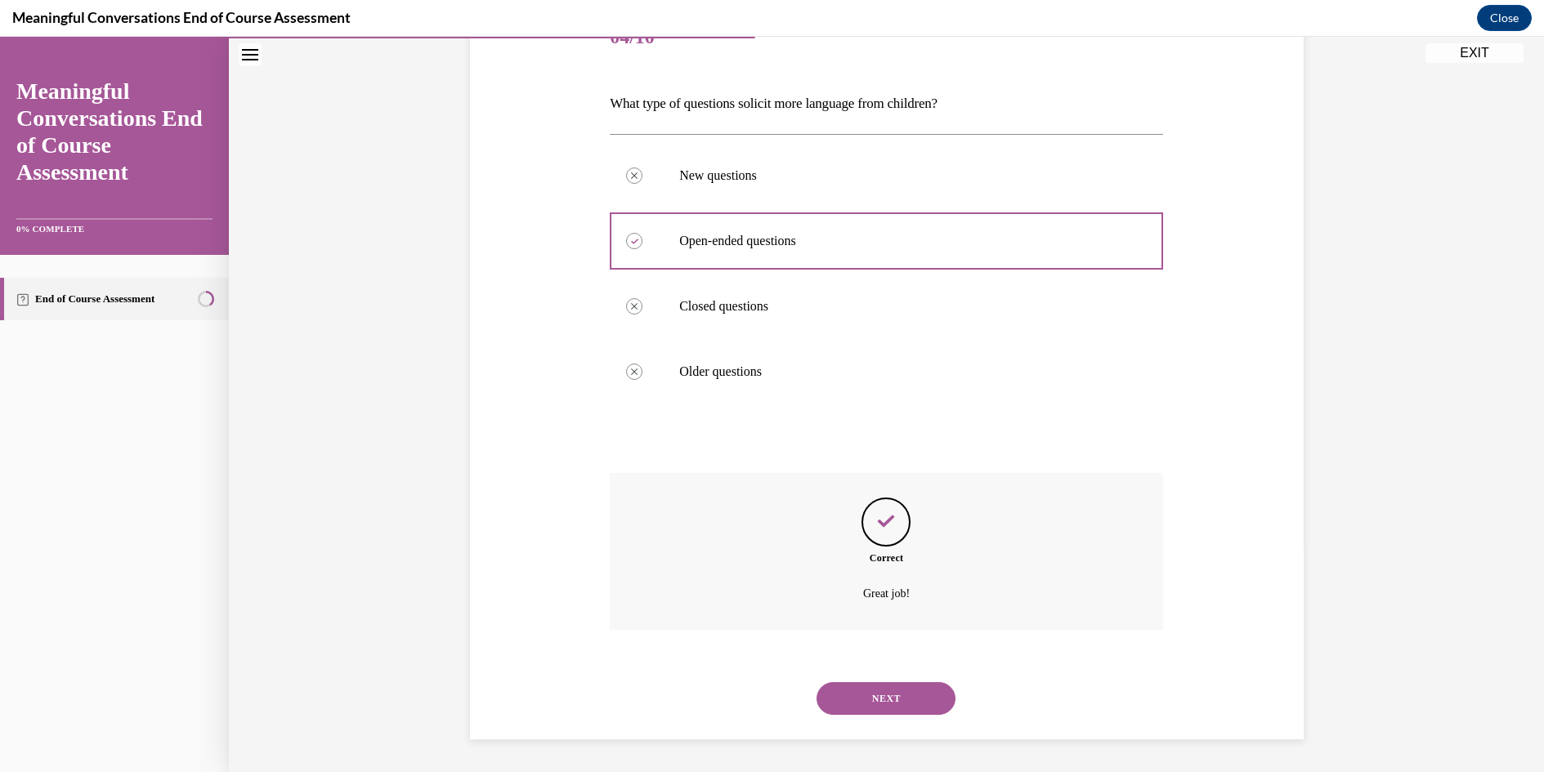
click at [877, 689] on button "NEXT" at bounding box center [885, 698] width 139 height 33
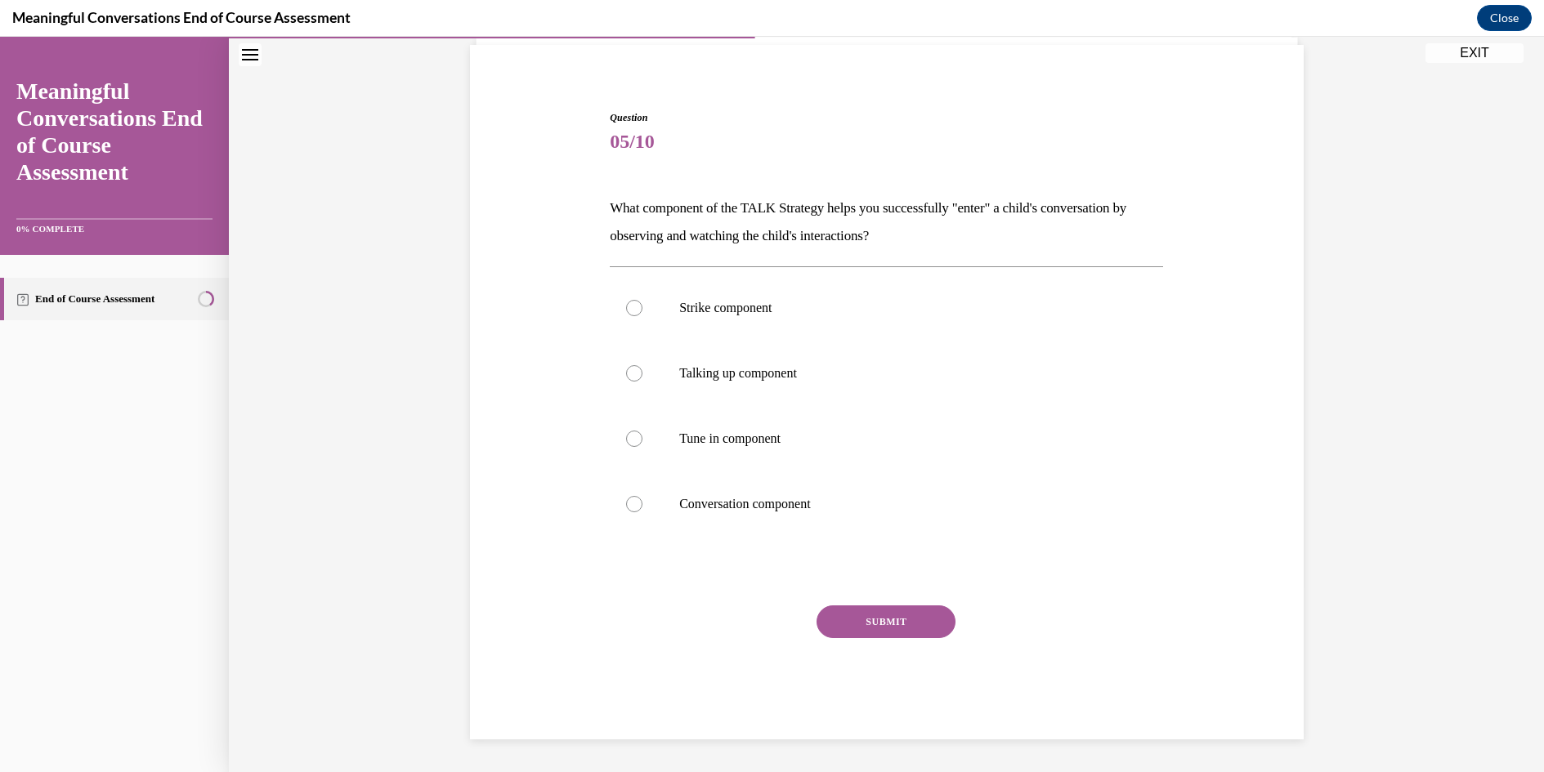
scroll to position [117, 0]
click at [626, 436] on div at bounding box center [634, 439] width 16 height 16
click at [626, 436] on input "Tune in component" at bounding box center [634, 439] width 16 height 16
radio input "true"
click at [901, 620] on button "SUBMIT" at bounding box center [885, 622] width 139 height 33
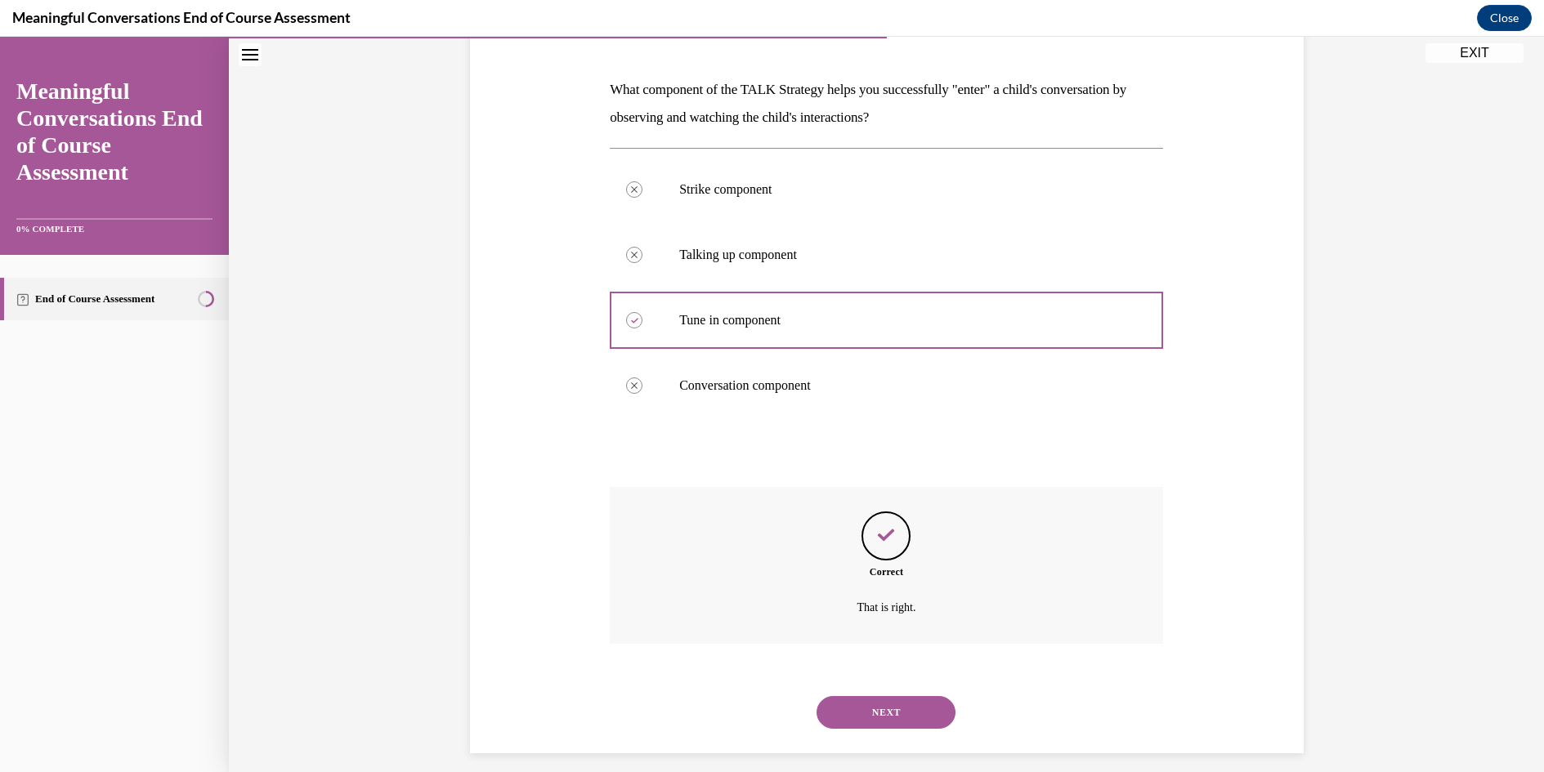
scroll to position [249, 0]
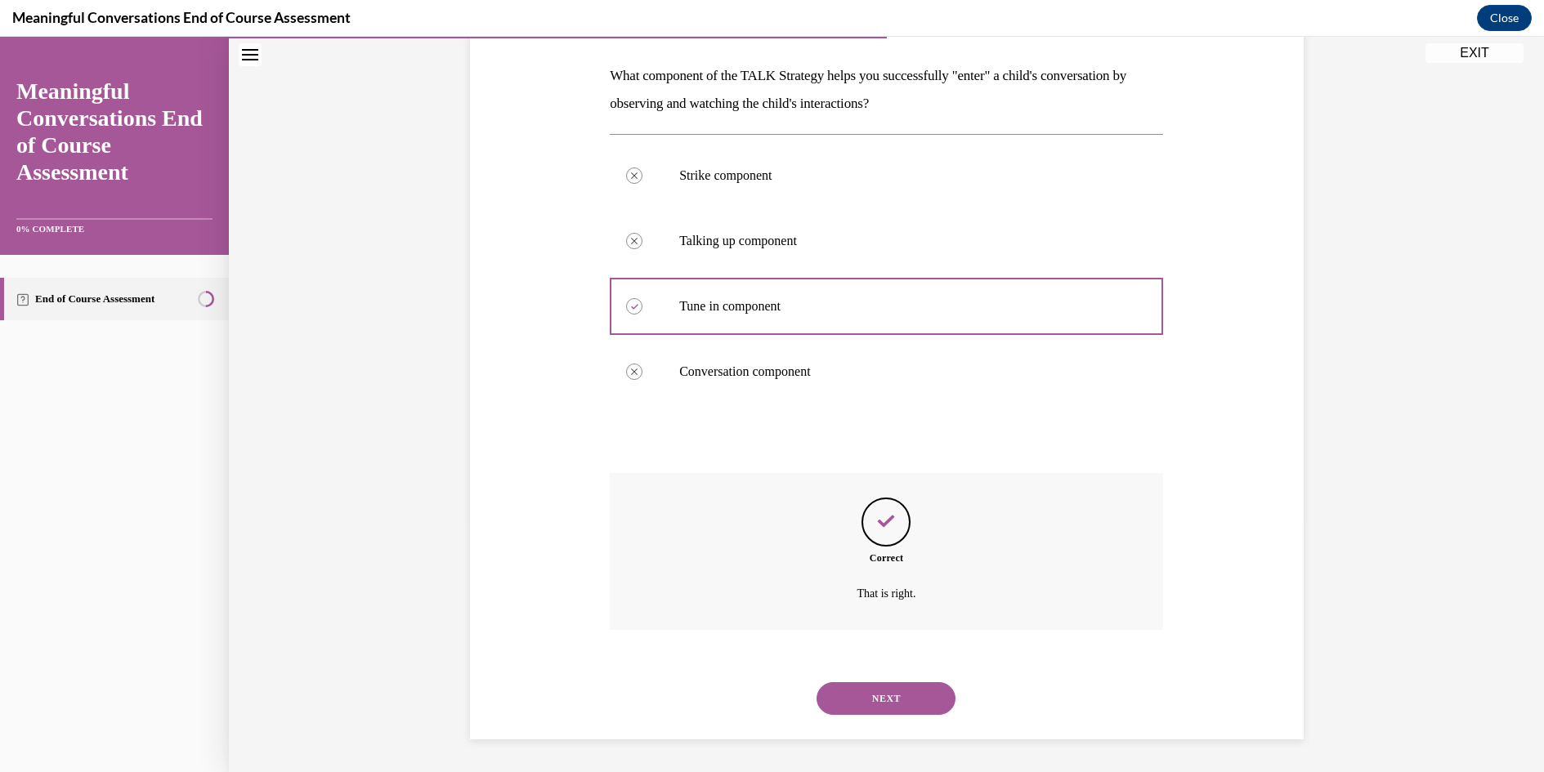
click at [891, 700] on button "NEXT" at bounding box center [885, 698] width 139 height 33
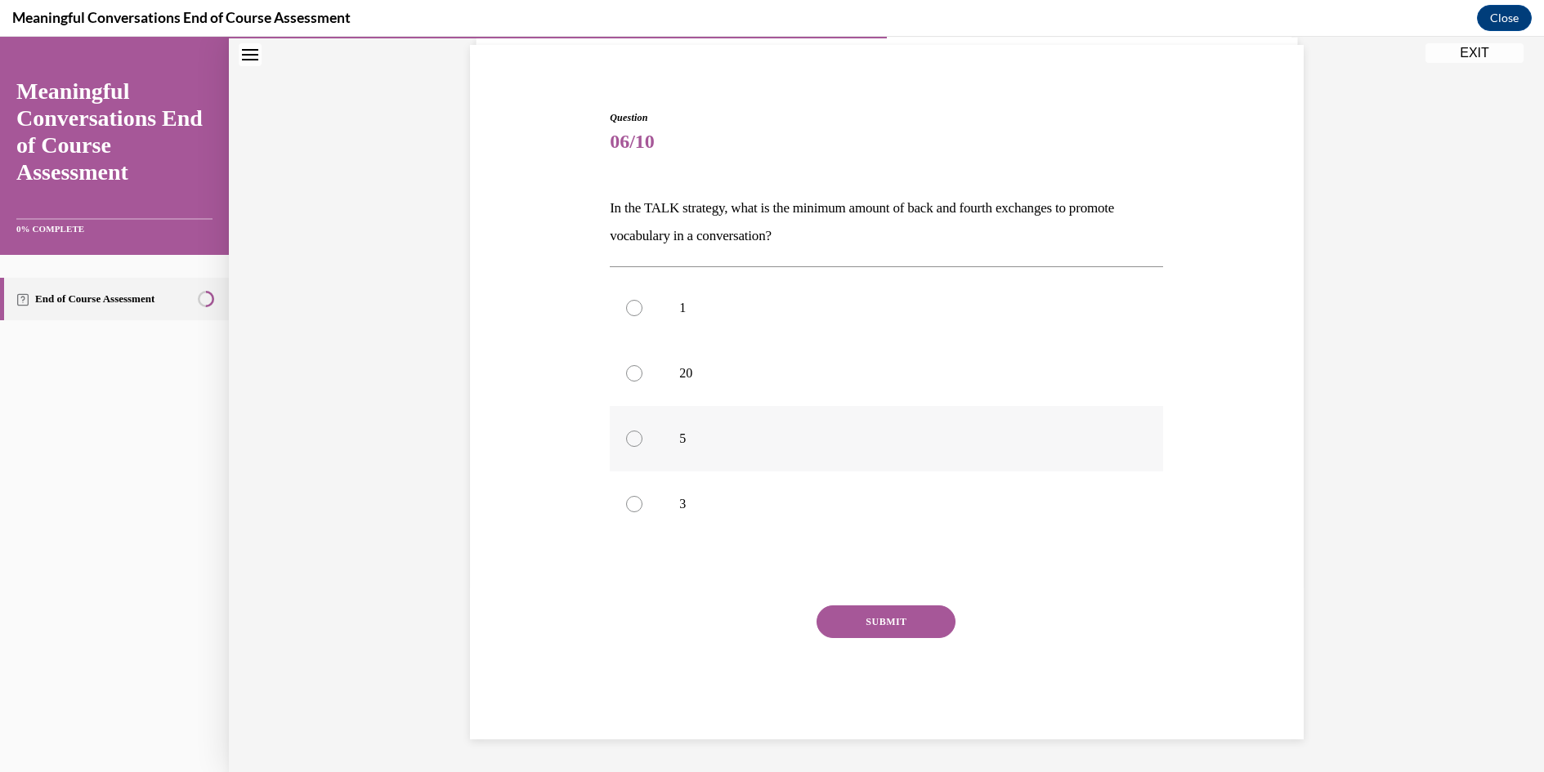
click at [628, 437] on div at bounding box center [634, 439] width 16 height 16
click at [628, 437] on input "5" at bounding box center [634, 439] width 16 height 16
radio input "true"
click at [890, 620] on button "SUBMIT" at bounding box center [885, 622] width 139 height 33
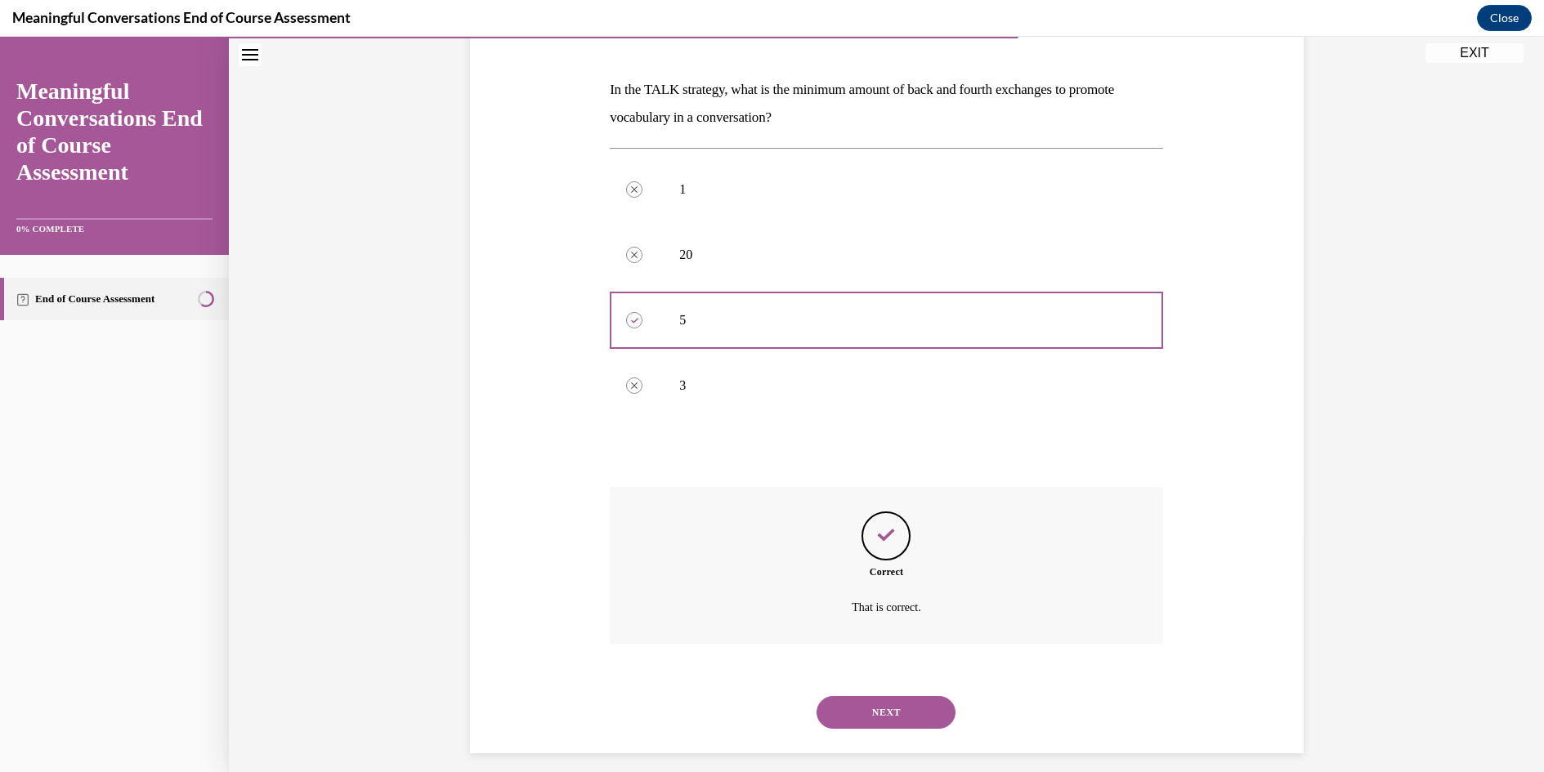
scroll to position [249, 0]
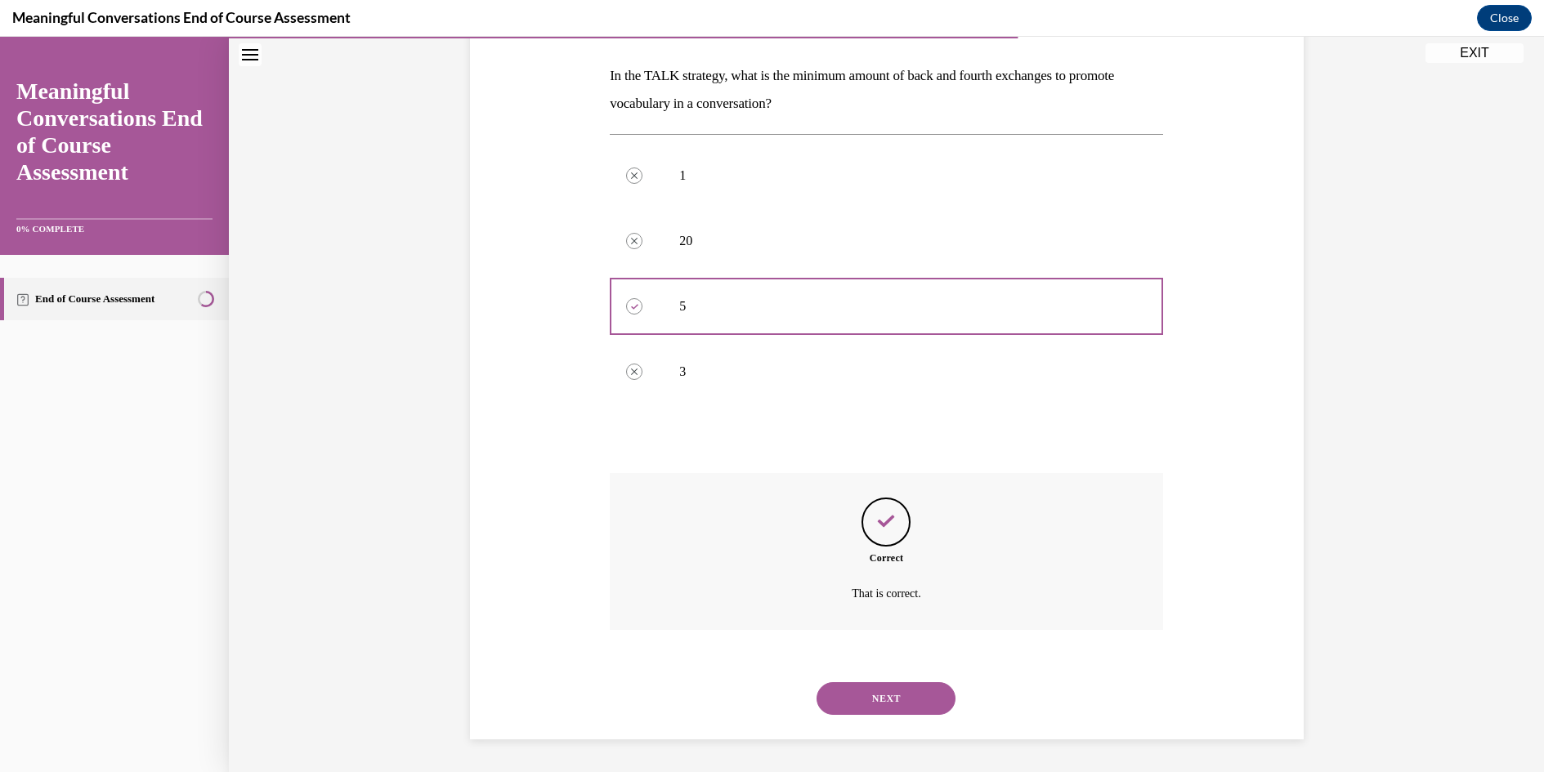
click at [900, 695] on button "NEXT" at bounding box center [885, 698] width 139 height 33
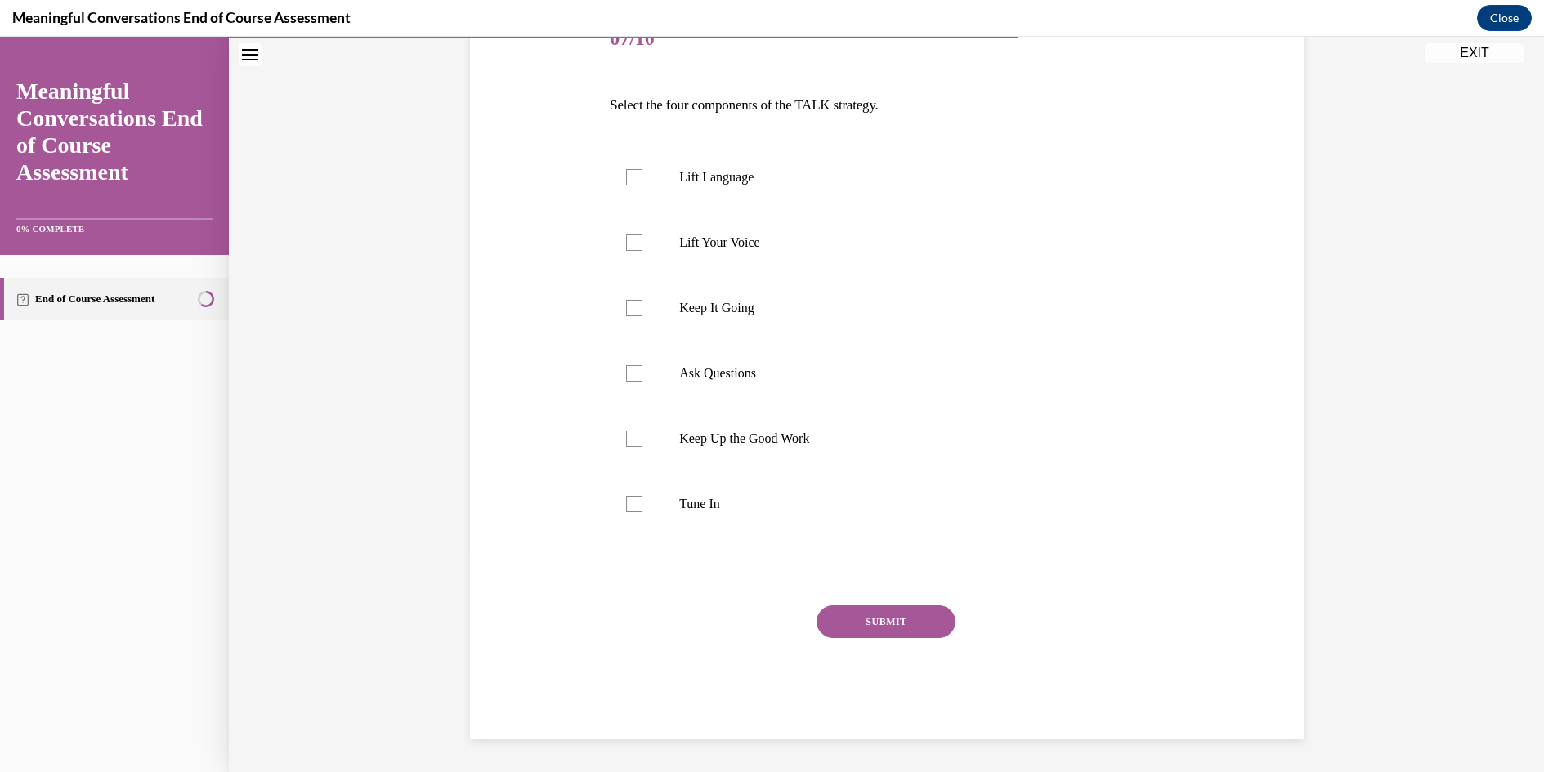
scroll to position [183, 0]
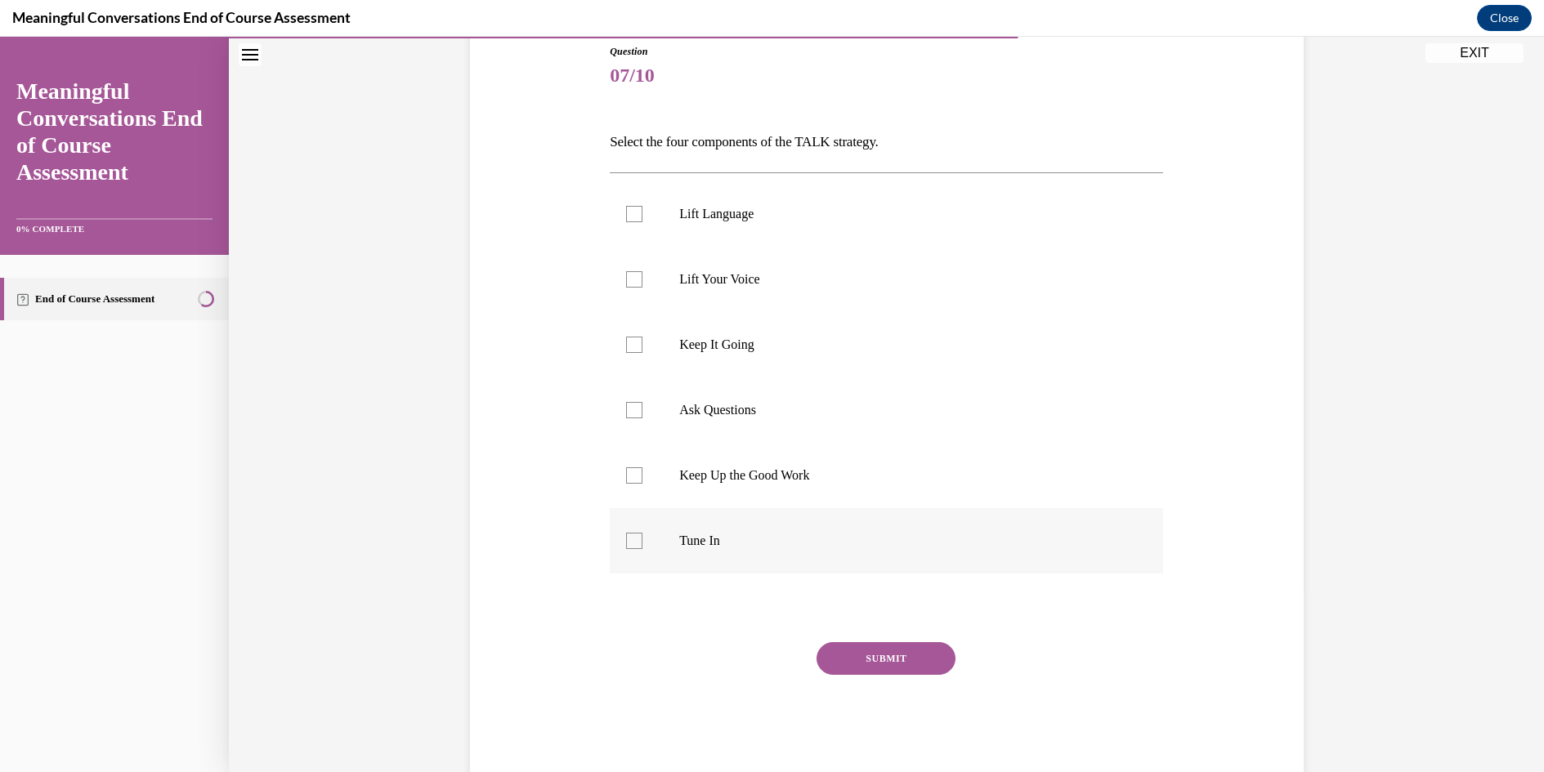
click at [627, 543] on div at bounding box center [634, 541] width 16 height 16
click at [627, 543] on input "Tune In" at bounding box center [634, 541] width 16 height 16
checkbox input "true"
click at [626, 405] on div at bounding box center [634, 410] width 16 height 16
click at [626, 405] on input "Ask Questions" at bounding box center [634, 410] width 16 height 16
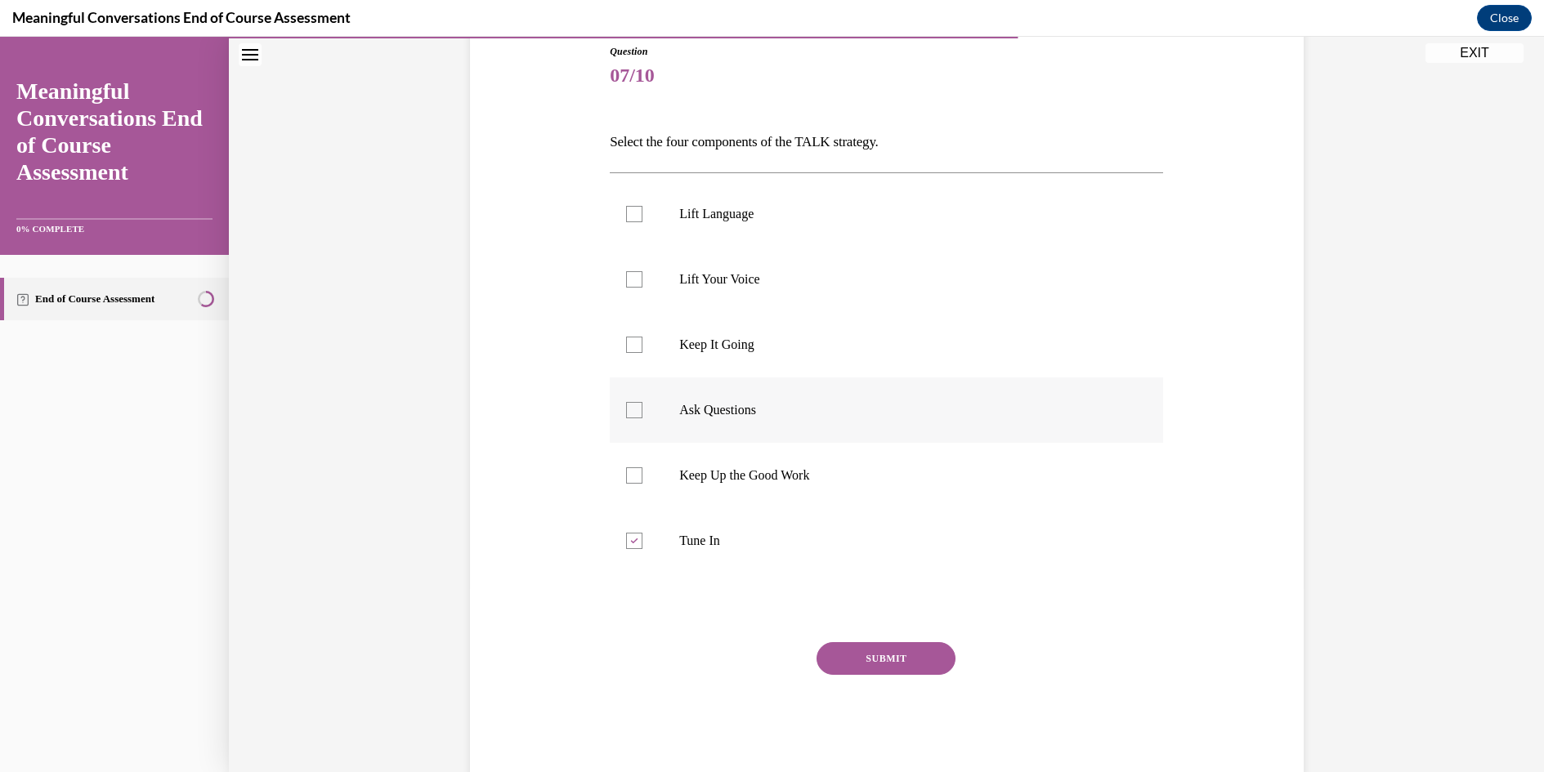
checkbox input "true"
click at [626, 212] on div at bounding box center [634, 214] width 16 height 16
click at [626, 212] on input "Lift Language" at bounding box center [634, 214] width 16 height 16
checkbox input "true"
click at [626, 345] on div at bounding box center [634, 345] width 16 height 16
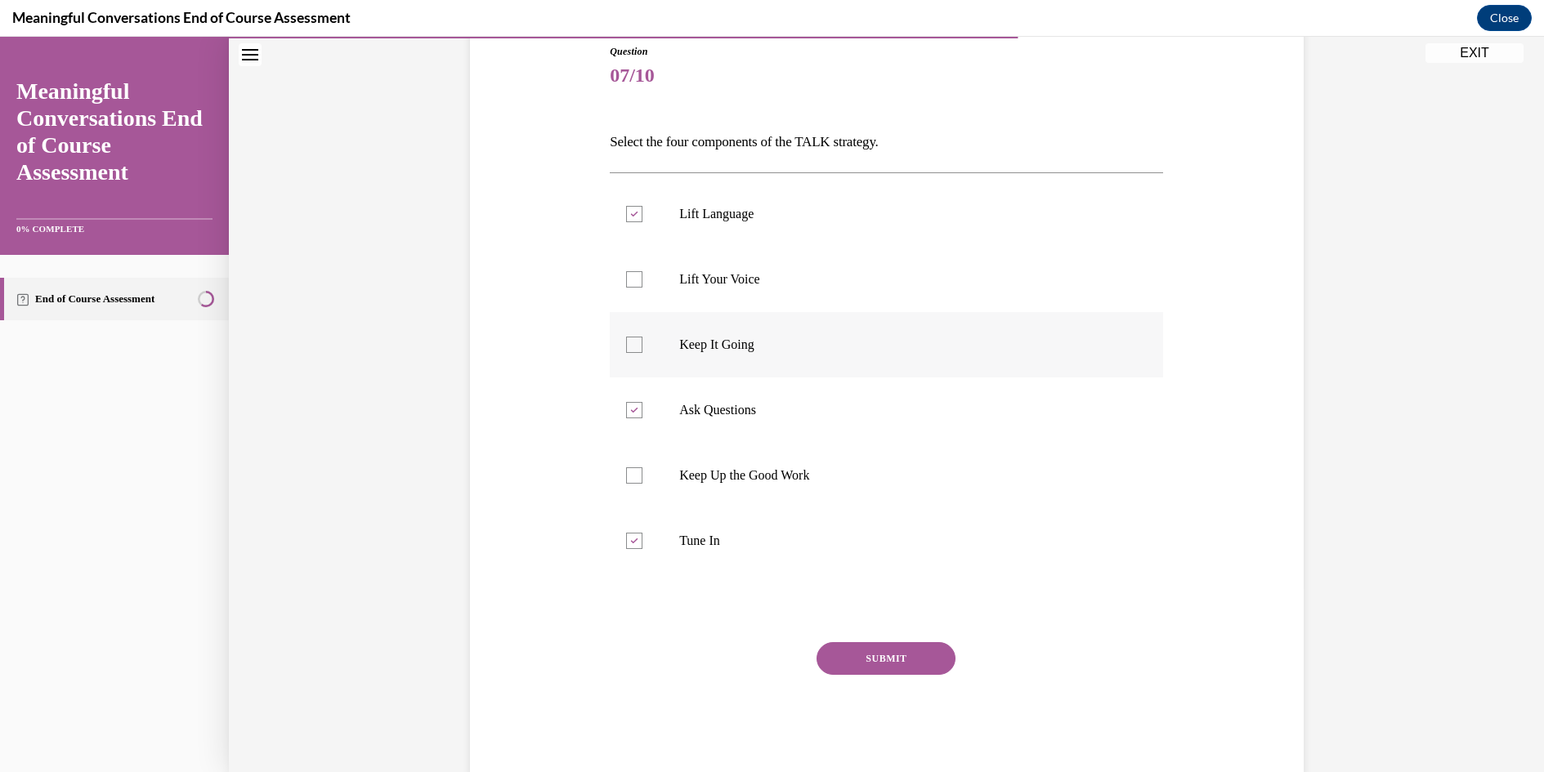
click at [626, 345] on input "Keep It Going" at bounding box center [634, 345] width 16 height 16
checkbox input "true"
click at [868, 660] on button "SUBMIT" at bounding box center [885, 658] width 139 height 33
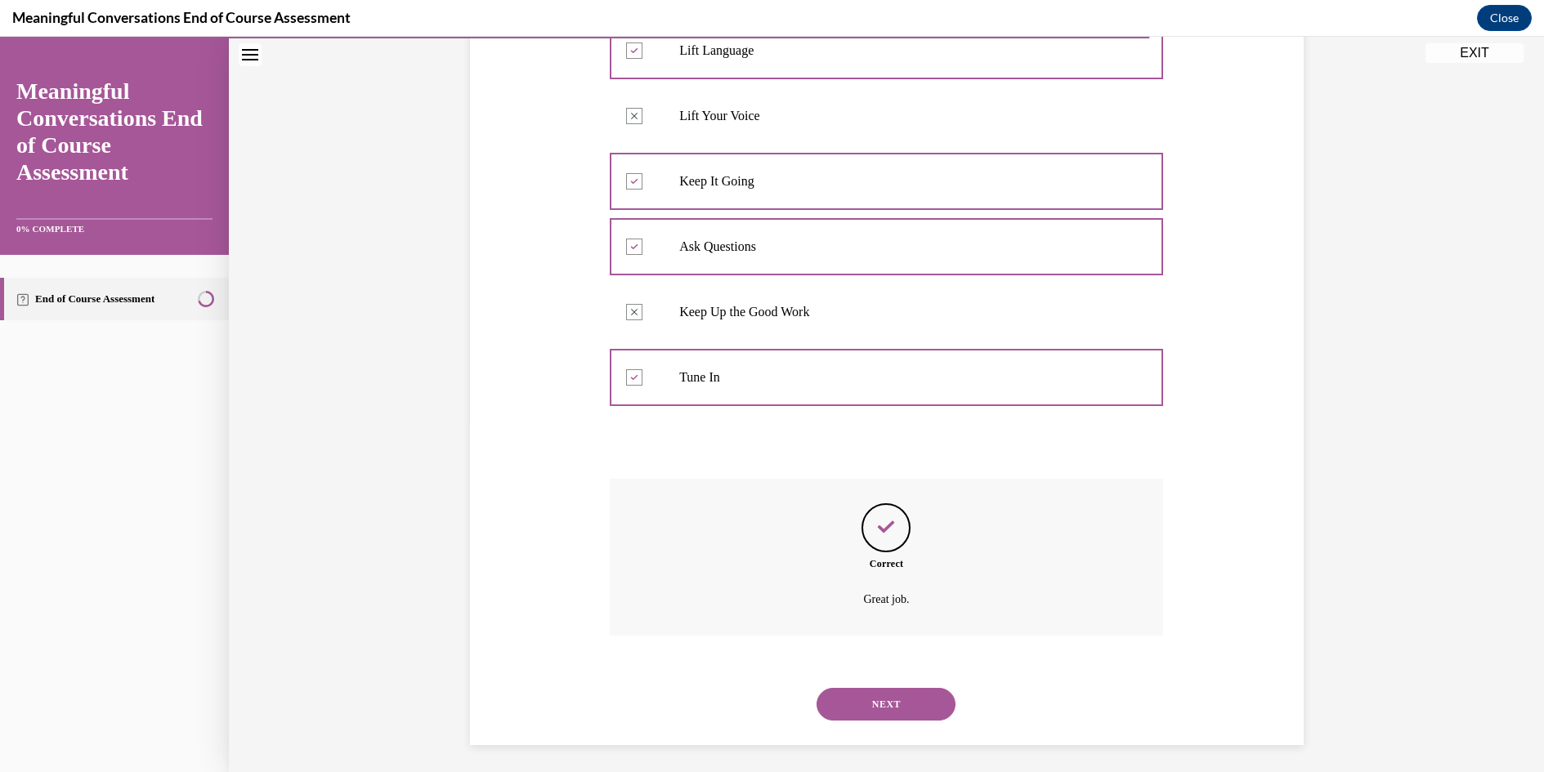
scroll to position [352, 0]
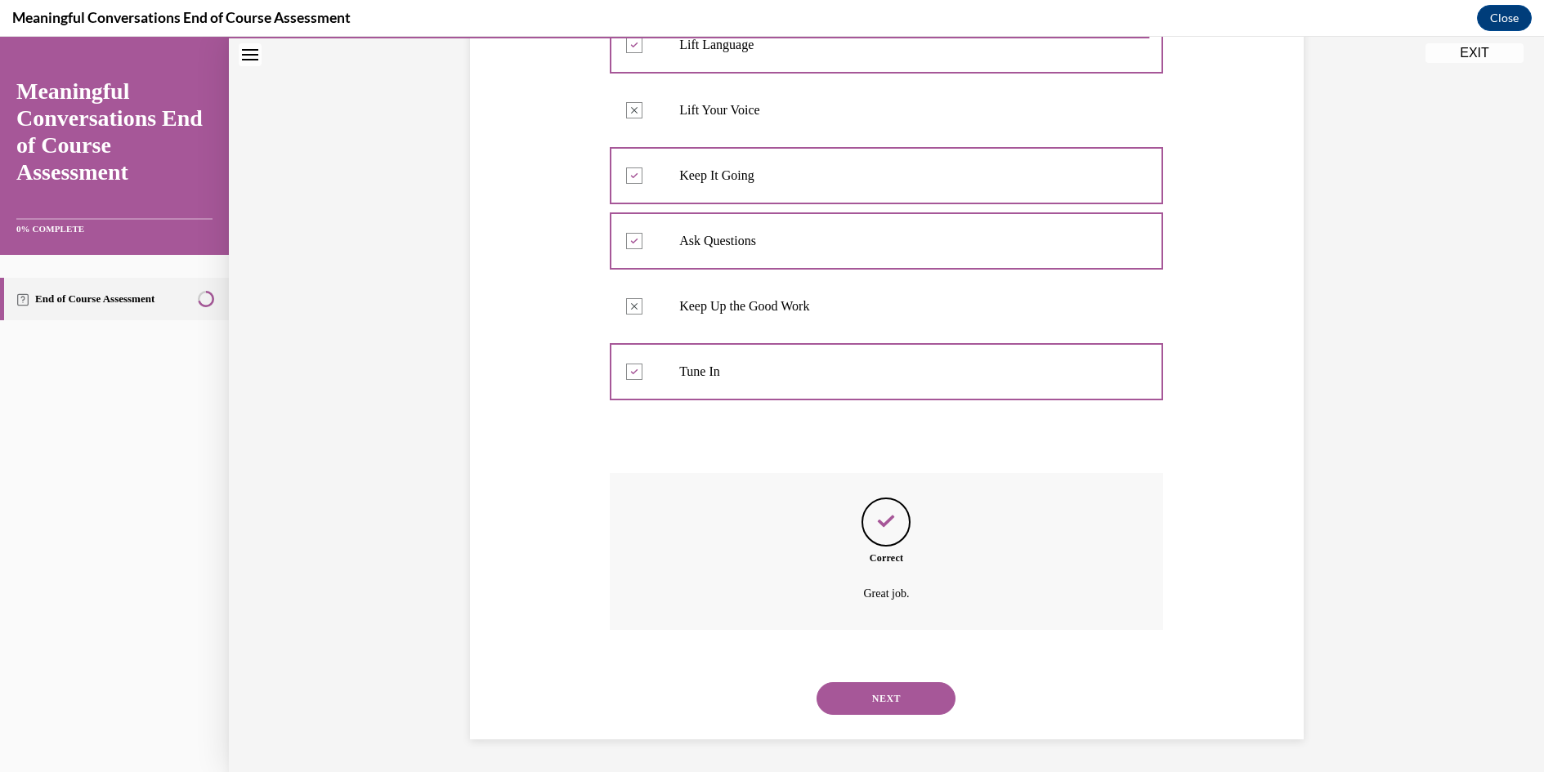
click at [883, 699] on button "NEXT" at bounding box center [885, 698] width 139 height 33
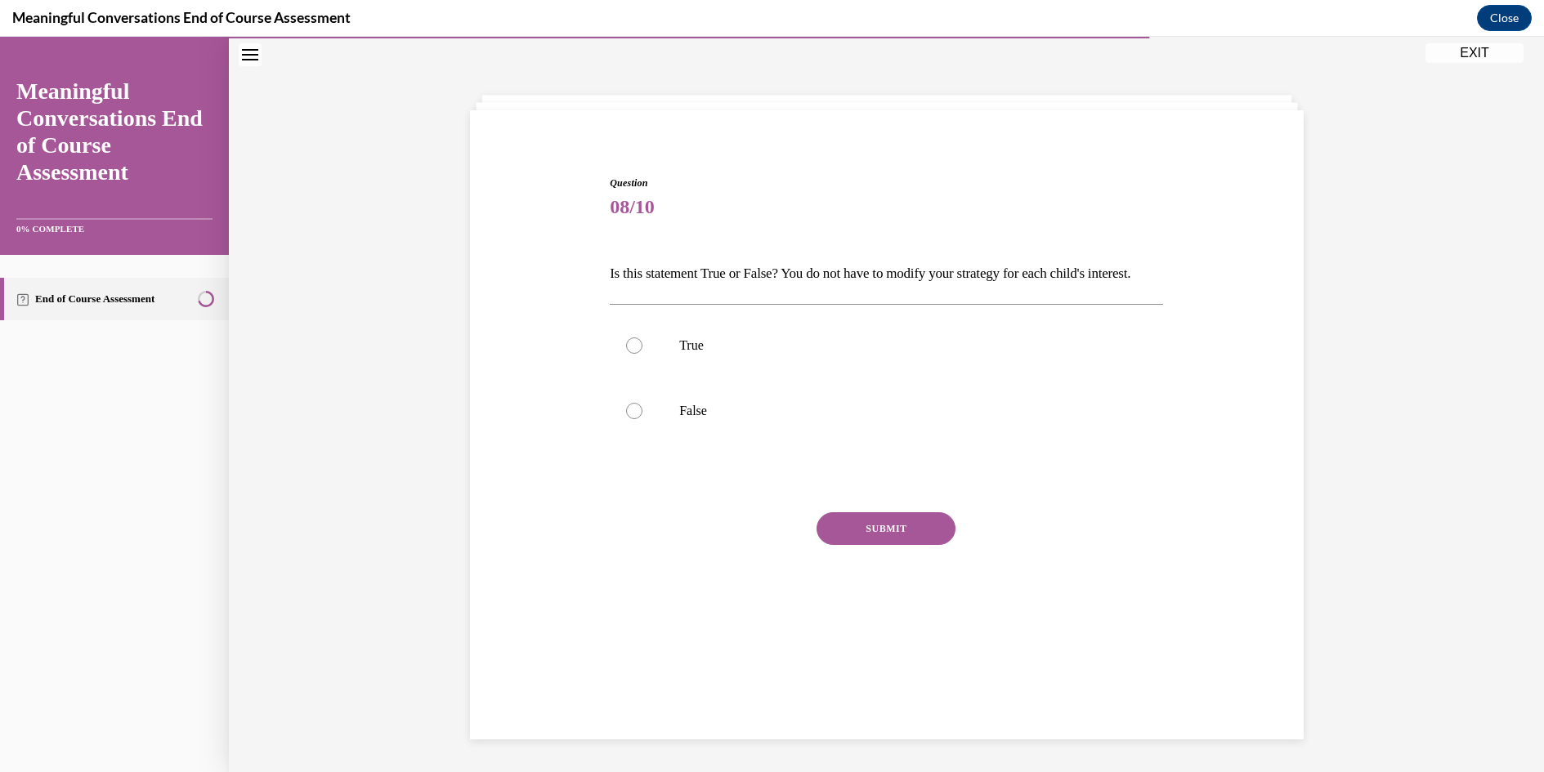
scroll to position [51, 0]
click at [626, 419] on div at bounding box center [634, 411] width 16 height 16
click at [626, 419] on input "False" at bounding box center [634, 411] width 16 height 16
radio input "true"
click at [877, 545] on button "SUBMIT" at bounding box center [885, 528] width 139 height 33
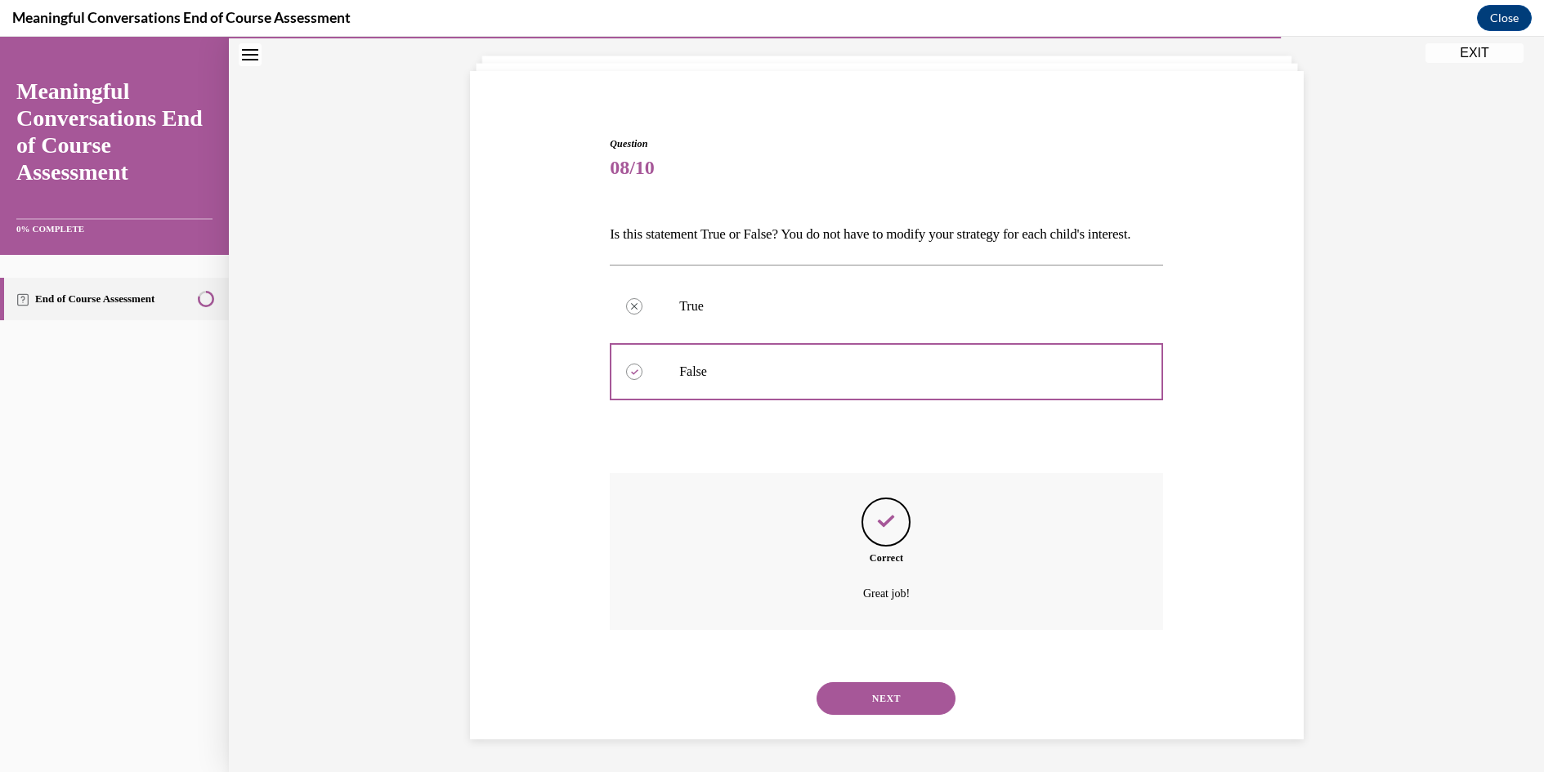
scroll to position [118, 0]
click at [868, 691] on button "NEXT" at bounding box center [885, 698] width 139 height 33
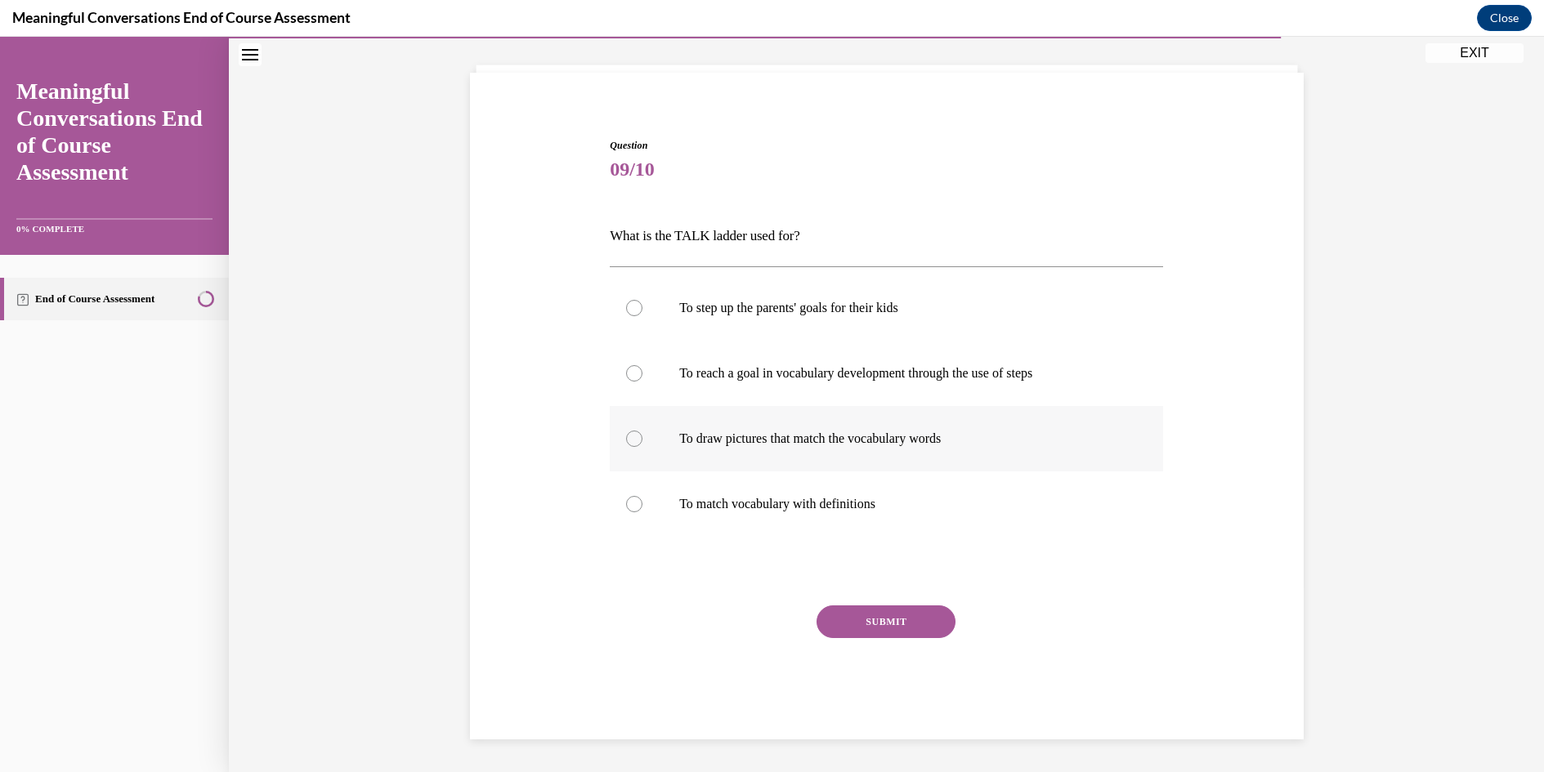
scroll to position [56, 0]
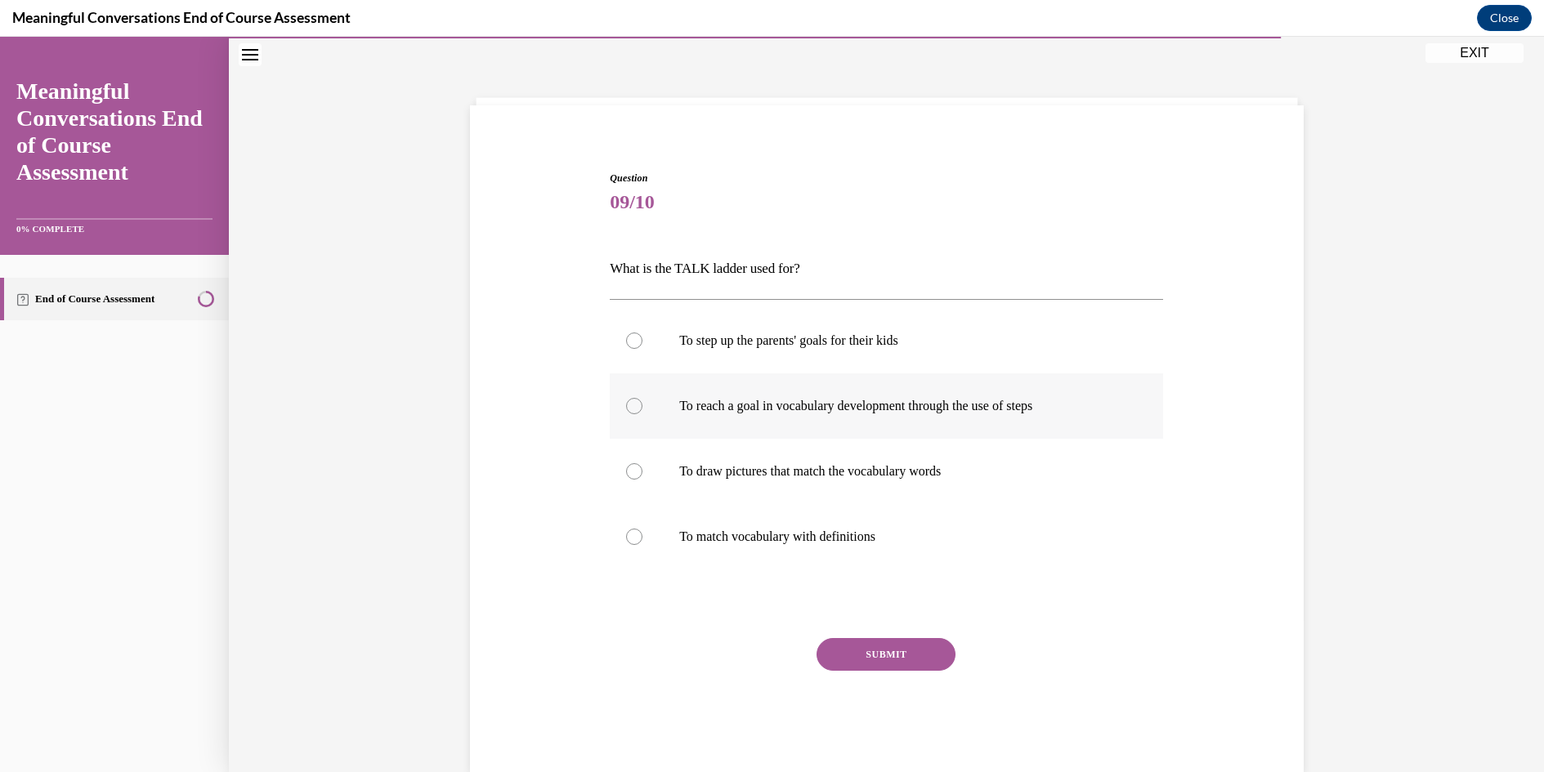
click at [630, 406] on div at bounding box center [634, 406] width 16 height 16
click at [630, 406] on input "To reach a goal in vocabulary development through the use of steps" at bounding box center [634, 406] width 16 height 16
radio input "true"
click at [898, 646] on button "SUBMIT" at bounding box center [885, 654] width 139 height 33
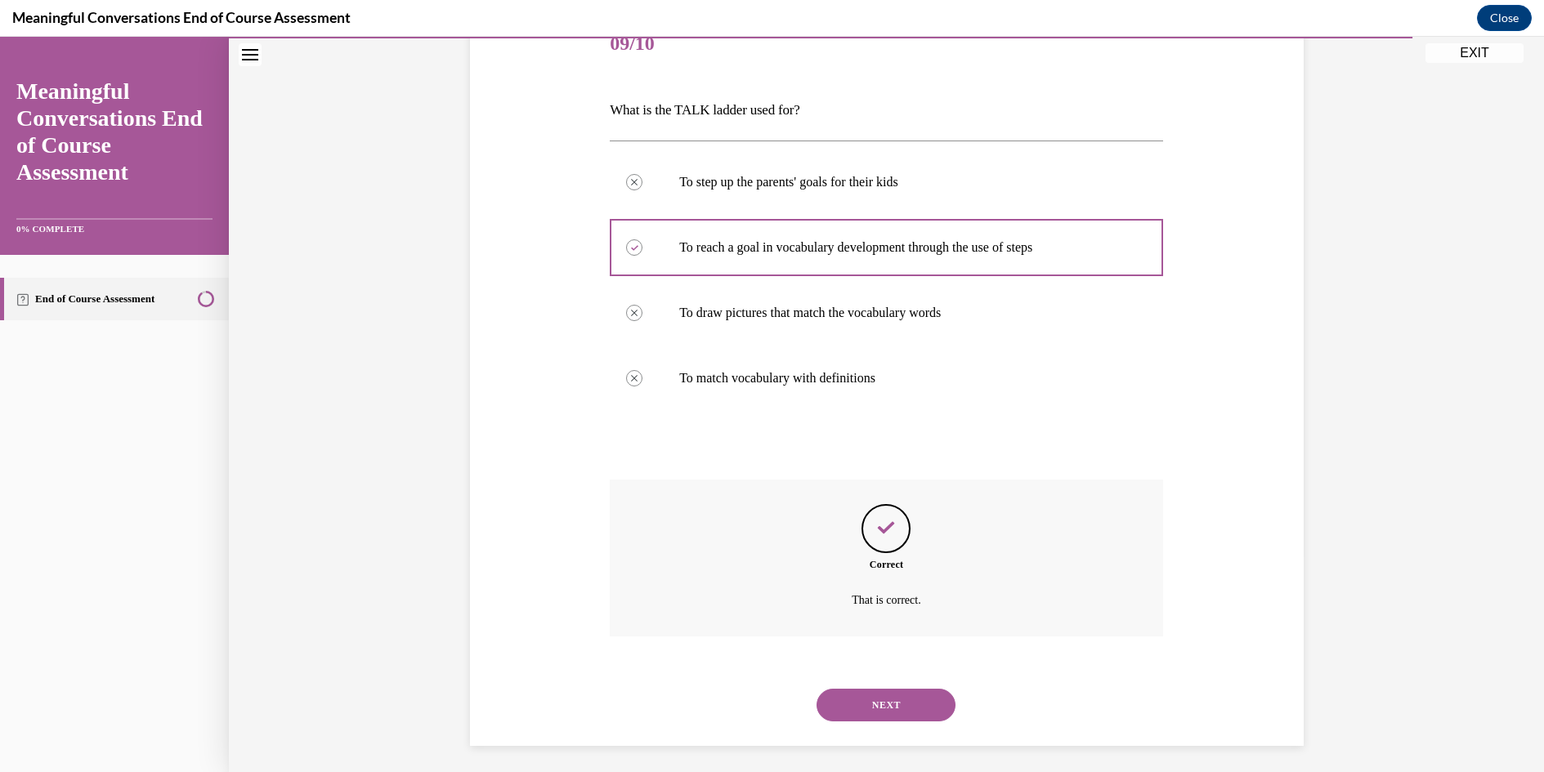
scroll to position [221, 0]
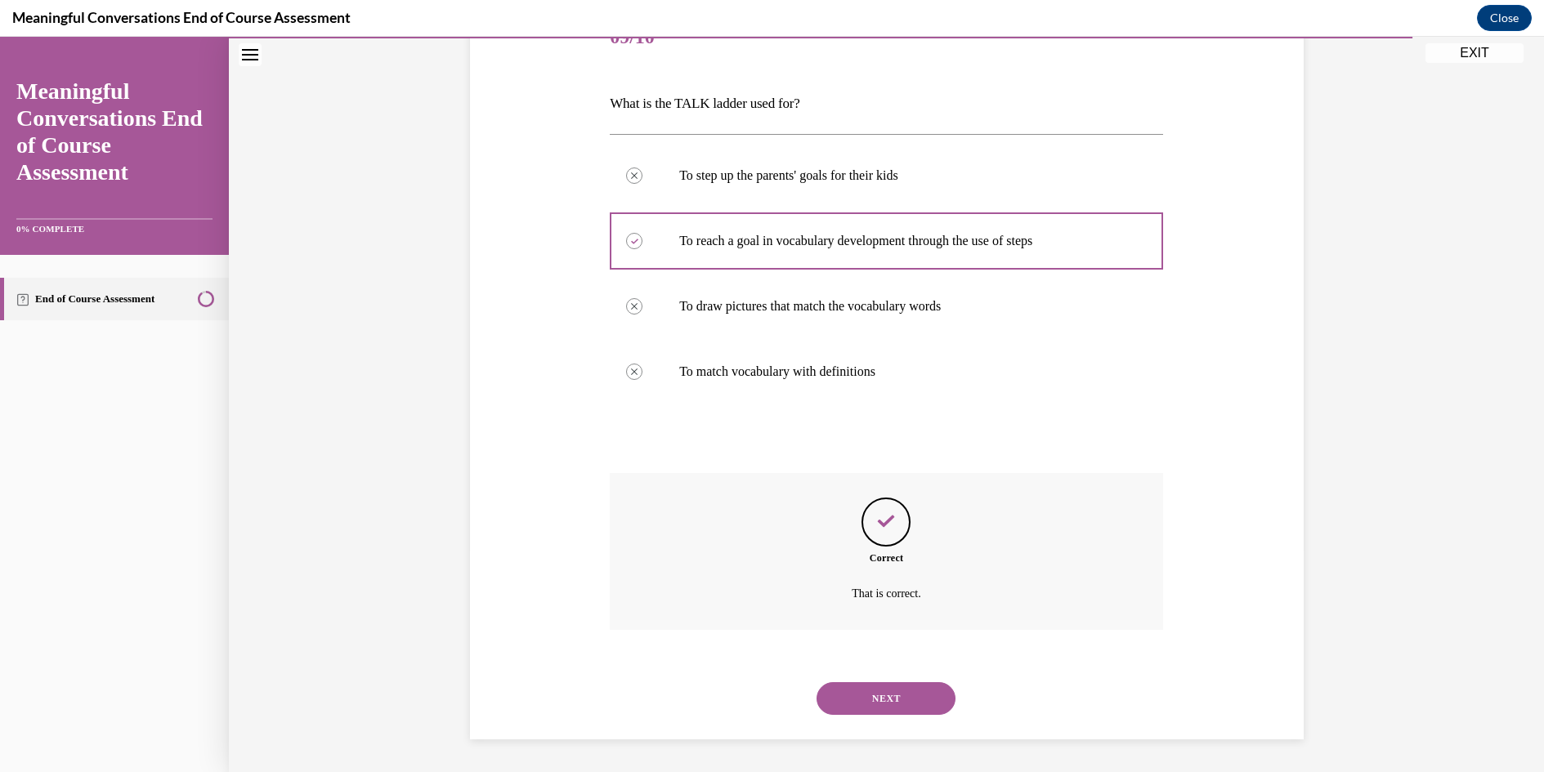
click at [896, 695] on button "NEXT" at bounding box center [885, 698] width 139 height 33
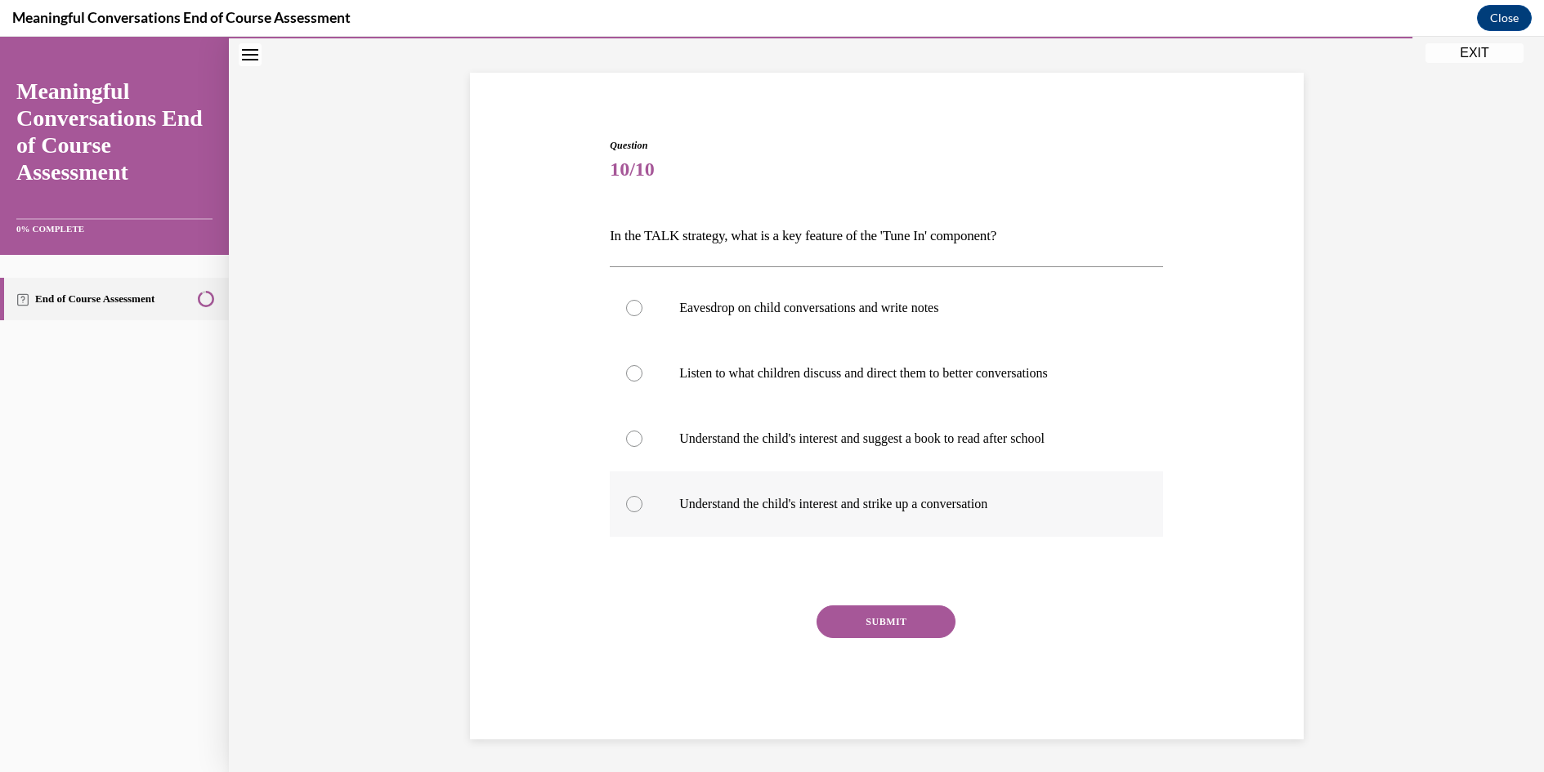
click at [627, 505] on div at bounding box center [634, 504] width 16 height 16
click at [627, 505] on input "Understand the child's interest and strike up a conversation" at bounding box center [634, 504] width 16 height 16
radio input "true"
click at [892, 625] on button "SUBMIT" at bounding box center [885, 622] width 139 height 33
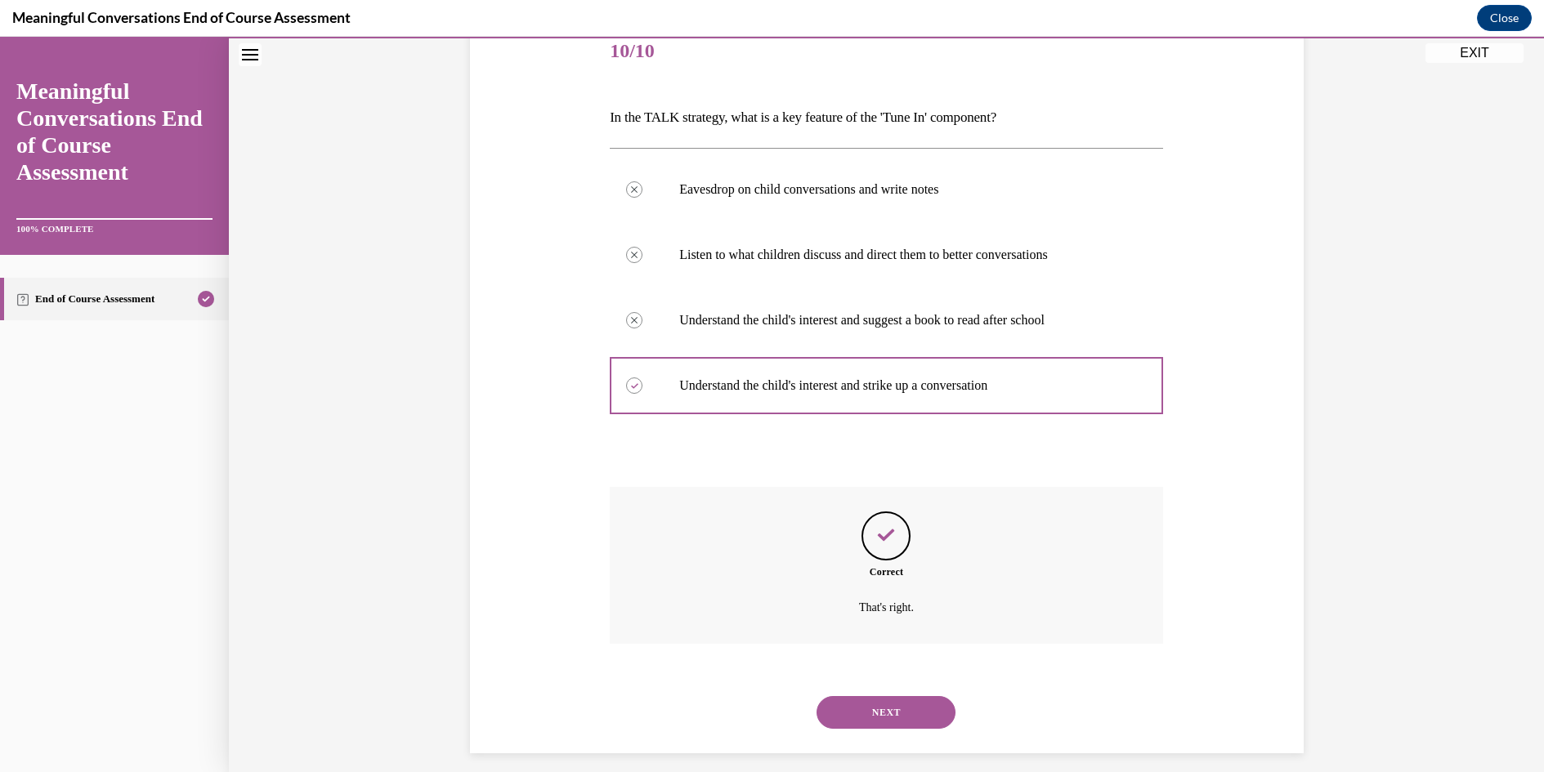
scroll to position [221, 0]
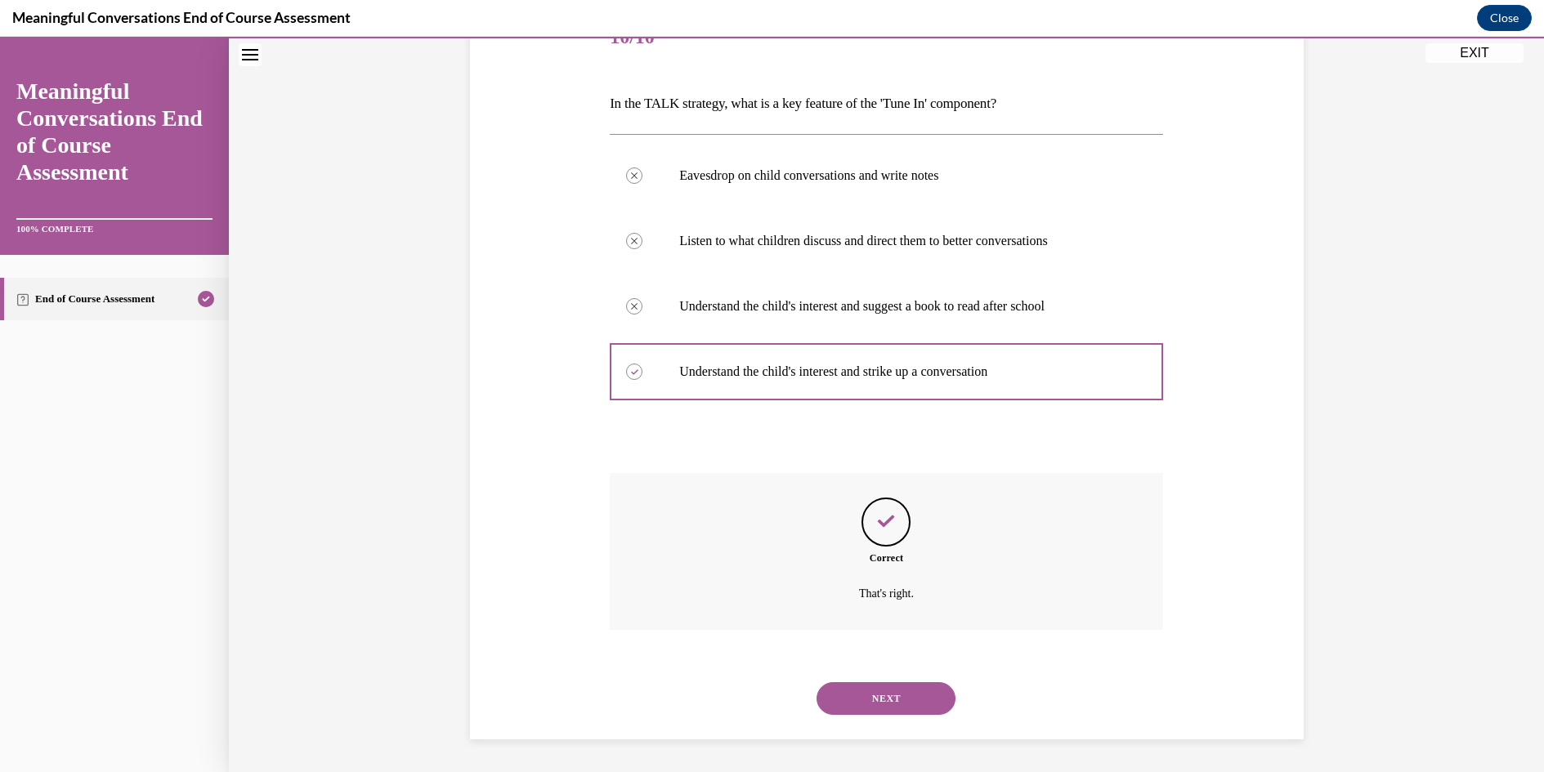
click at [879, 695] on button "NEXT" at bounding box center [885, 698] width 139 height 33
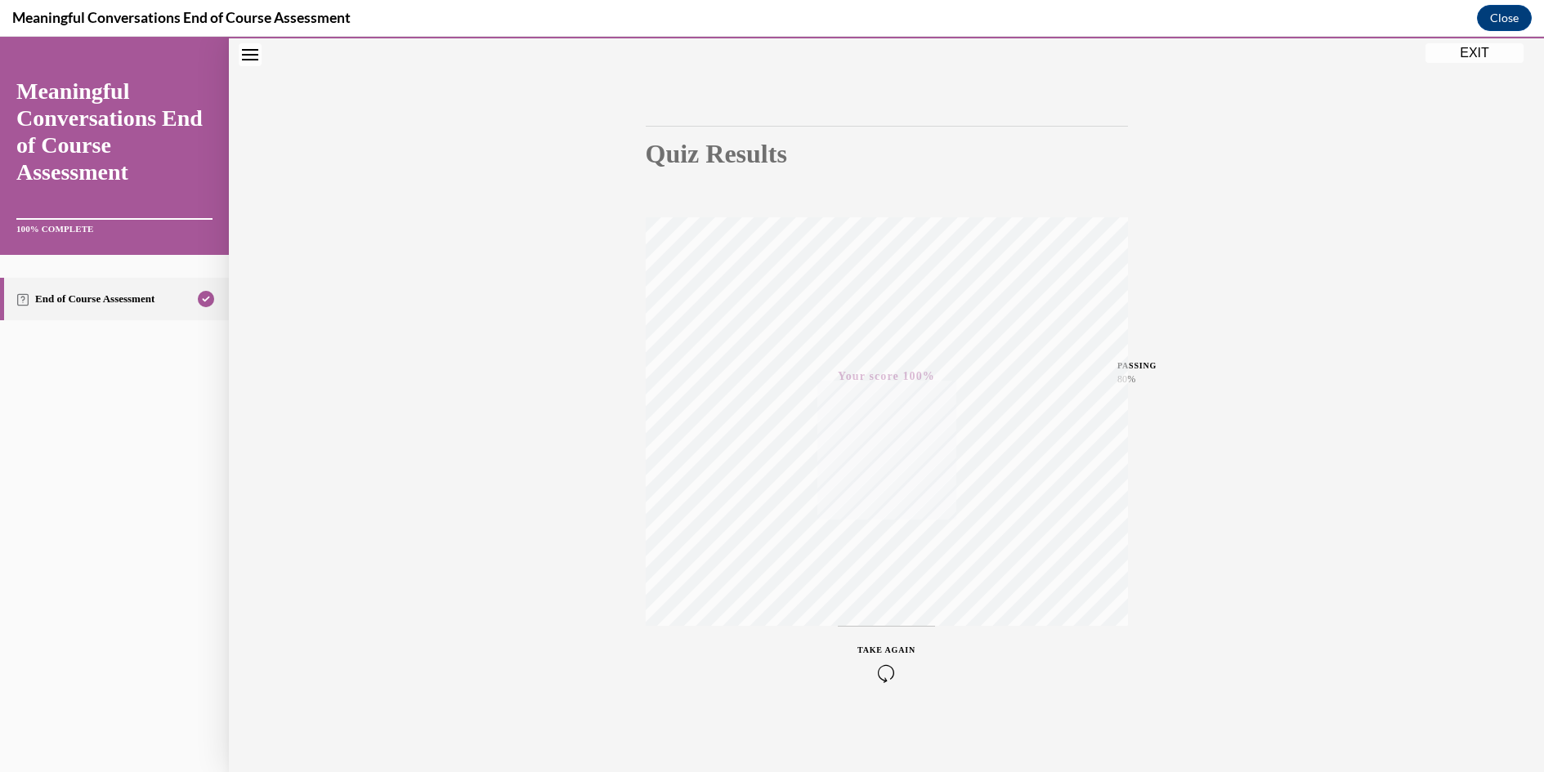
scroll to position [102, 0]
click at [1469, 49] on button "EXIT" at bounding box center [1474, 53] width 98 height 20
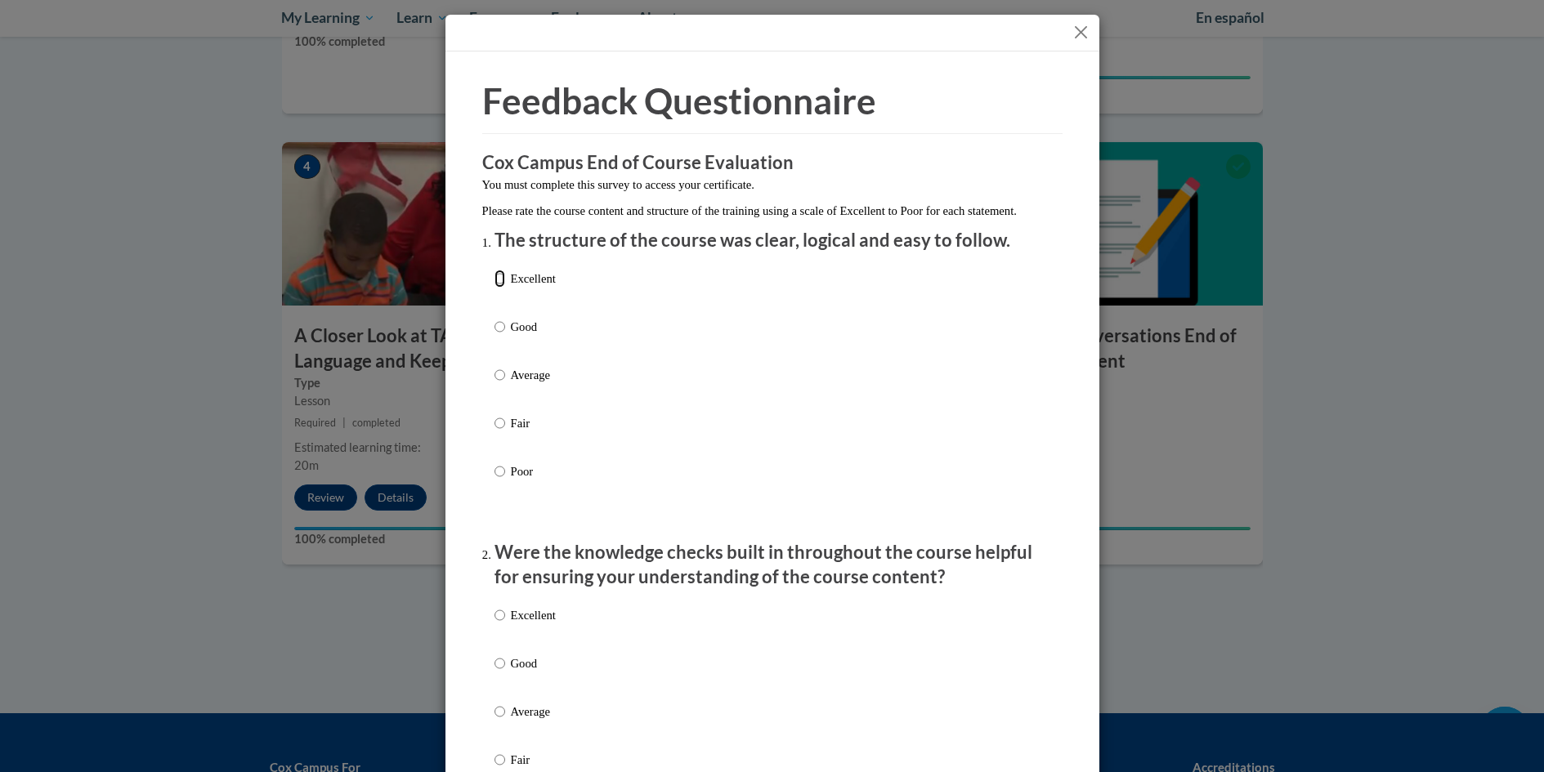
click at [494, 288] on input "Excellent" at bounding box center [499, 279] width 11 height 18
radio input "true"
click at [494, 624] on input "Excellent" at bounding box center [499, 615] width 11 height 18
radio input "true"
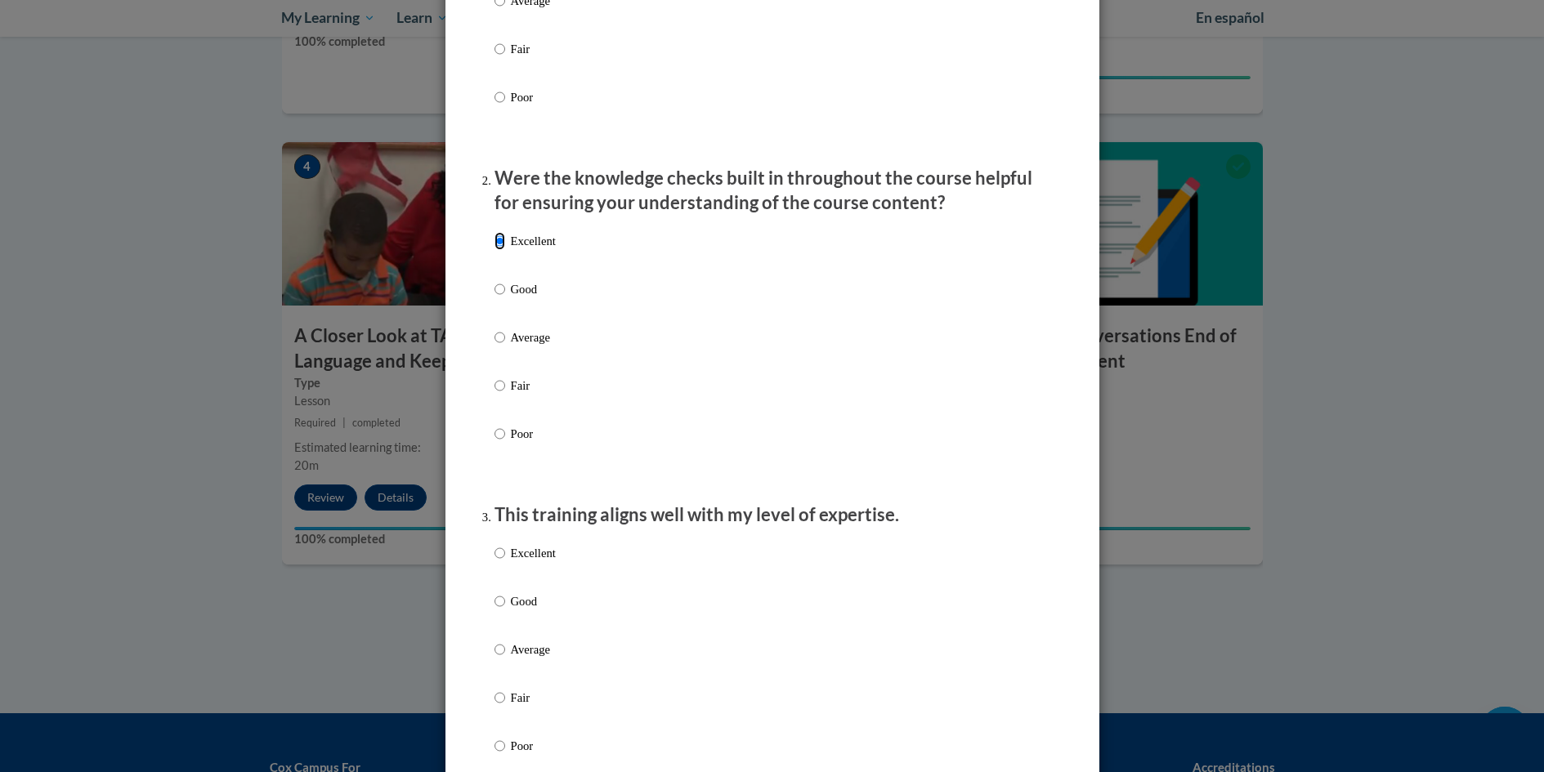
scroll to position [409, 0]
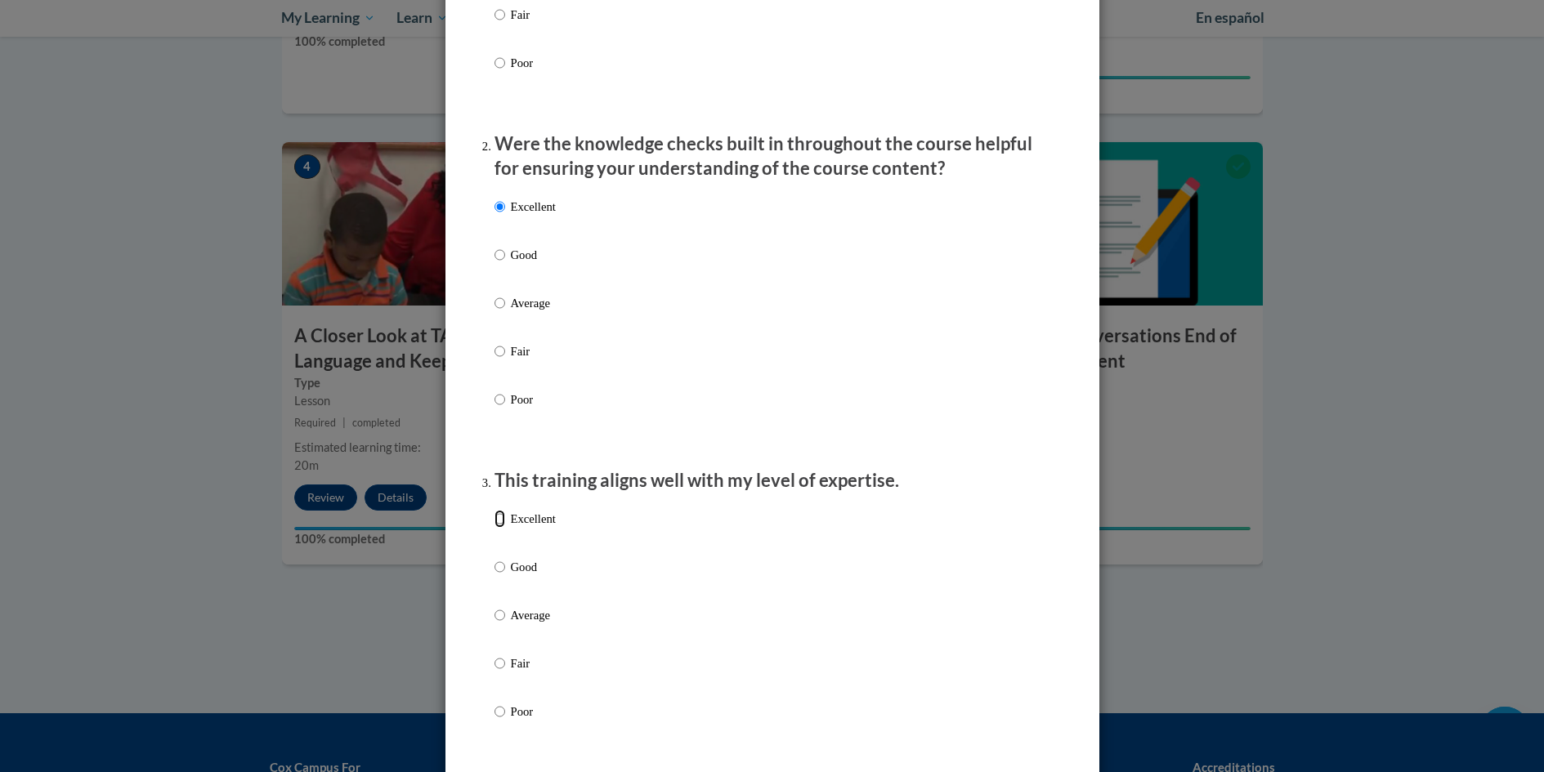
click at [494, 528] on input "Excellent" at bounding box center [499, 519] width 11 height 18
radio input "true"
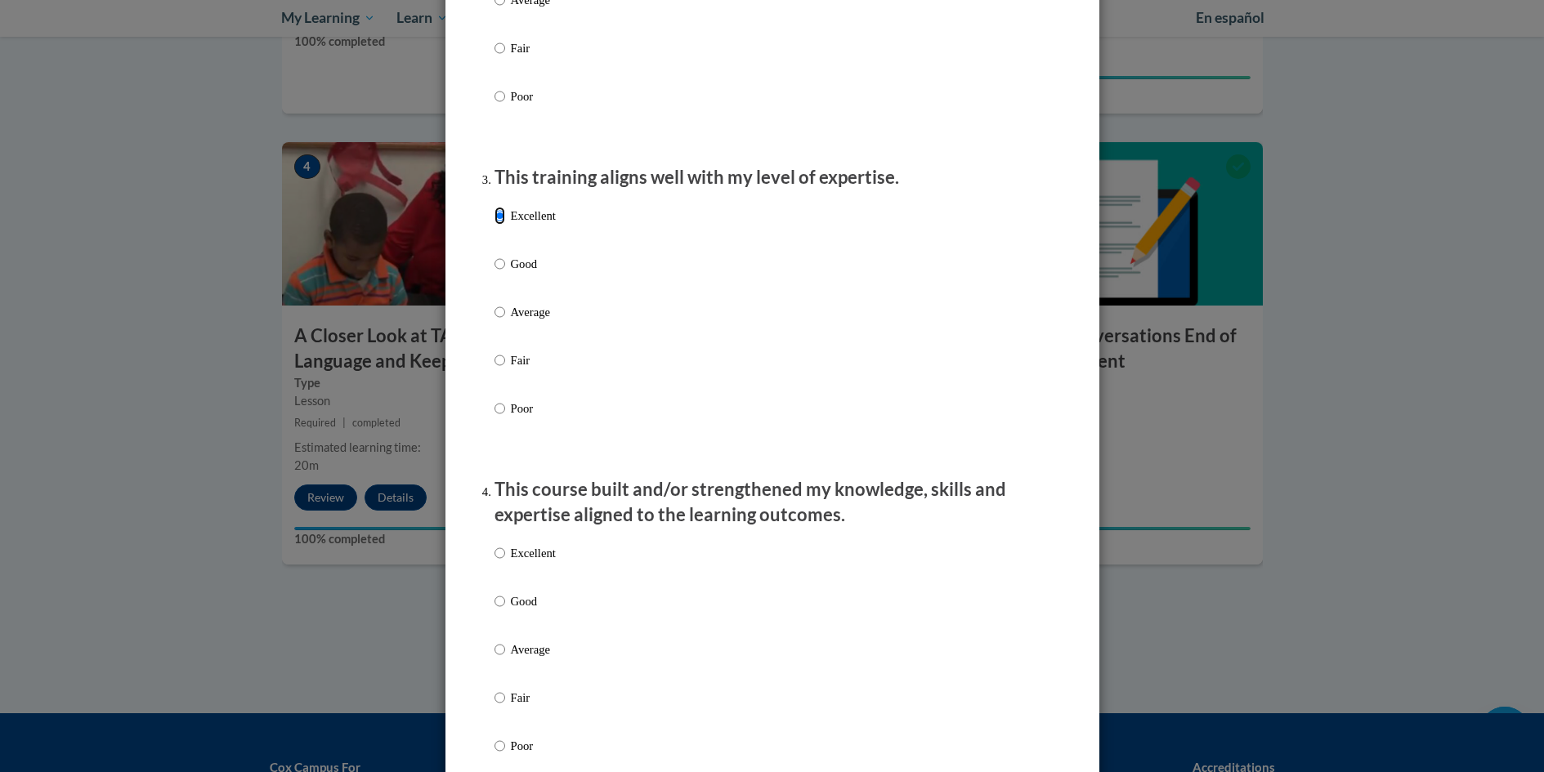
scroll to position [817, 0]
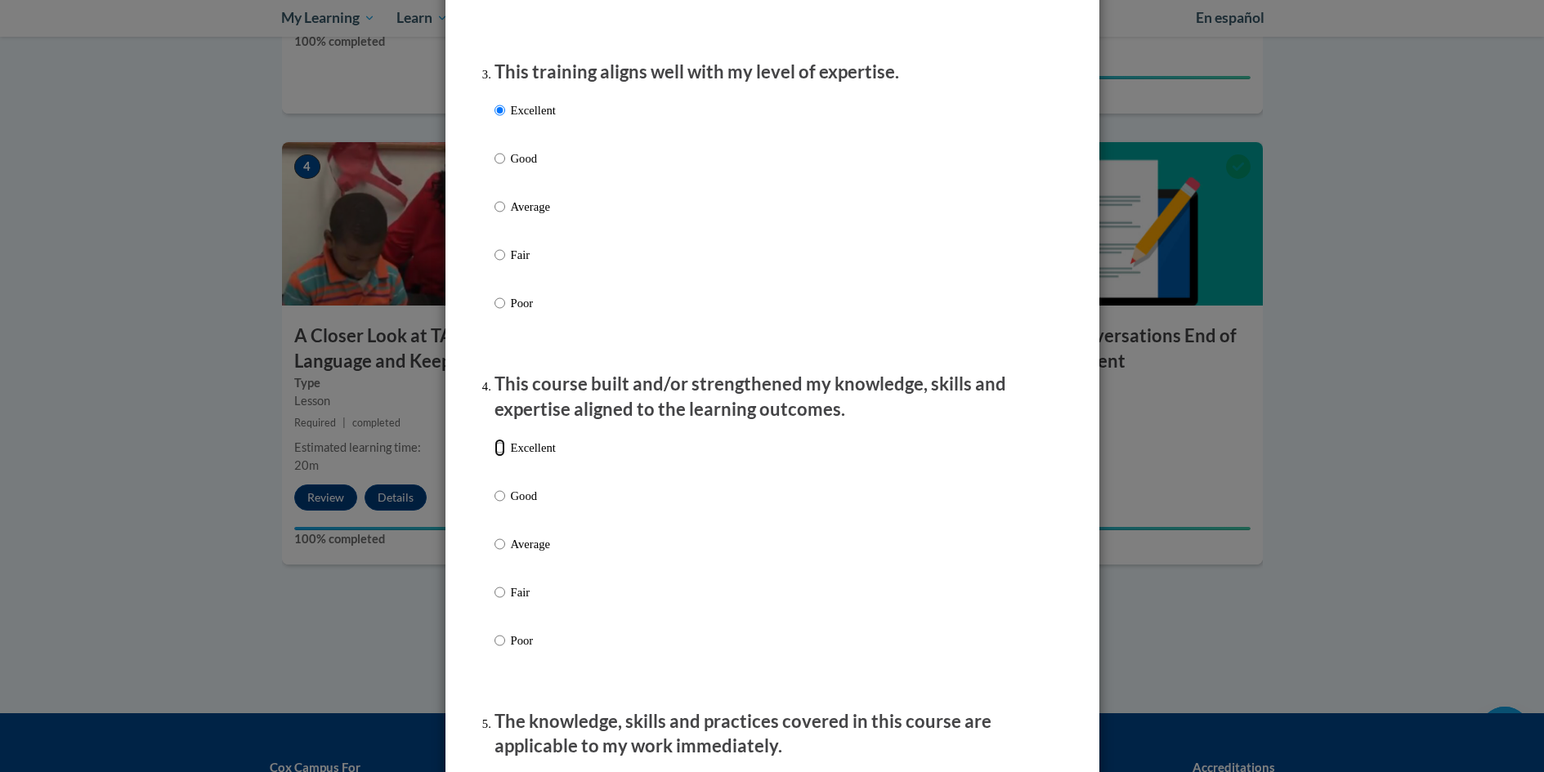
click at [495, 457] on input "Excellent" at bounding box center [499, 448] width 11 height 18
radio input "true"
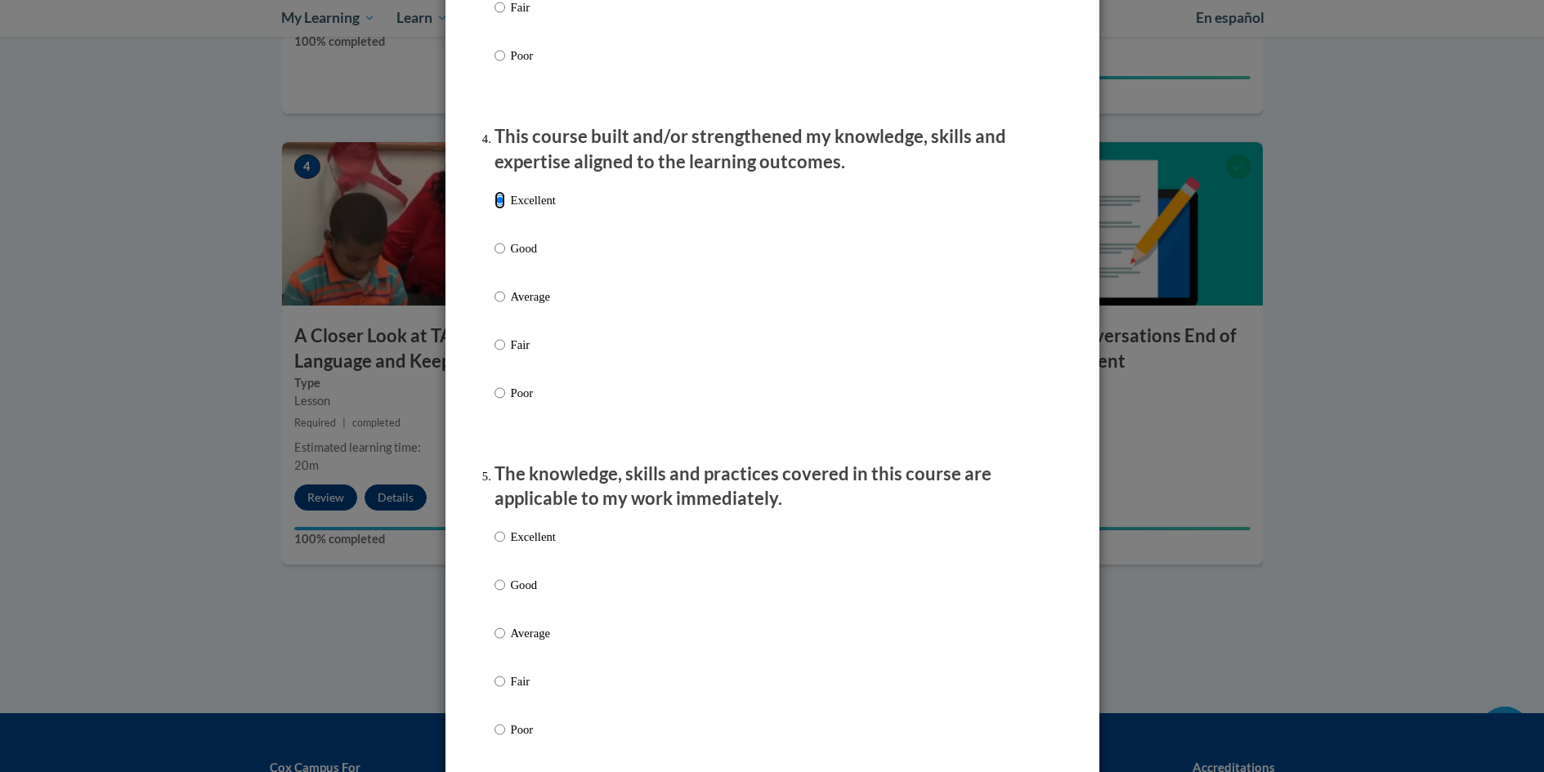
scroll to position [1144, 0]
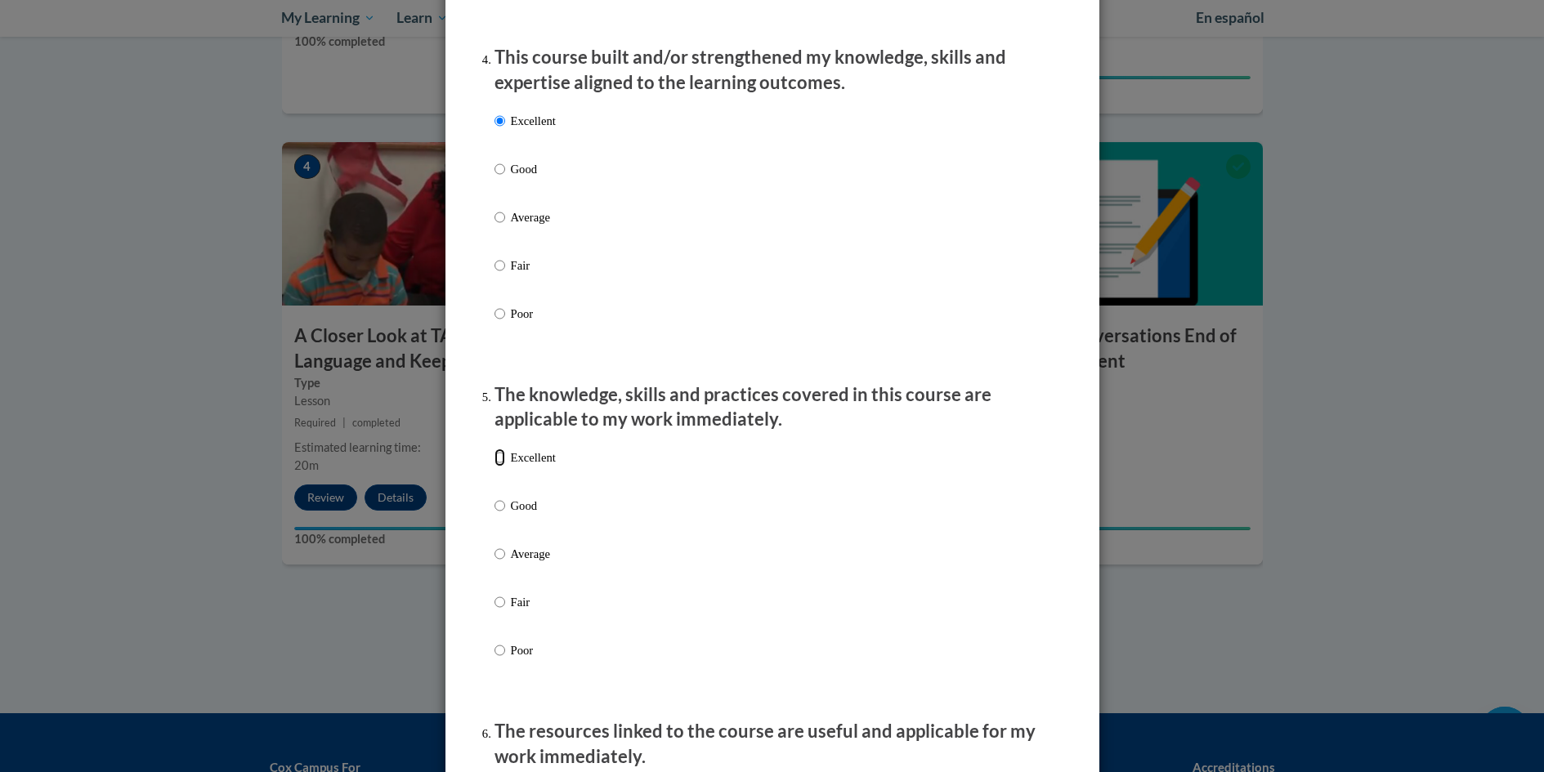
click at [496, 467] on input "Excellent" at bounding box center [499, 458] width 11 height 18
radio input "true"
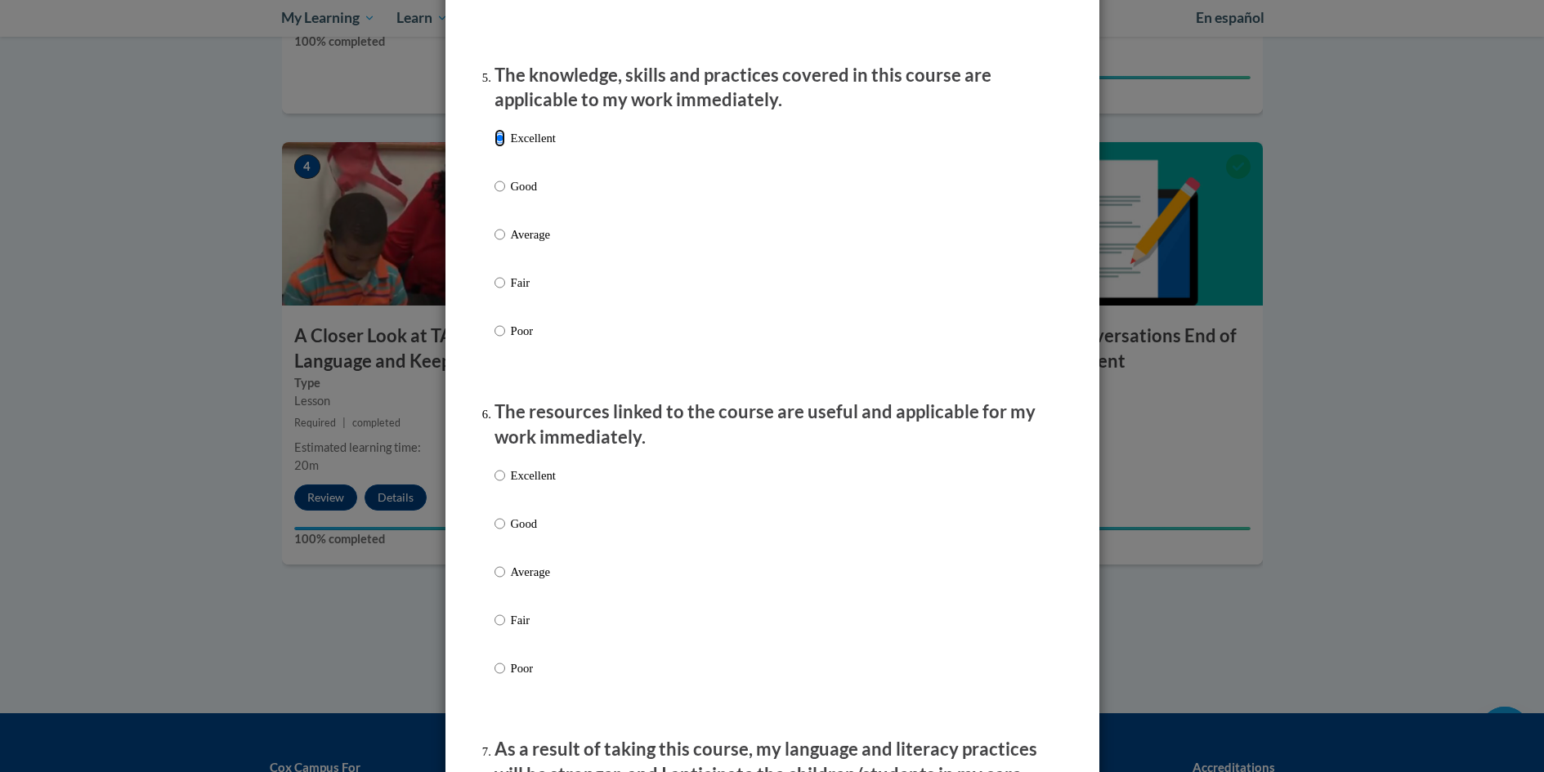
scroll to position [1471, 0]
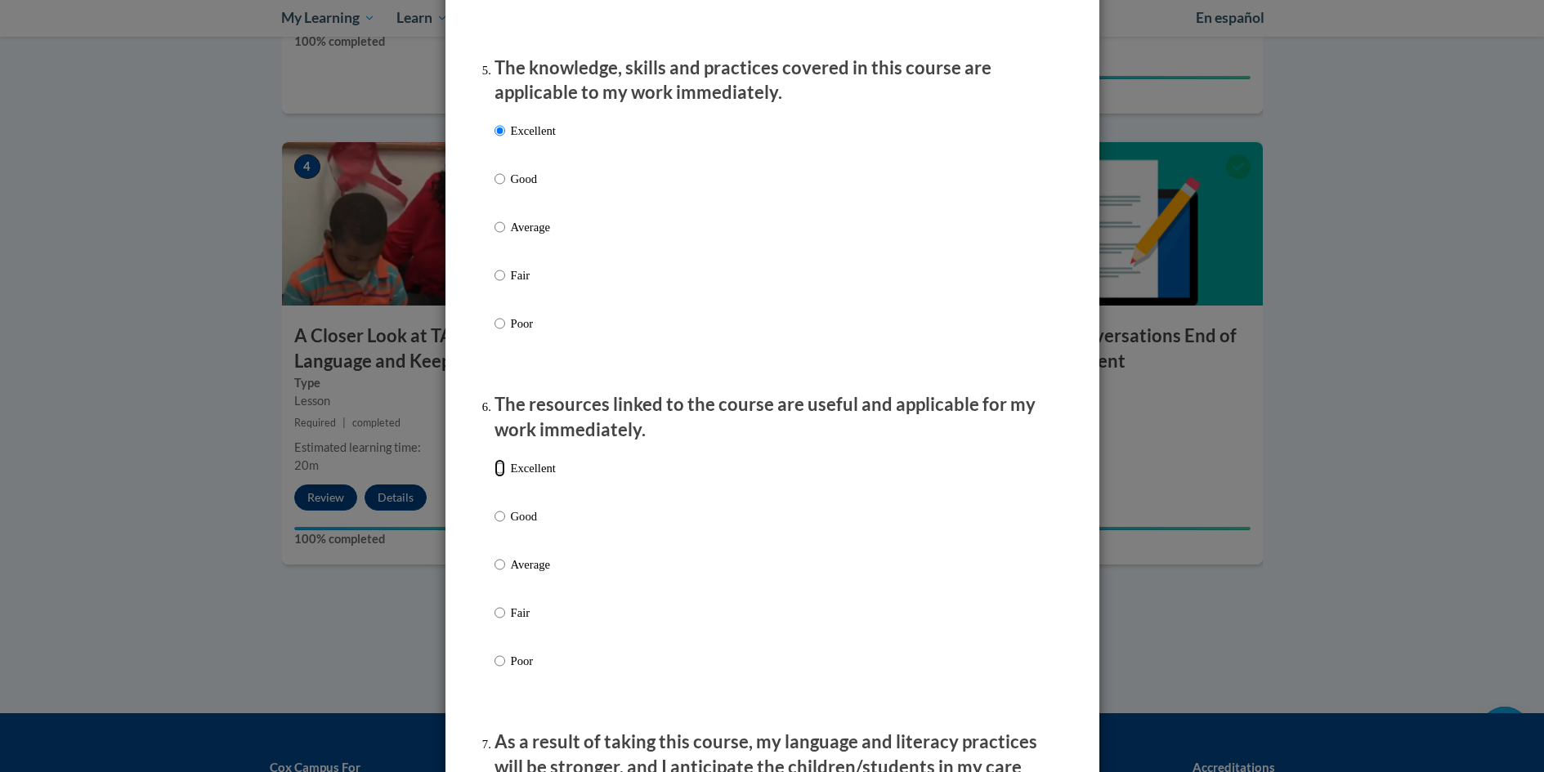
click at [494, 477] on input "Excellent" at bounding box center [499, 468] width 11 height 18
radio input "true"
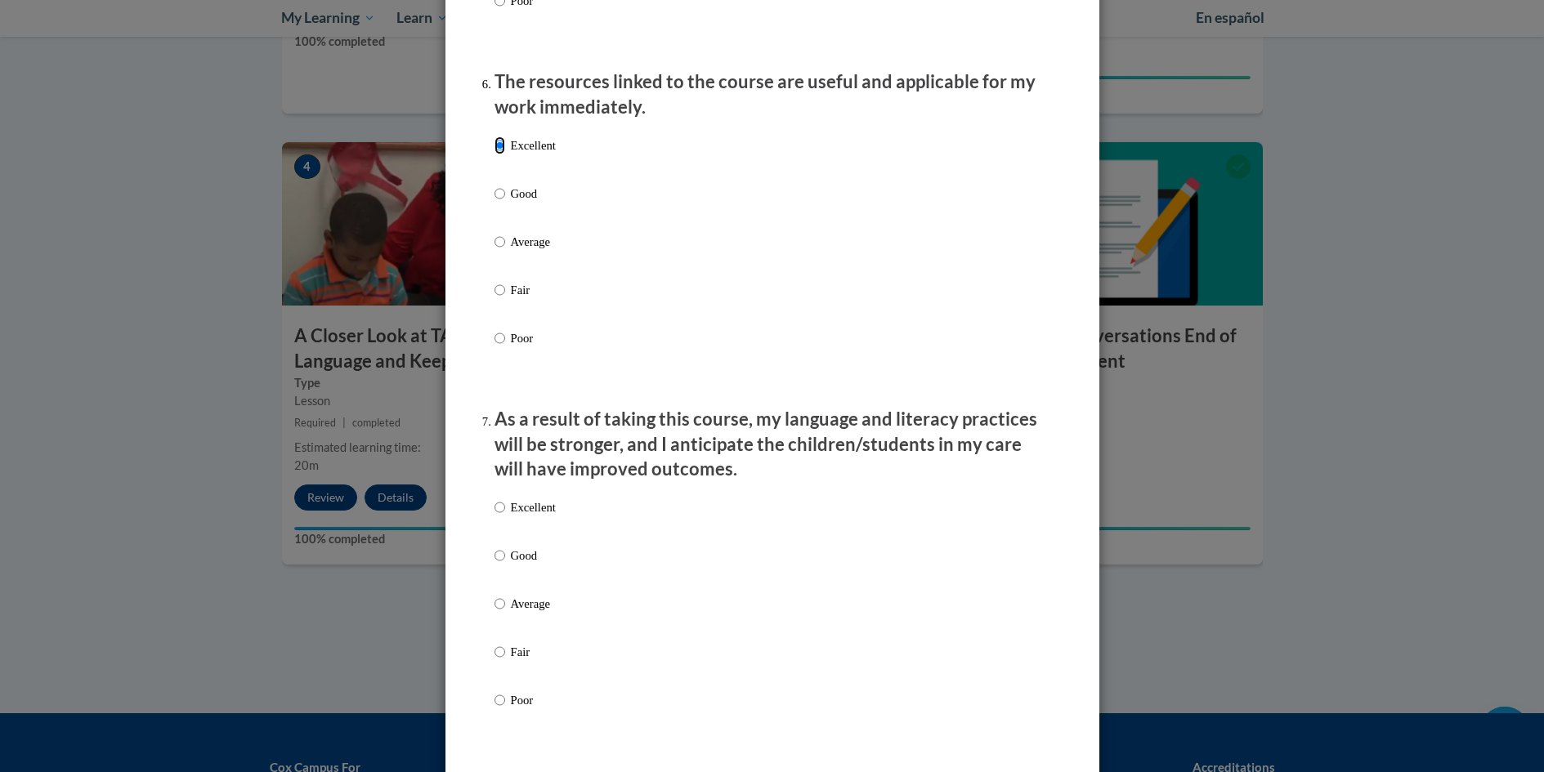
scroll to position [1798, 0]
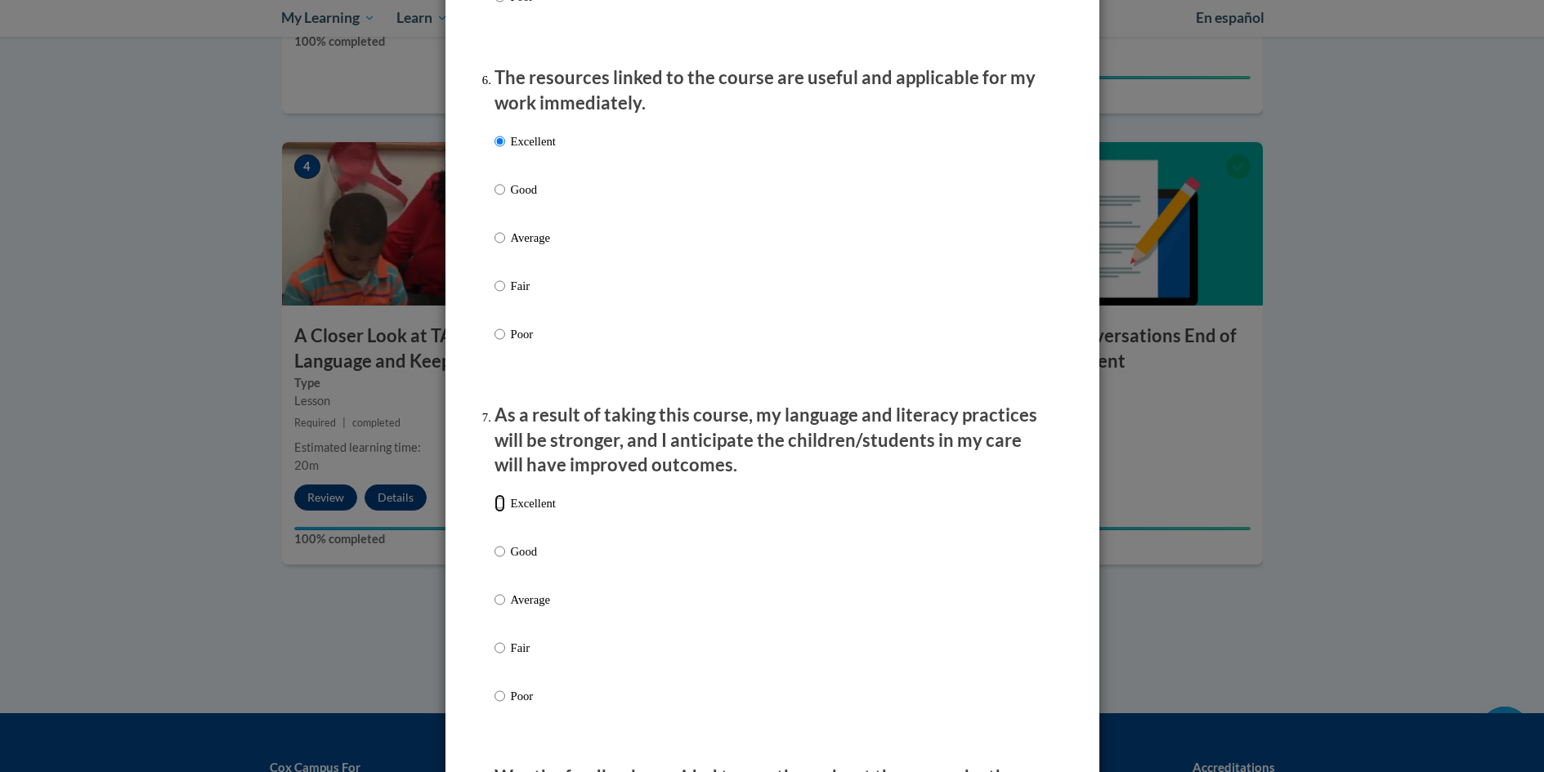
click at [497, 512] on input "Excellent" at bounding box center [499, 503] width 11 height 18
radio input "true"
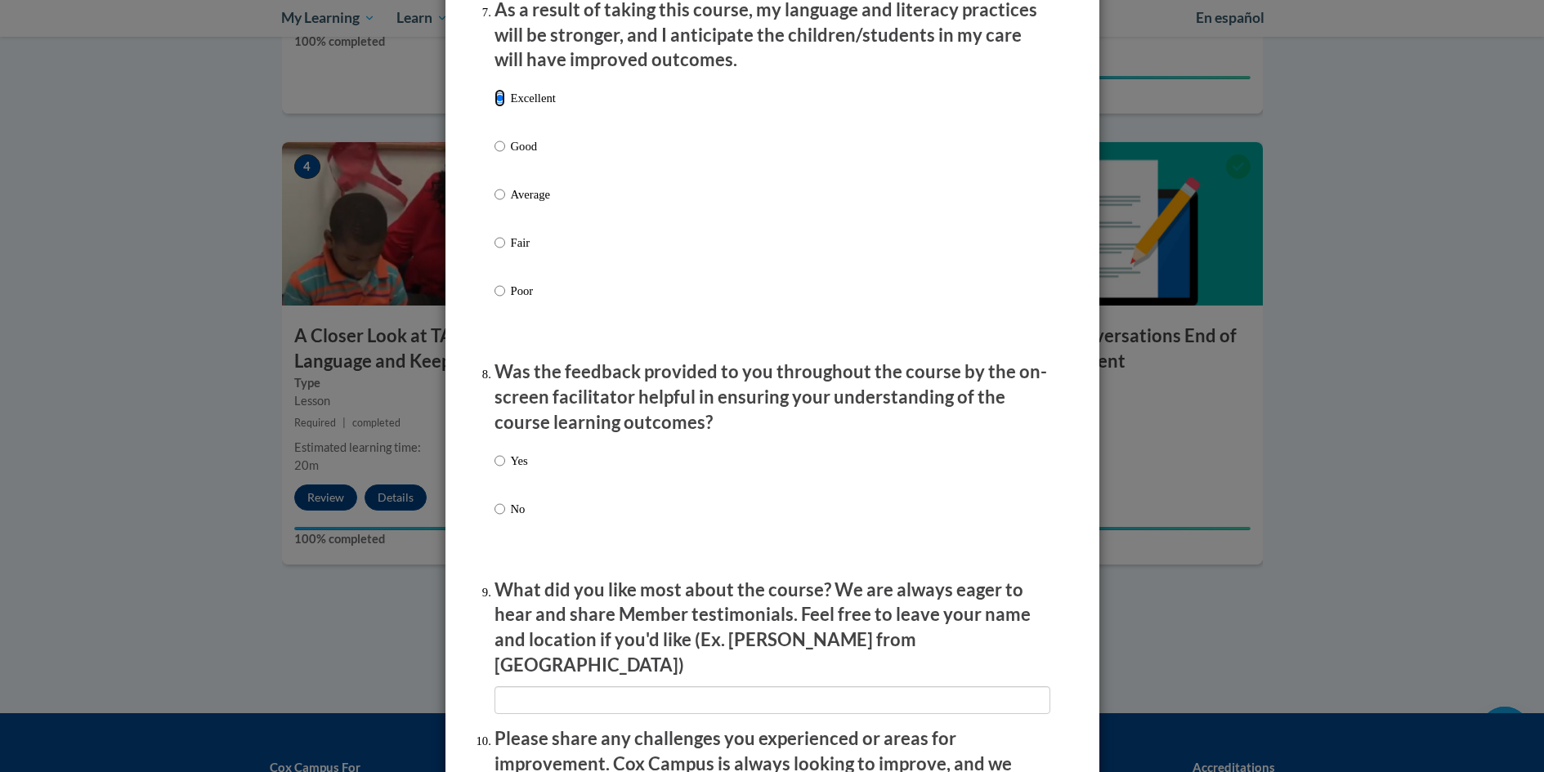
scroll to position [2206, 0]
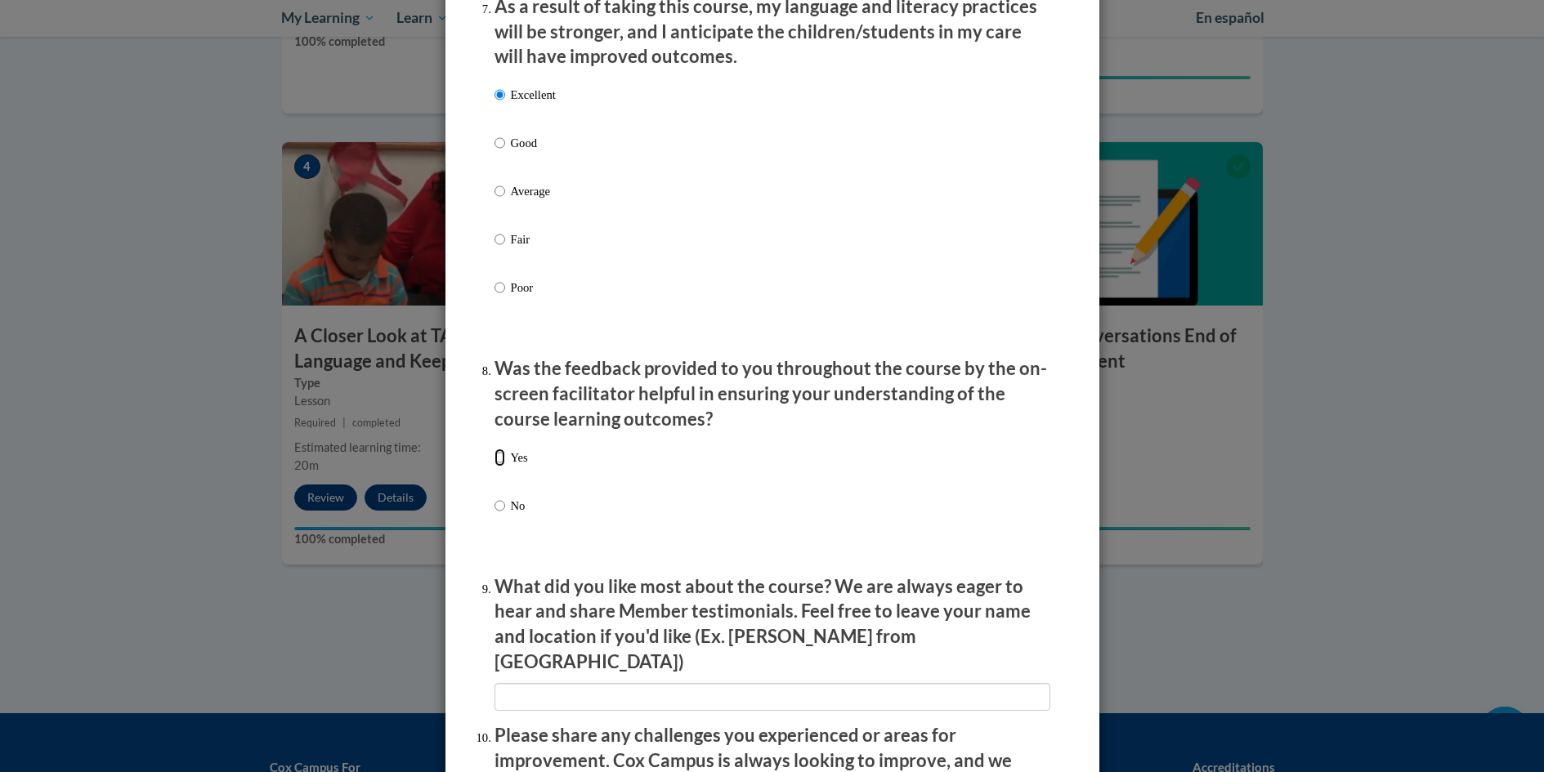
click at [494, 467] on input "Yes" at bounding box center [499, 458] width 11 height 18
radio input "true"
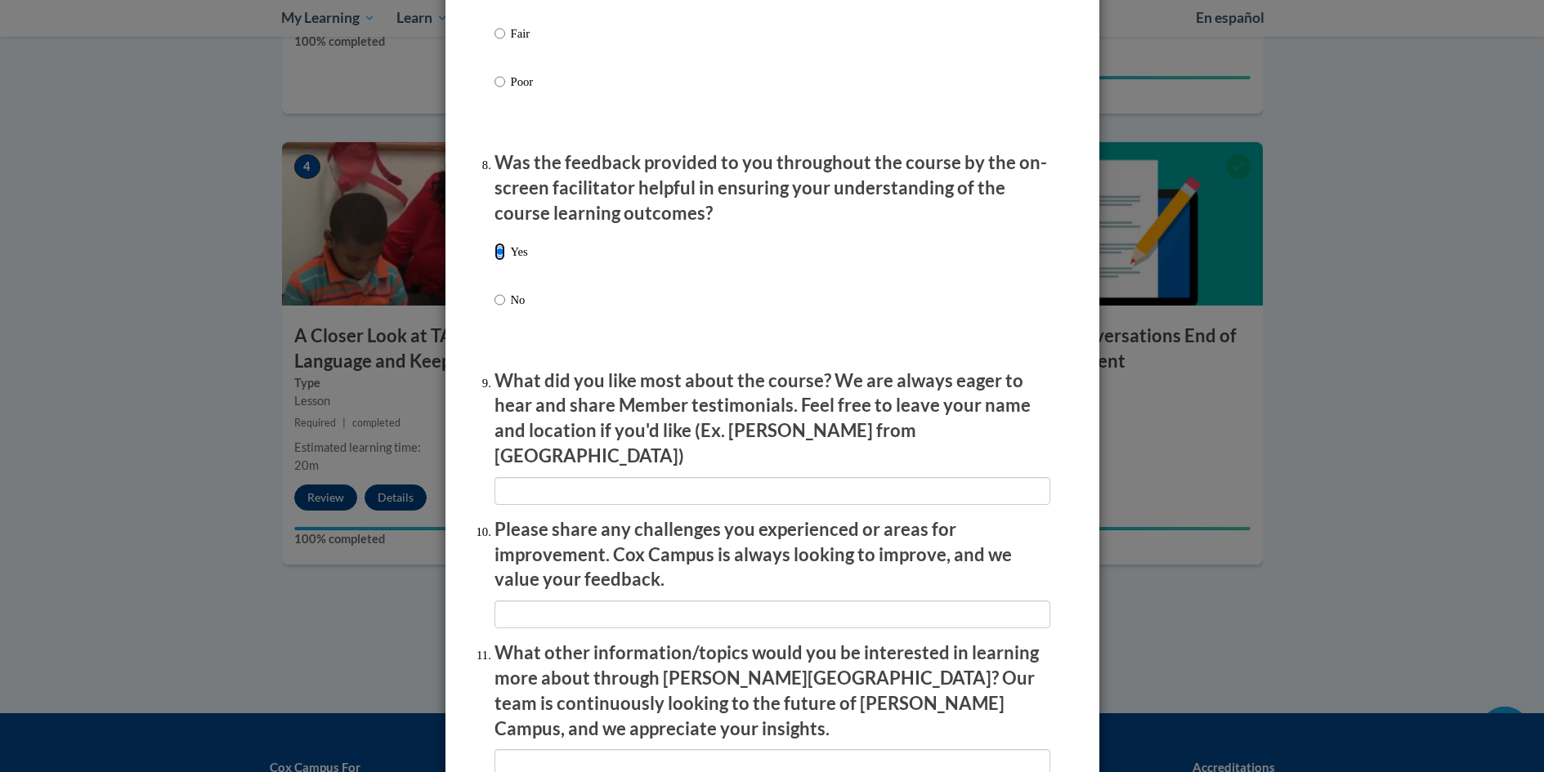
scroll to position [2533, 0]
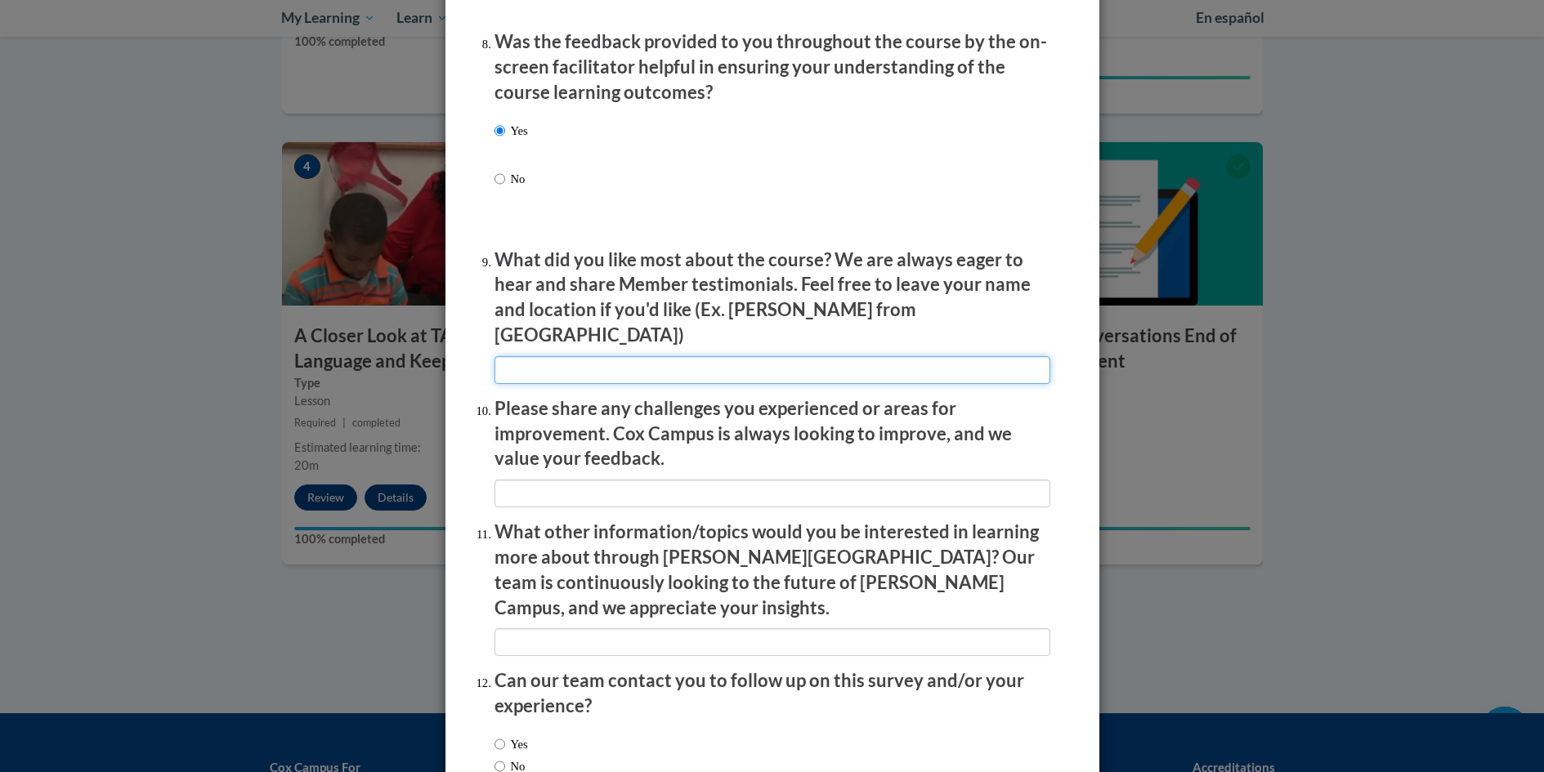
click at [533, 356] on input "textbox" at bounding box center [772, 370] width 556 height 28
click at [513, 356] on input "textbox" at bounding box center [772, 370] width 556 height 28
type input "I liked watching the videos and learning form them."
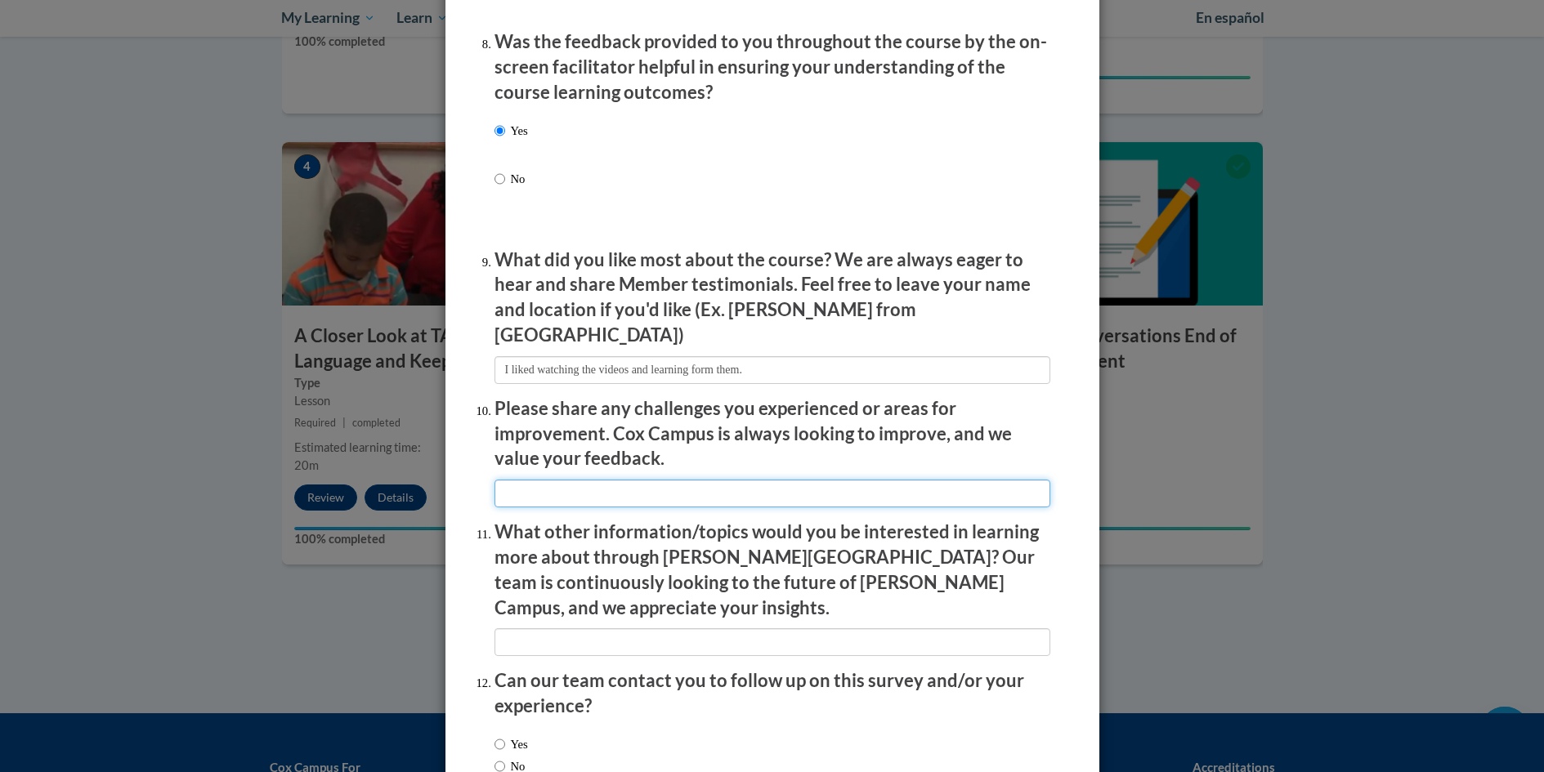
click at [525, 480] on input "textbox" at bounding box center [772, 494] width 556 height 28
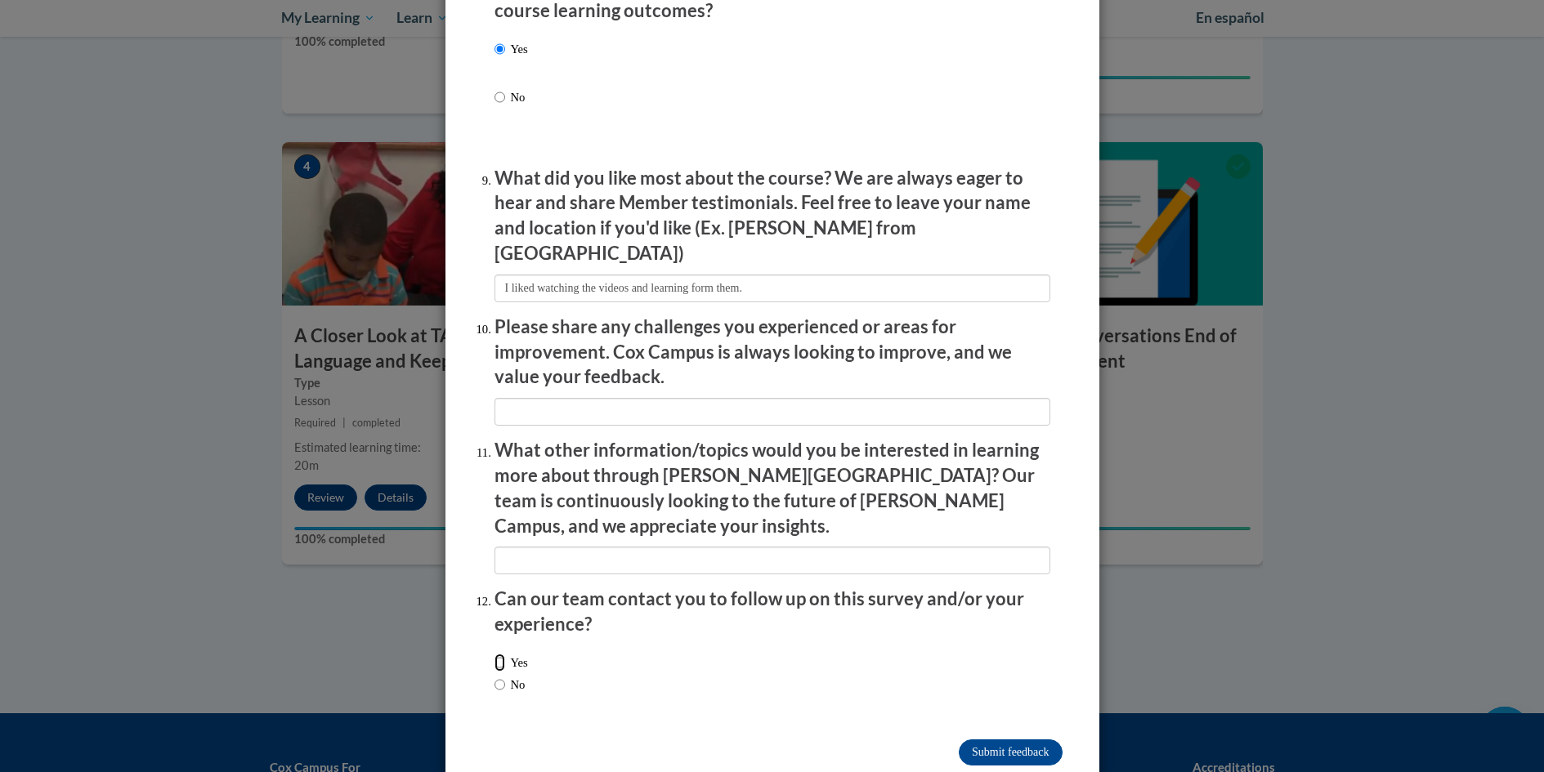
click at [494, 654] on input "Yes" at bounding box center [499, 663] width 11 height 18
radio input "true"
click at [1009, 740] on input "Submit feedback" at bounding box center [1010, 753] width 103 height 26
